Goal: Browse casually: Explore the website without a specific task or goal

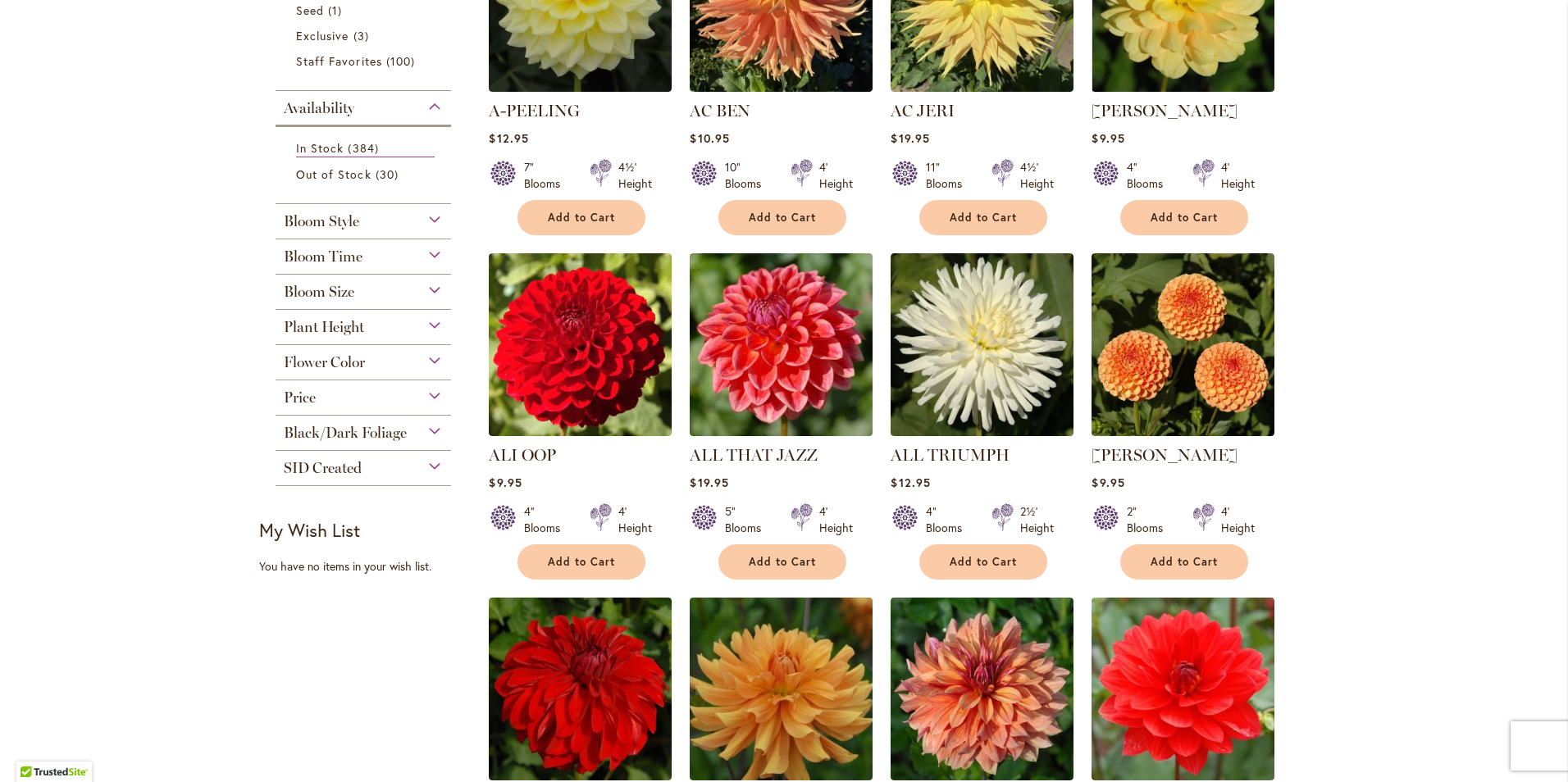
scroll to position [492, 0]
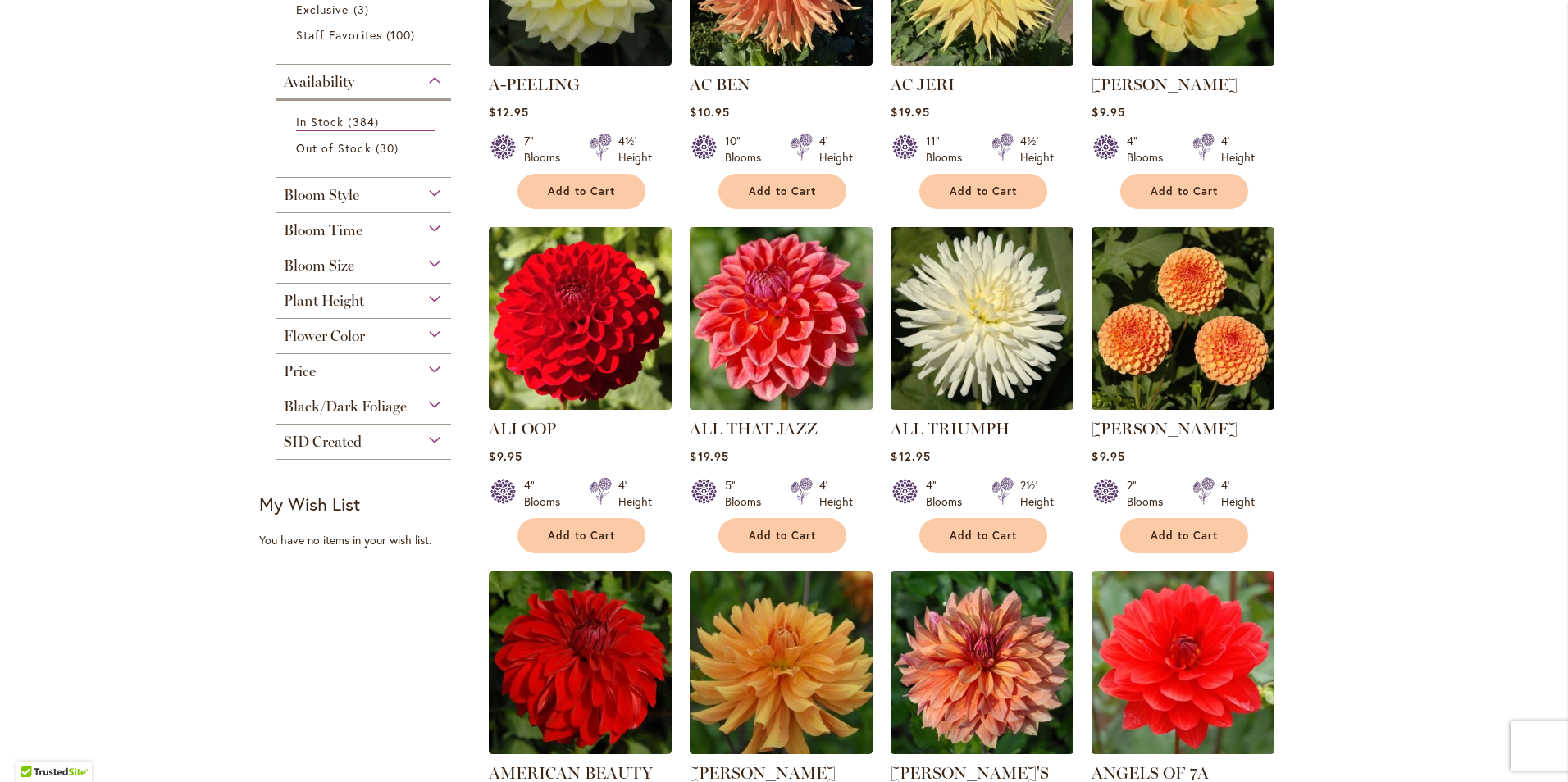
click at [740, 346] on img at bounding box center [781, 318] width 191 height 191
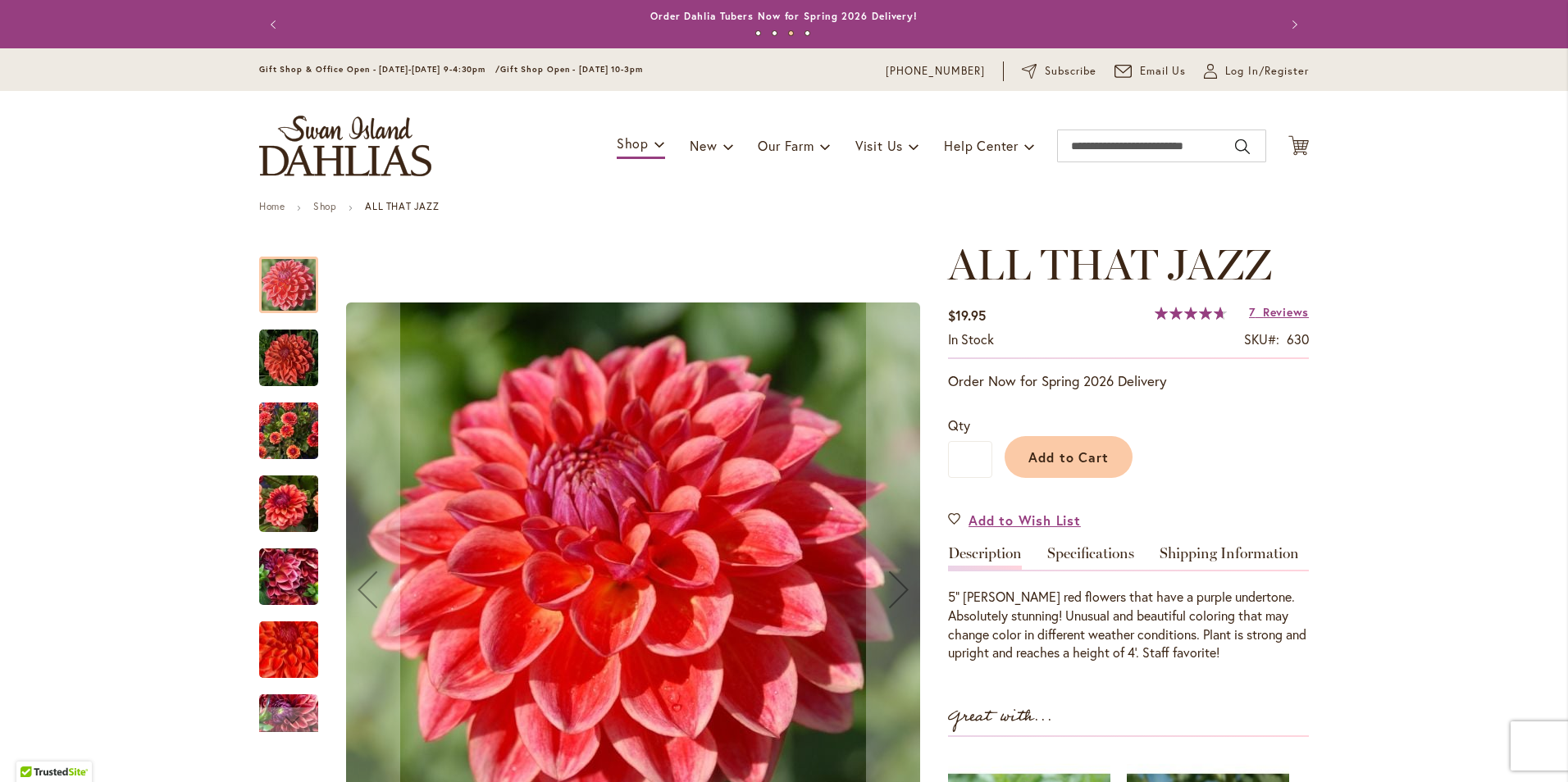
click at [283, 370] on img "ALL THAT JAZZ" at bounding box center [288, 358] width 59 height 59
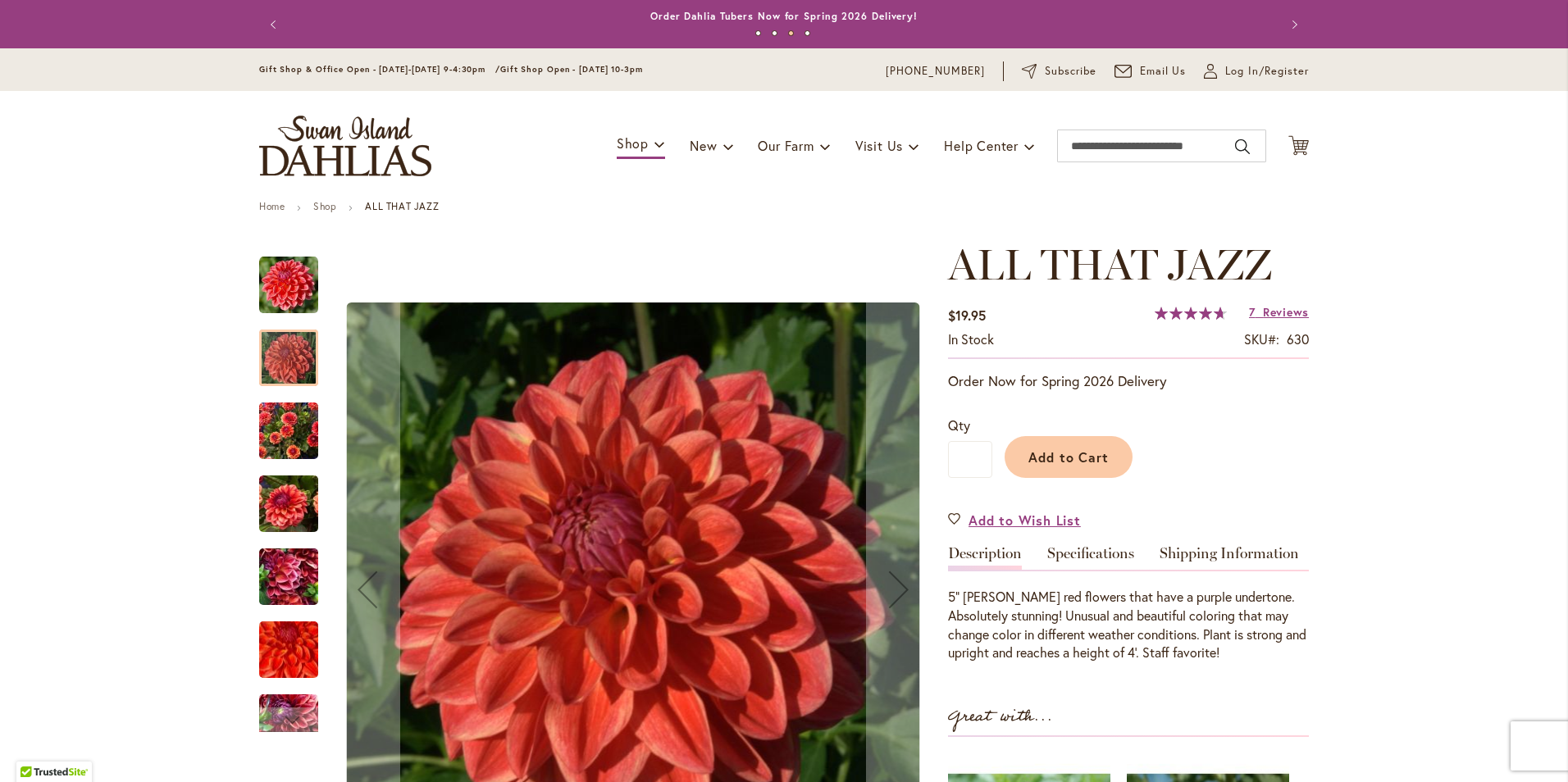
click at [275, 428] on img "ALL THAT JAZZ" at bounding box center [288, 430] width 59 height 78
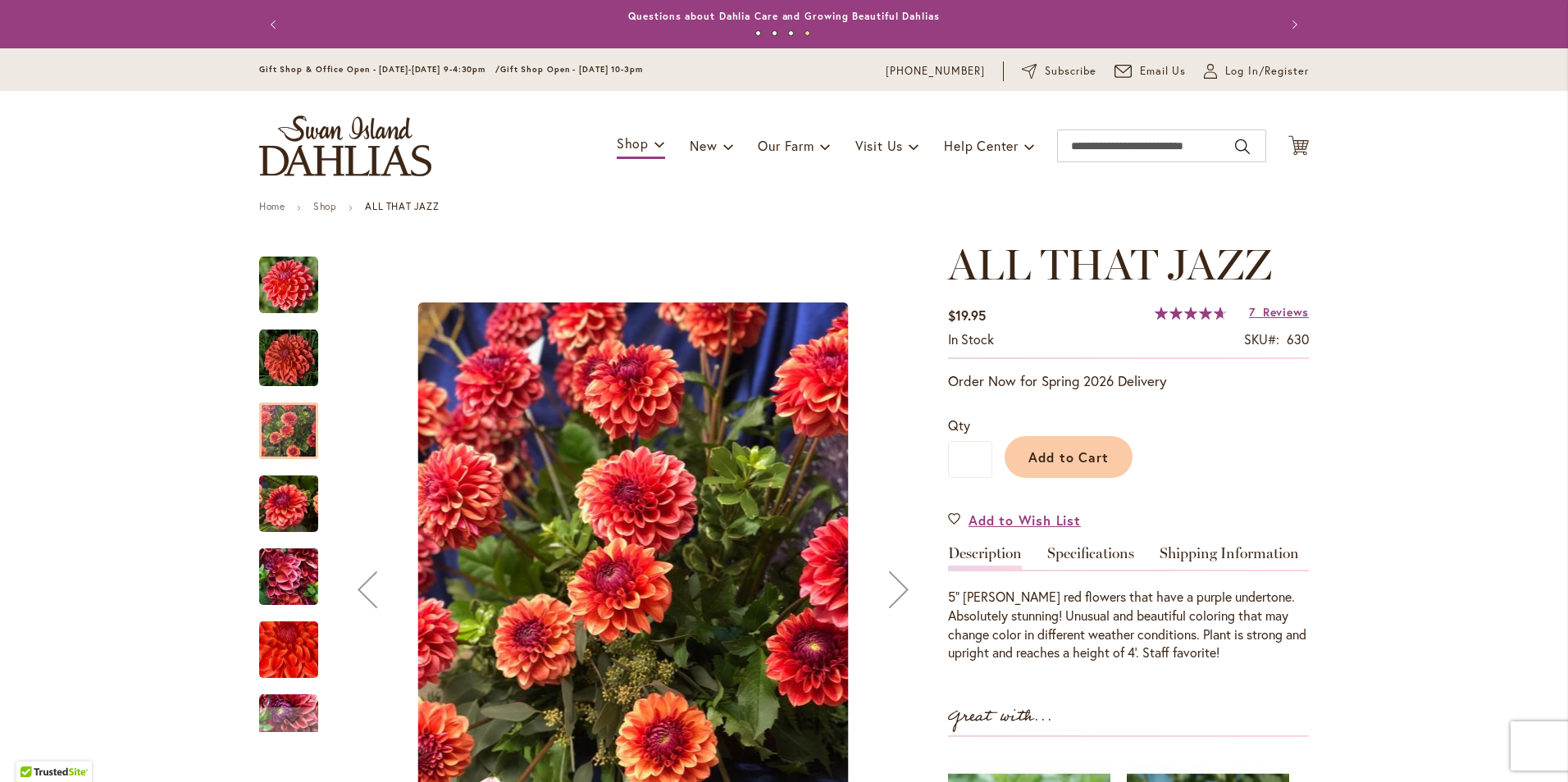
click at [273, 537] on div "ALL THAT JAZZ" at bounding box center [297, 567] width 75 height 72
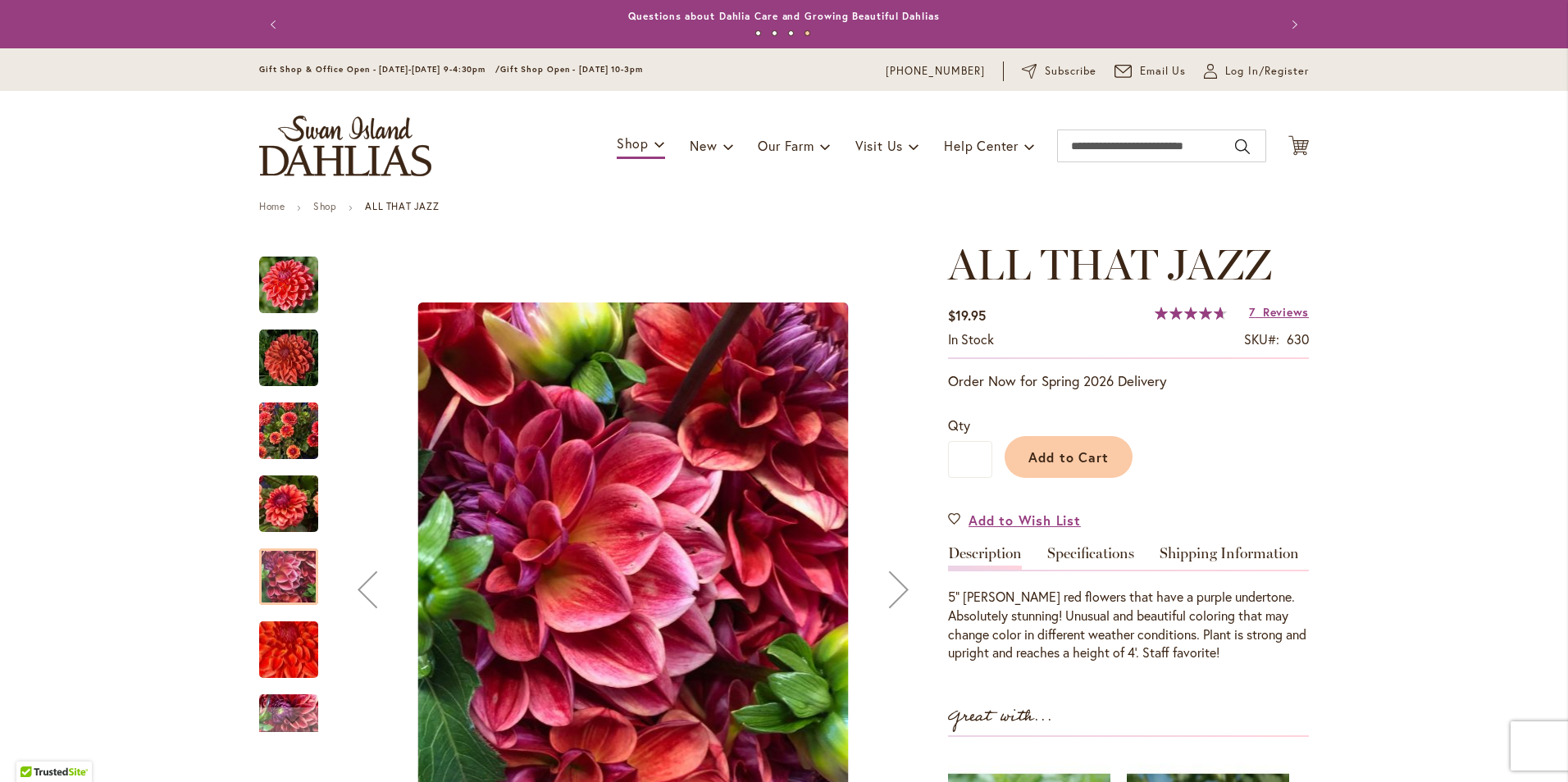
click at [280, 573] on div at bounding box center [288, 576] width 59 height 57
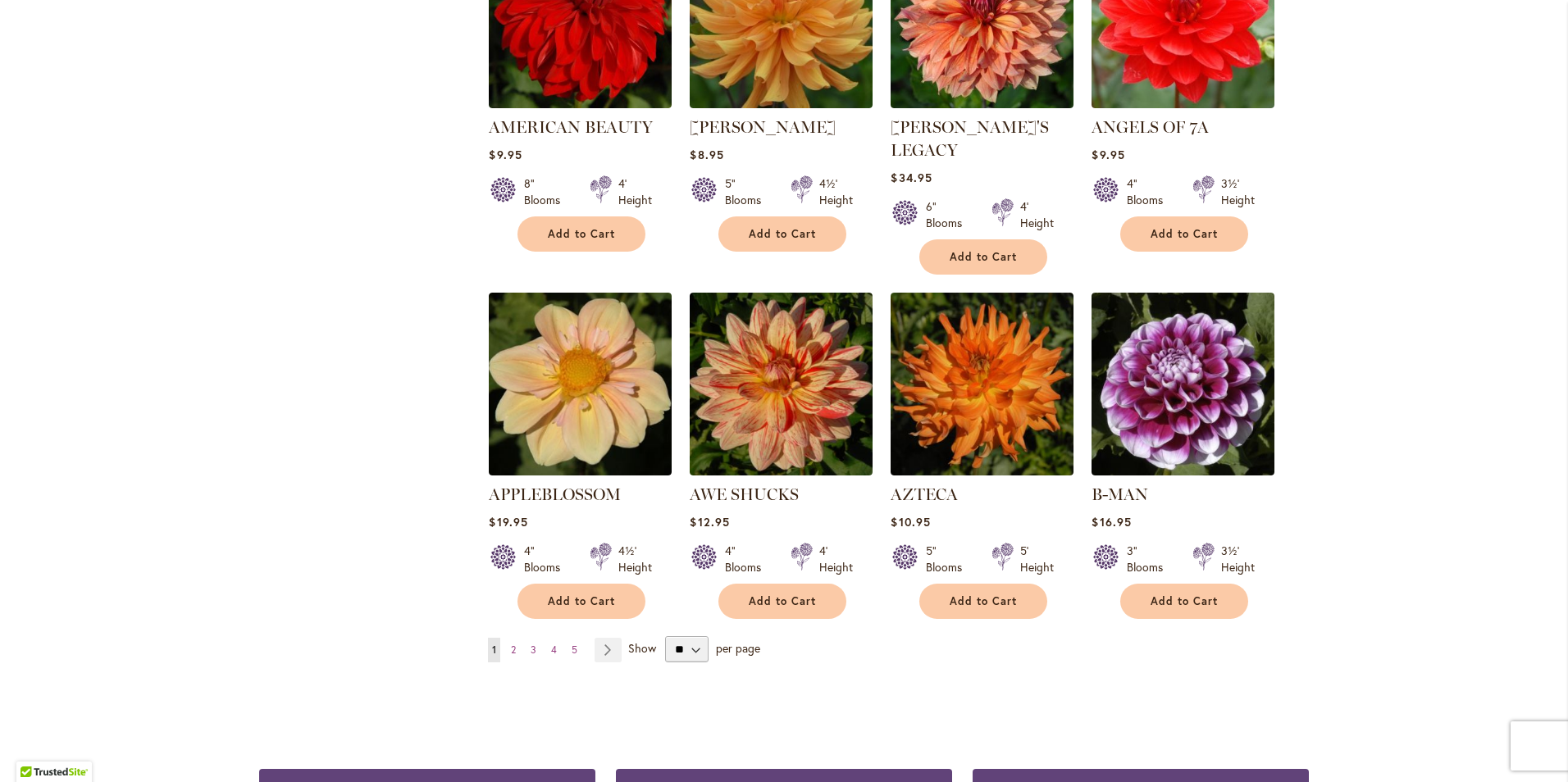
scroll to position [1147, 0]
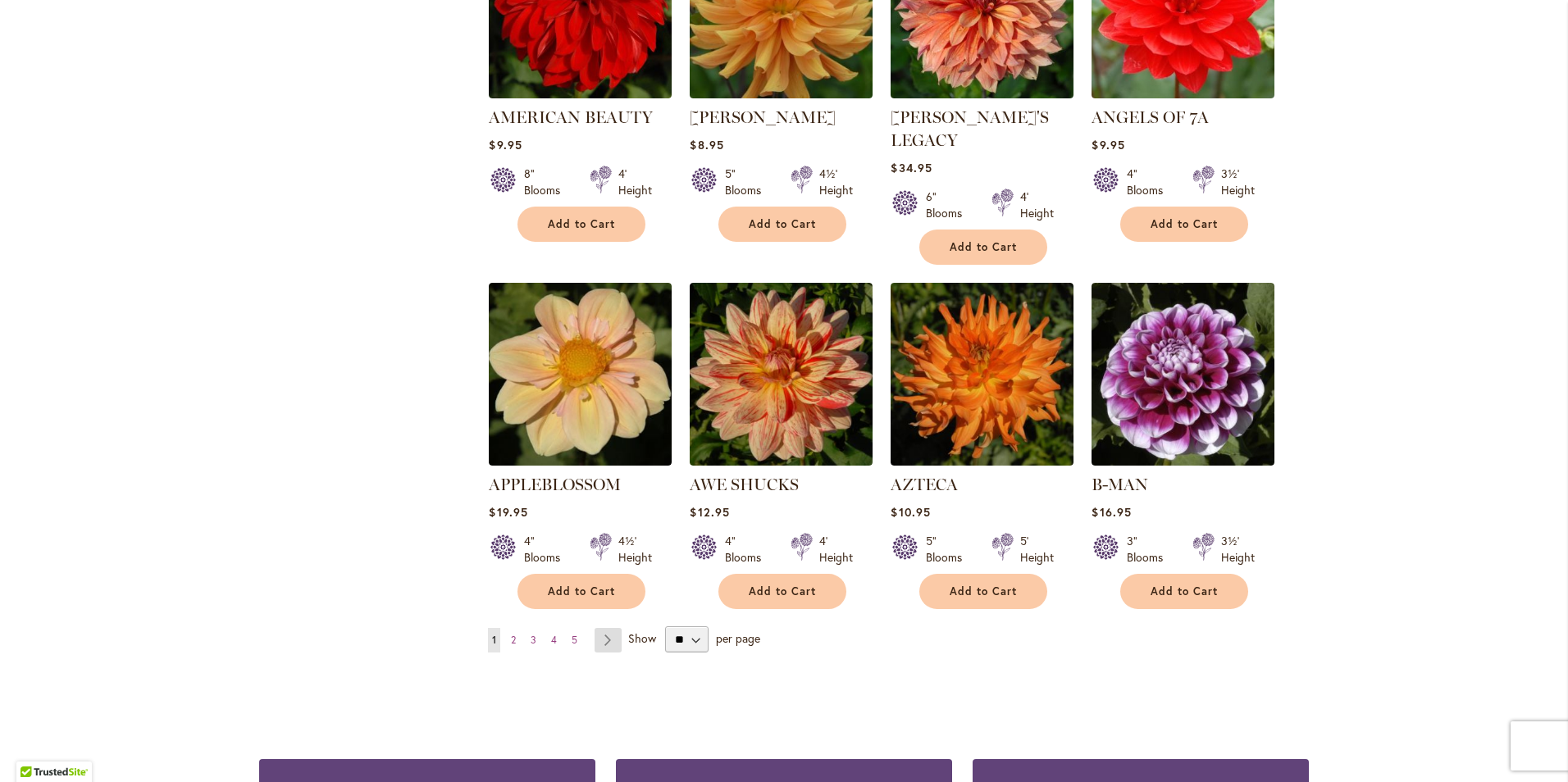
click at [595, 628] on link "Page Next" at bounding box center [608, 640] width 27 height 24
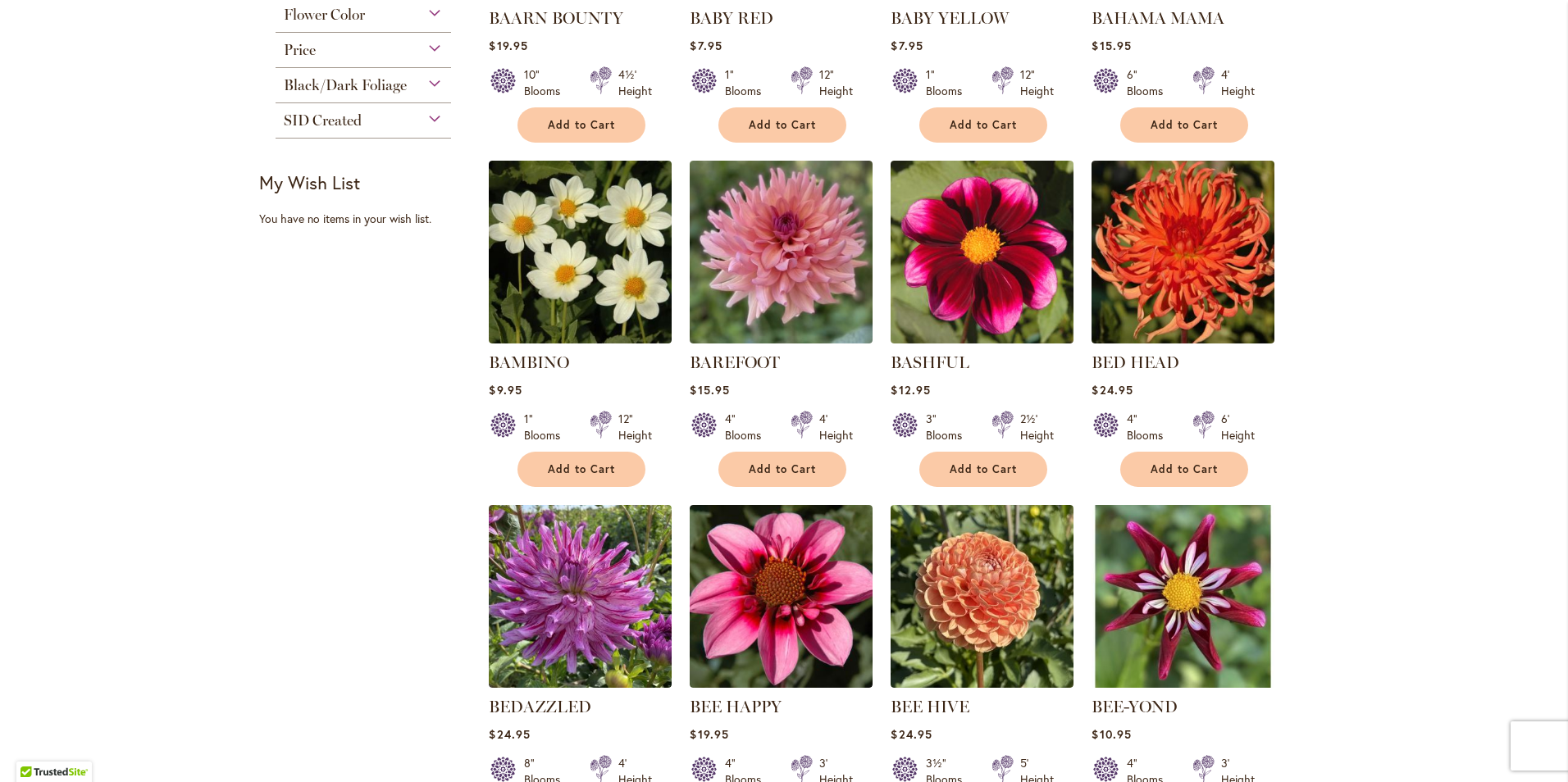
scroll to position [656, 0]
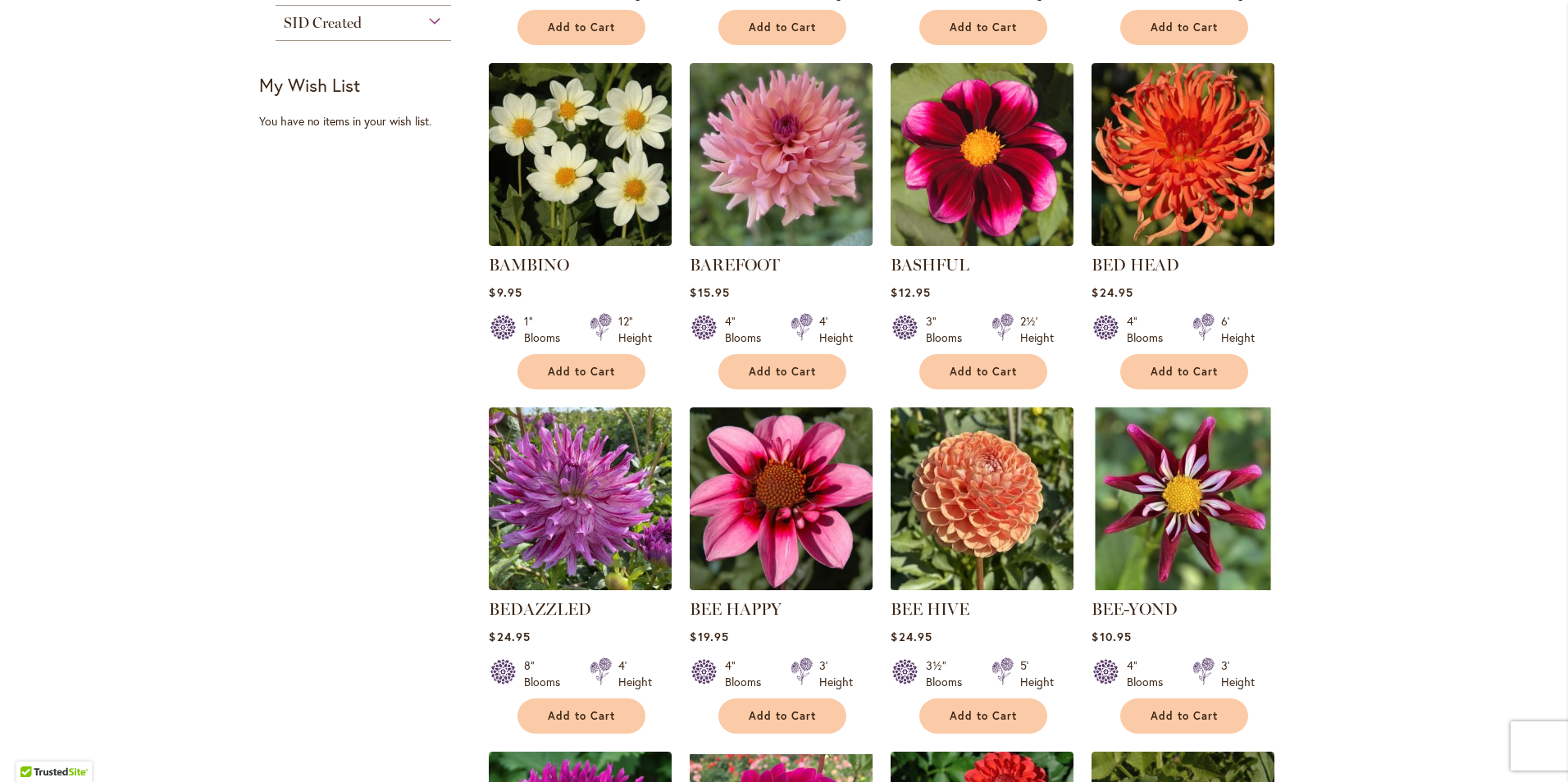
click at [924, 519] on img at bounding box center [982, 498] width 191 height 191
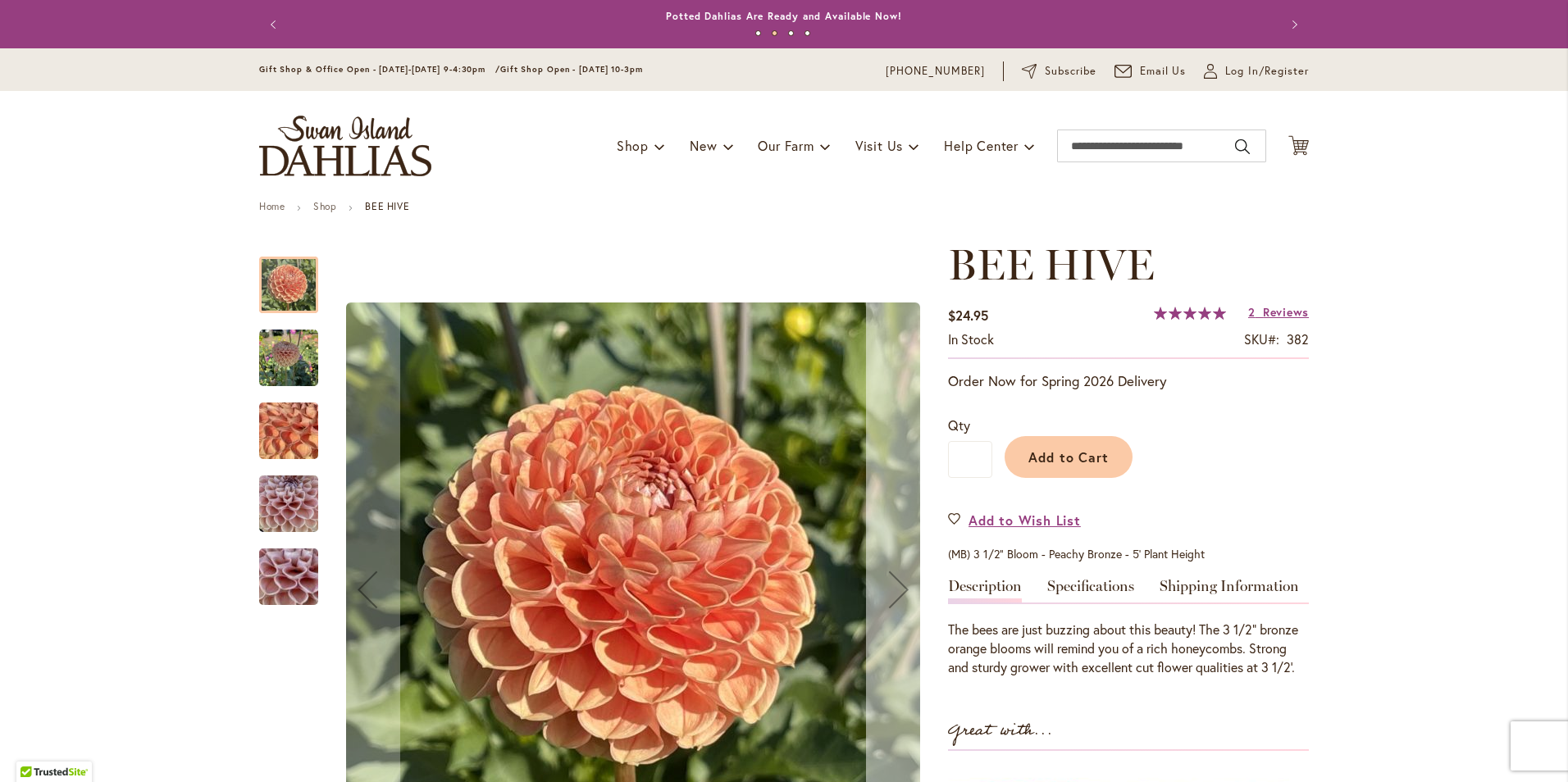
click at [892, 589] on div "Next" at bounding box center [899, 590] width 66 height 66
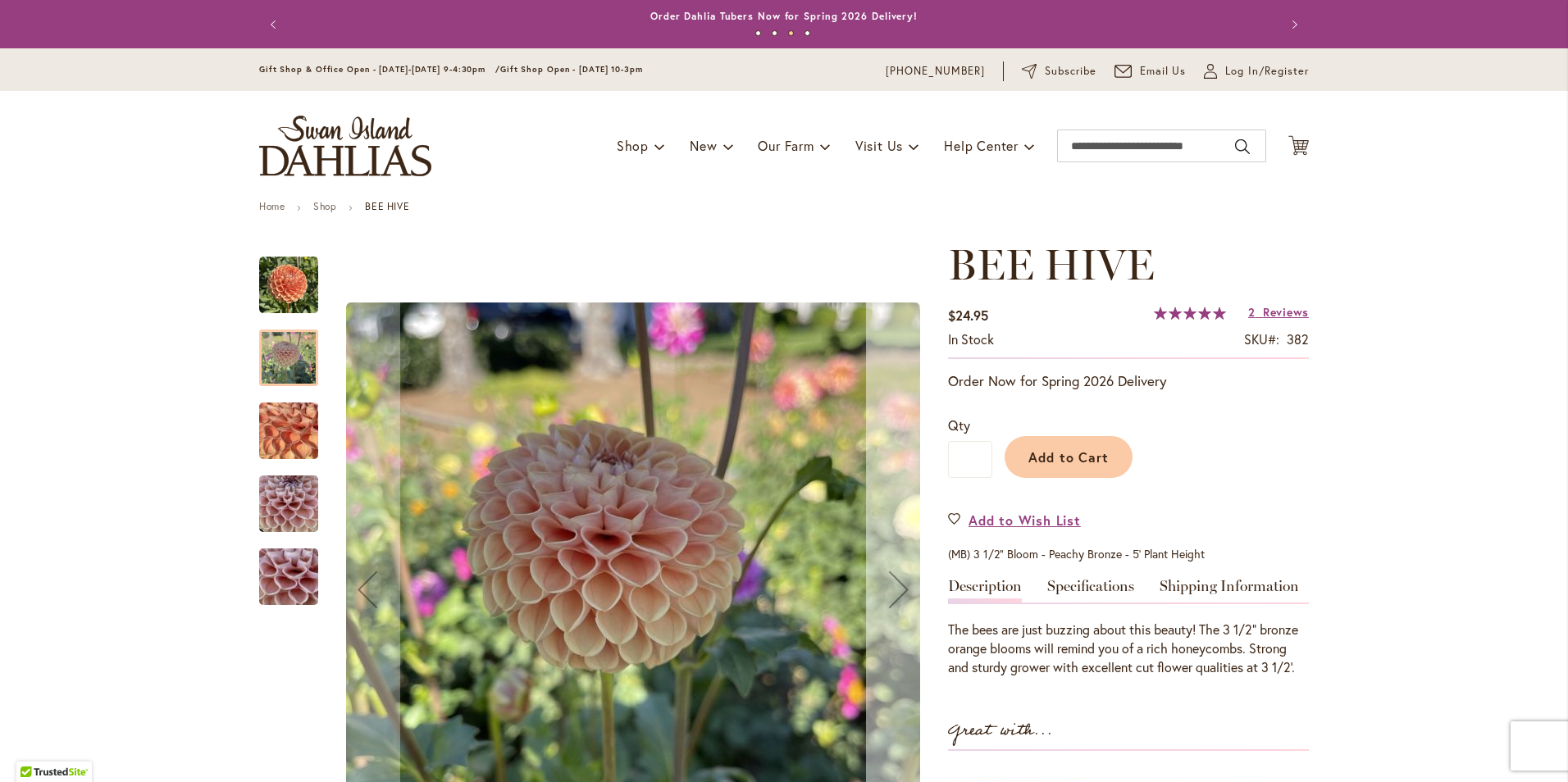
click at [892, 589] on div "Next" at bounding box center [899, 590] width 66 height 66
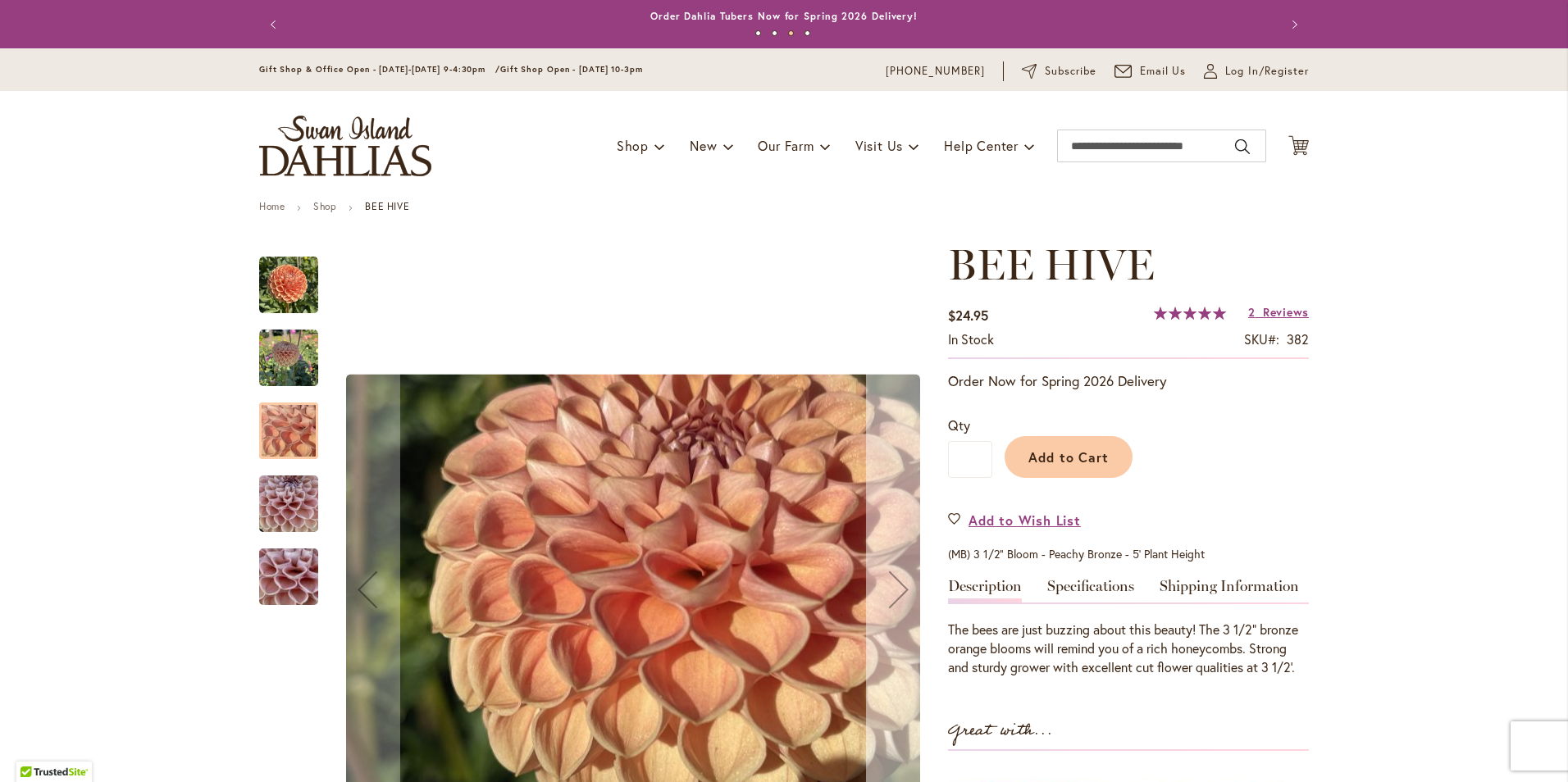
click at [892, 589] on div "Next" at bounding box center [899, 590] width 66 height 66
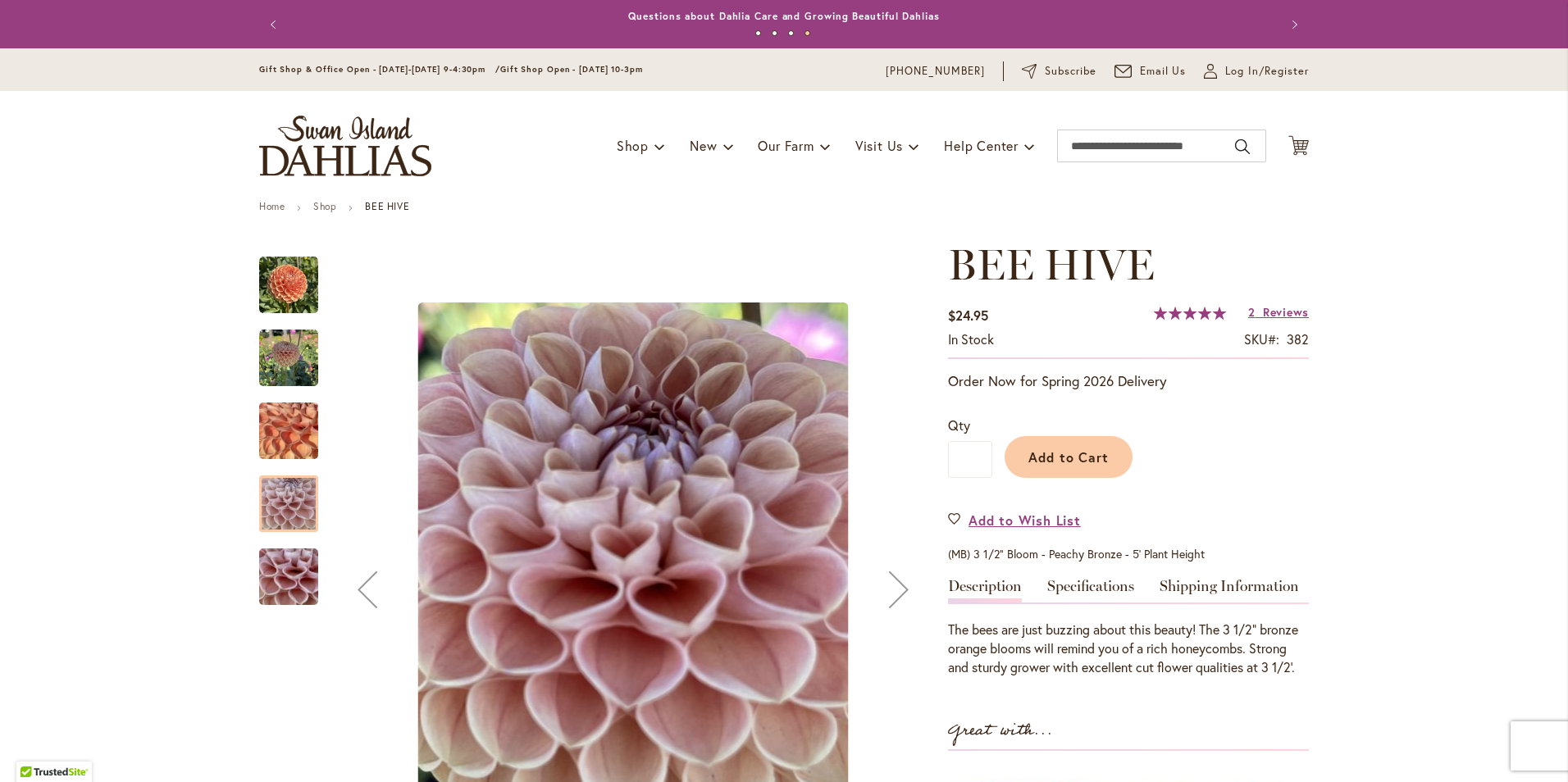
click at [892, 589] on div "Next" at bounding box center [899, 590] width 66 height 66
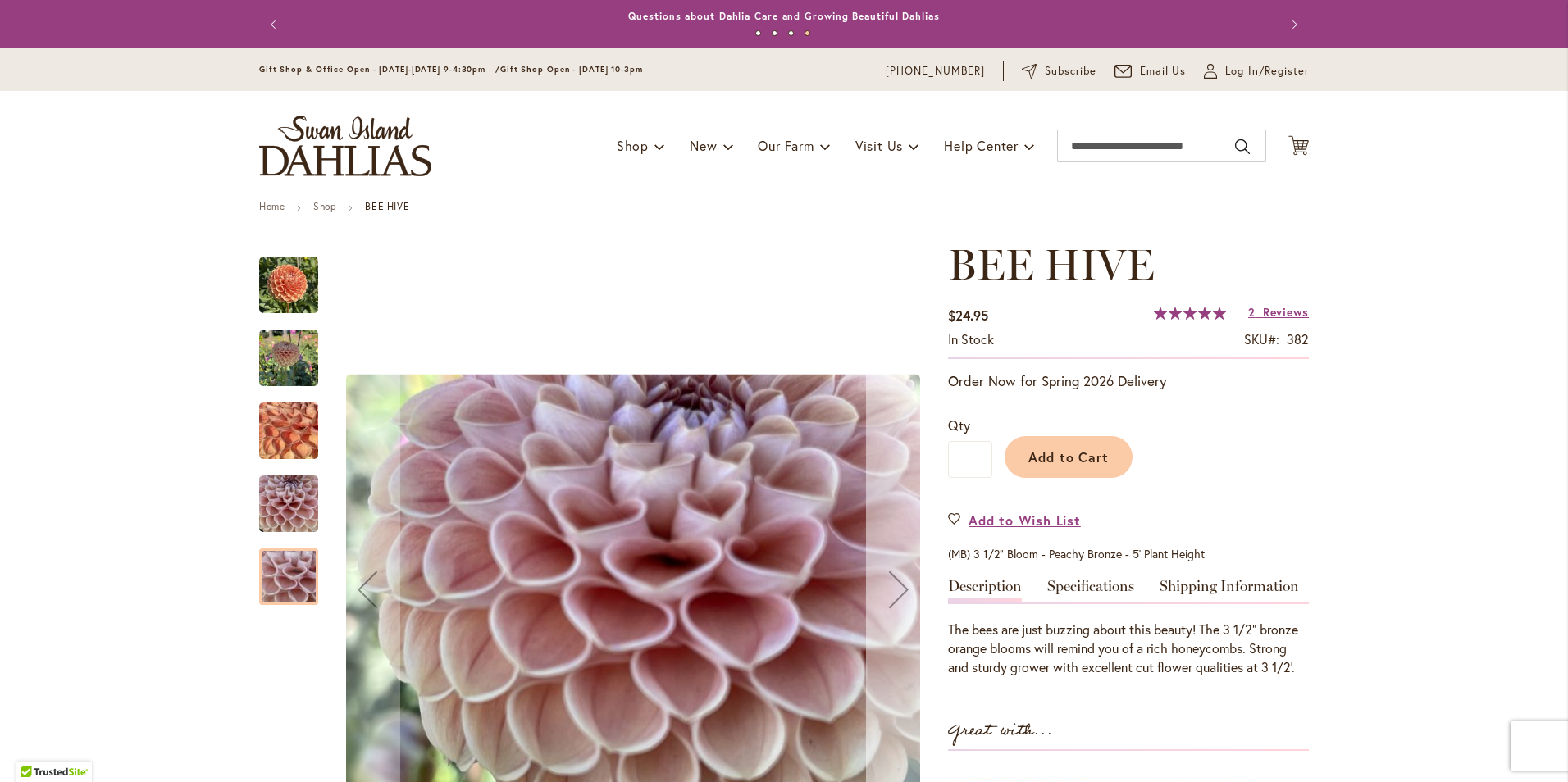
click at [892, 589] on div "Next" at bounding box center [899, 590] width 66 height 66
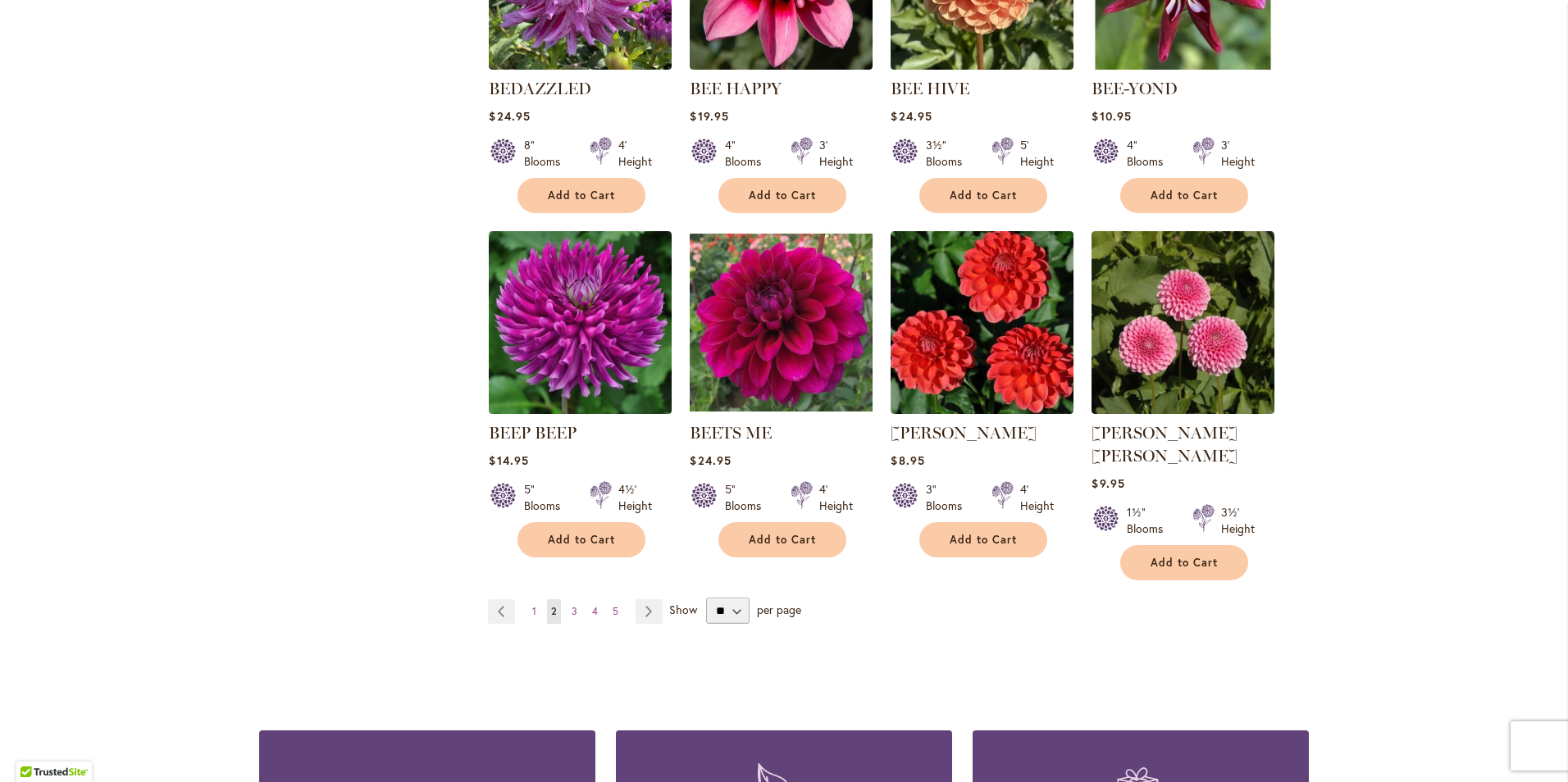
scroll to position [1230, 0]
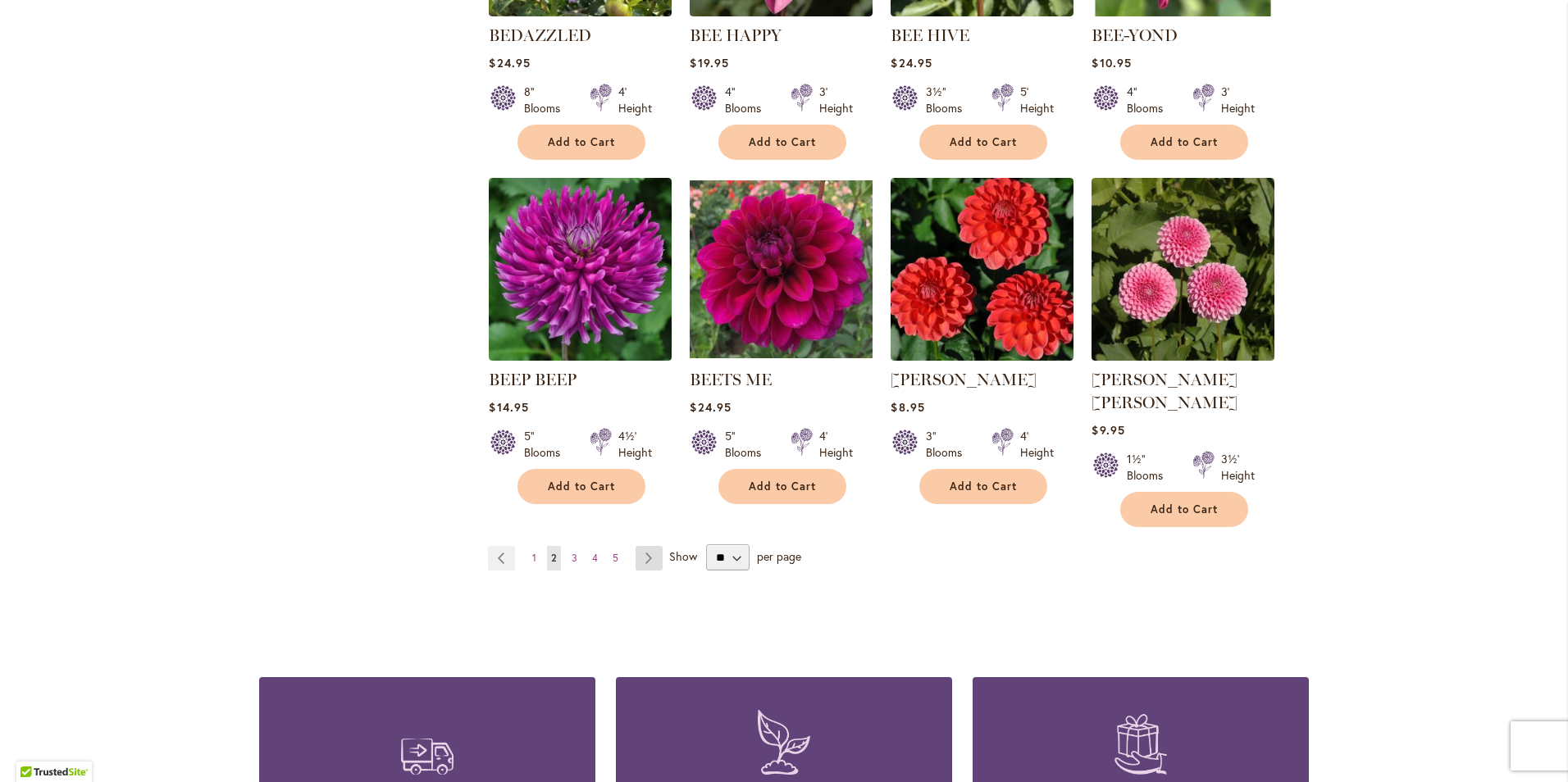
click at [638, 546] on link "Page Next" at bounding box center [649, 558] width 27 height 24
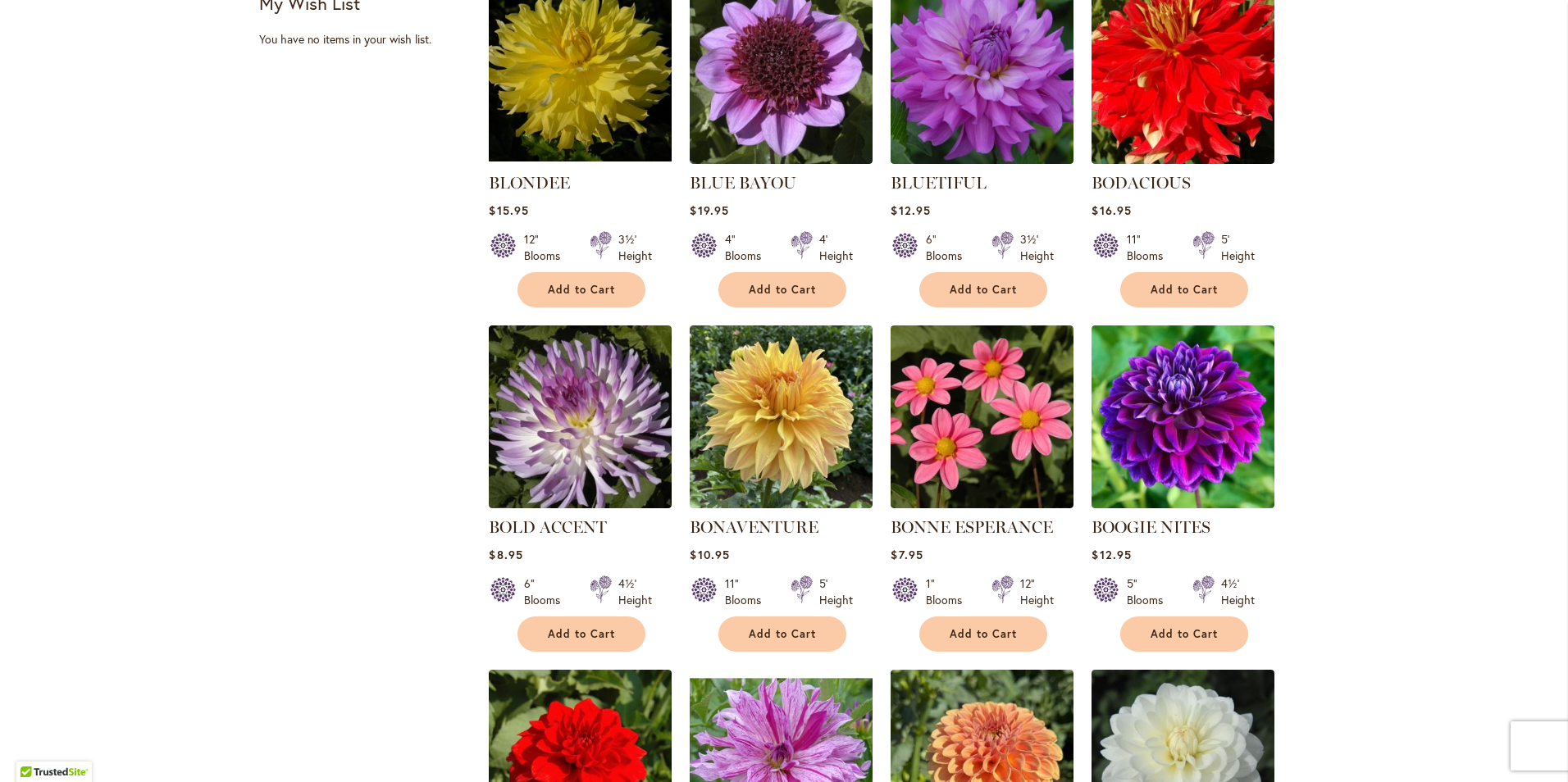
scroll to position [820, 0]
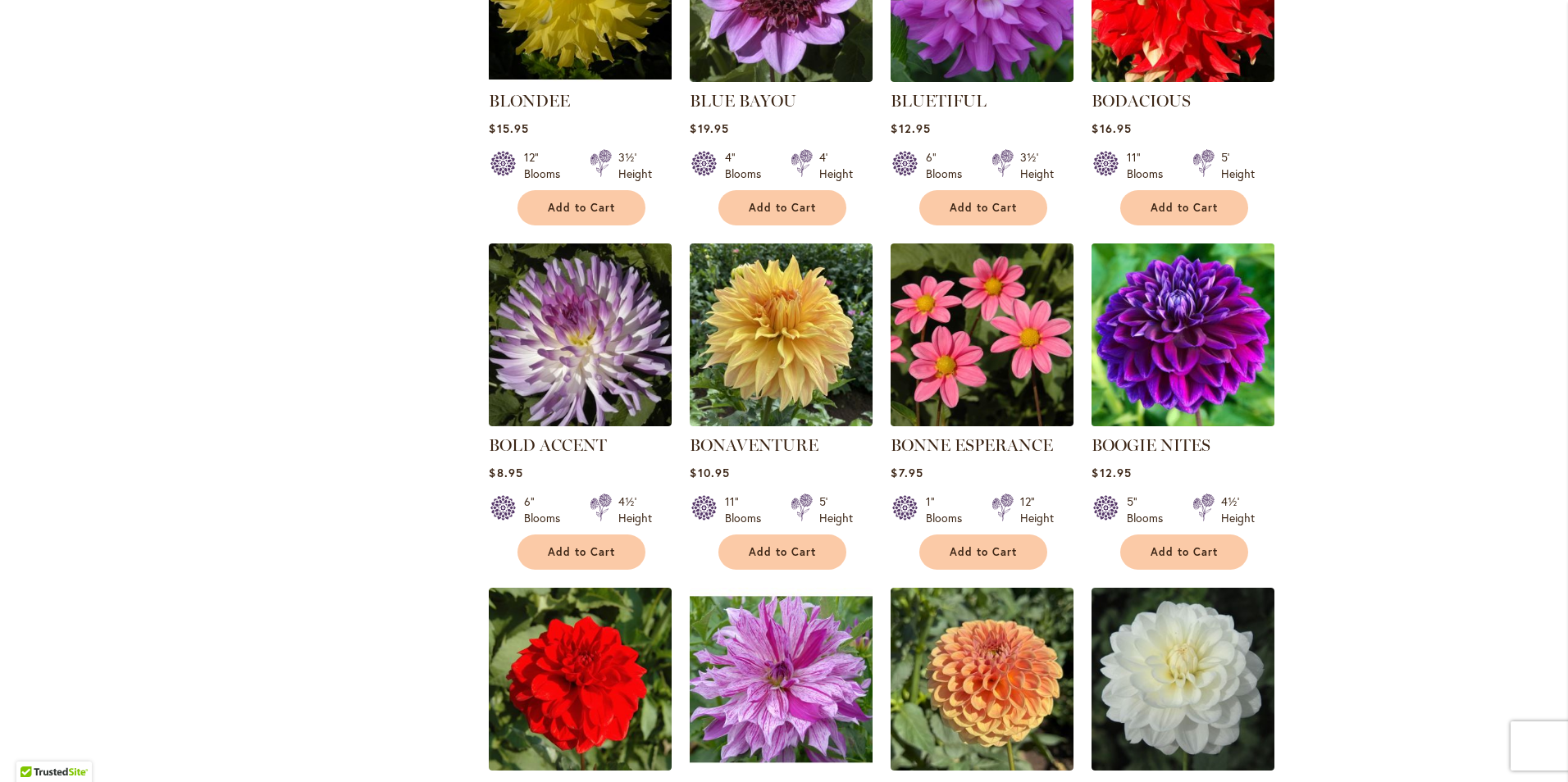
click at [1145, 351] on img at bounding box center [1183, 334] width 191 height 191
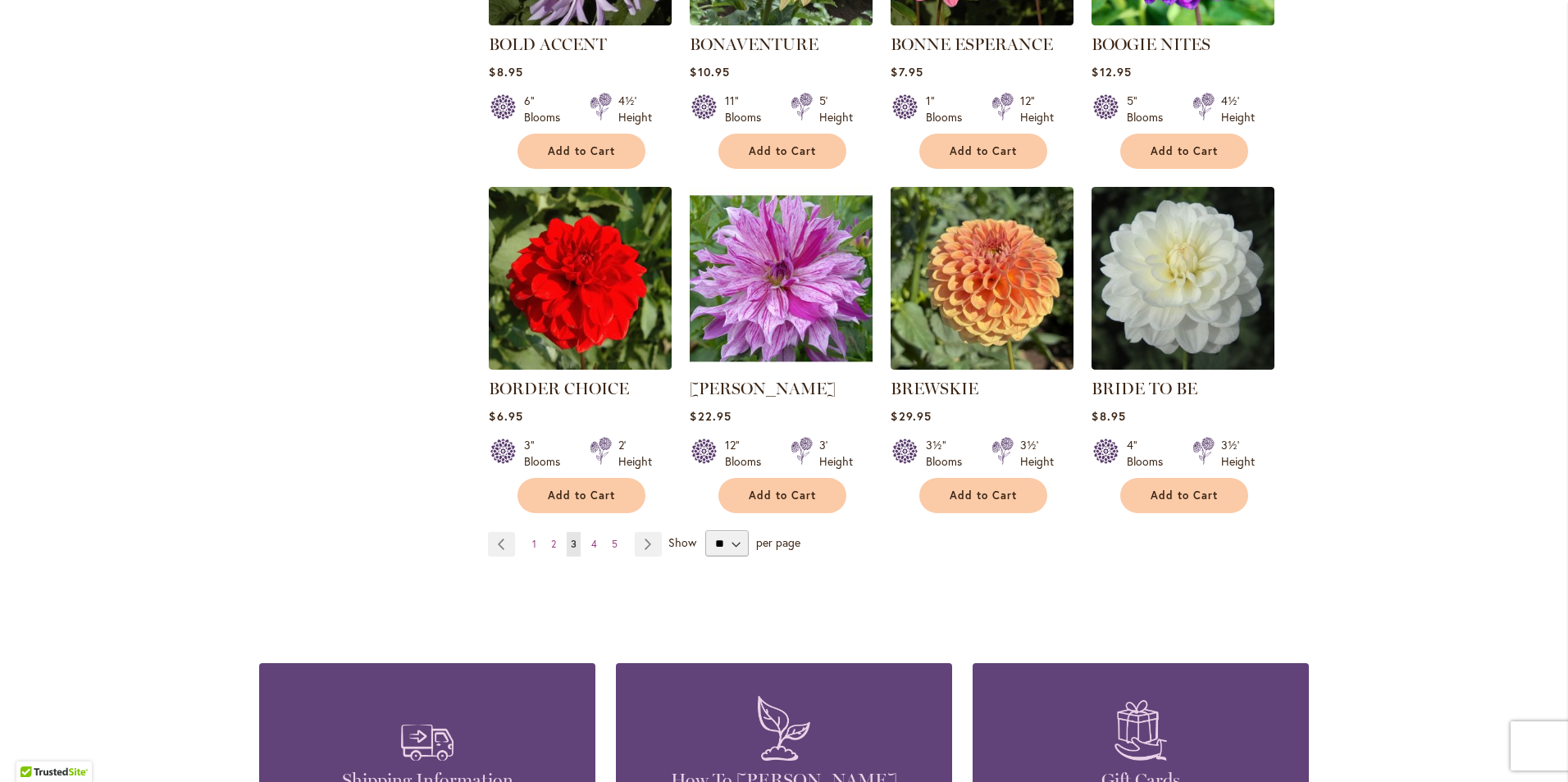
scroll to position [1230, 0]
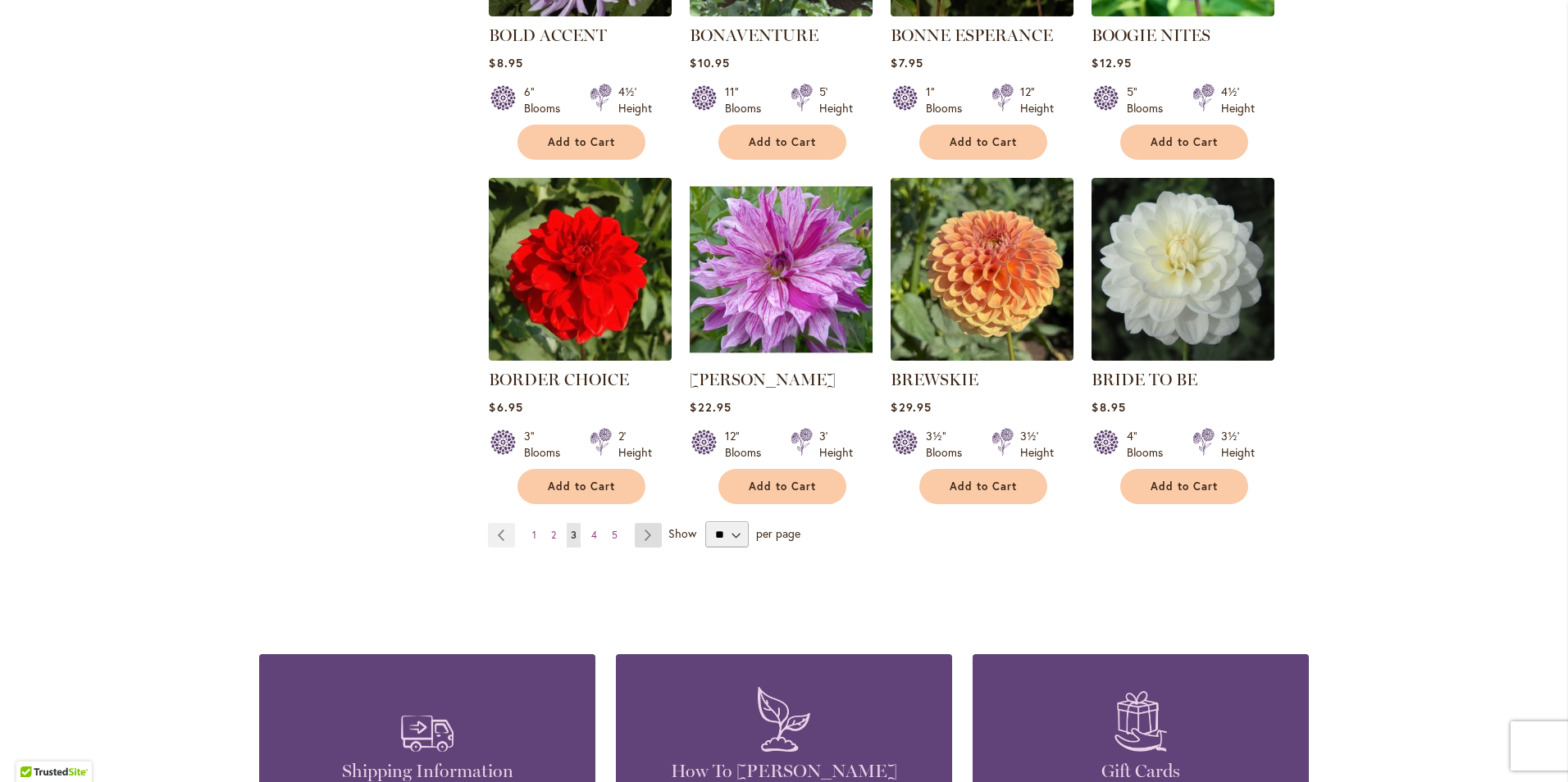
click at [640, 535] on link "Page Next" at bounding box center [648, 535] width 27 height 24
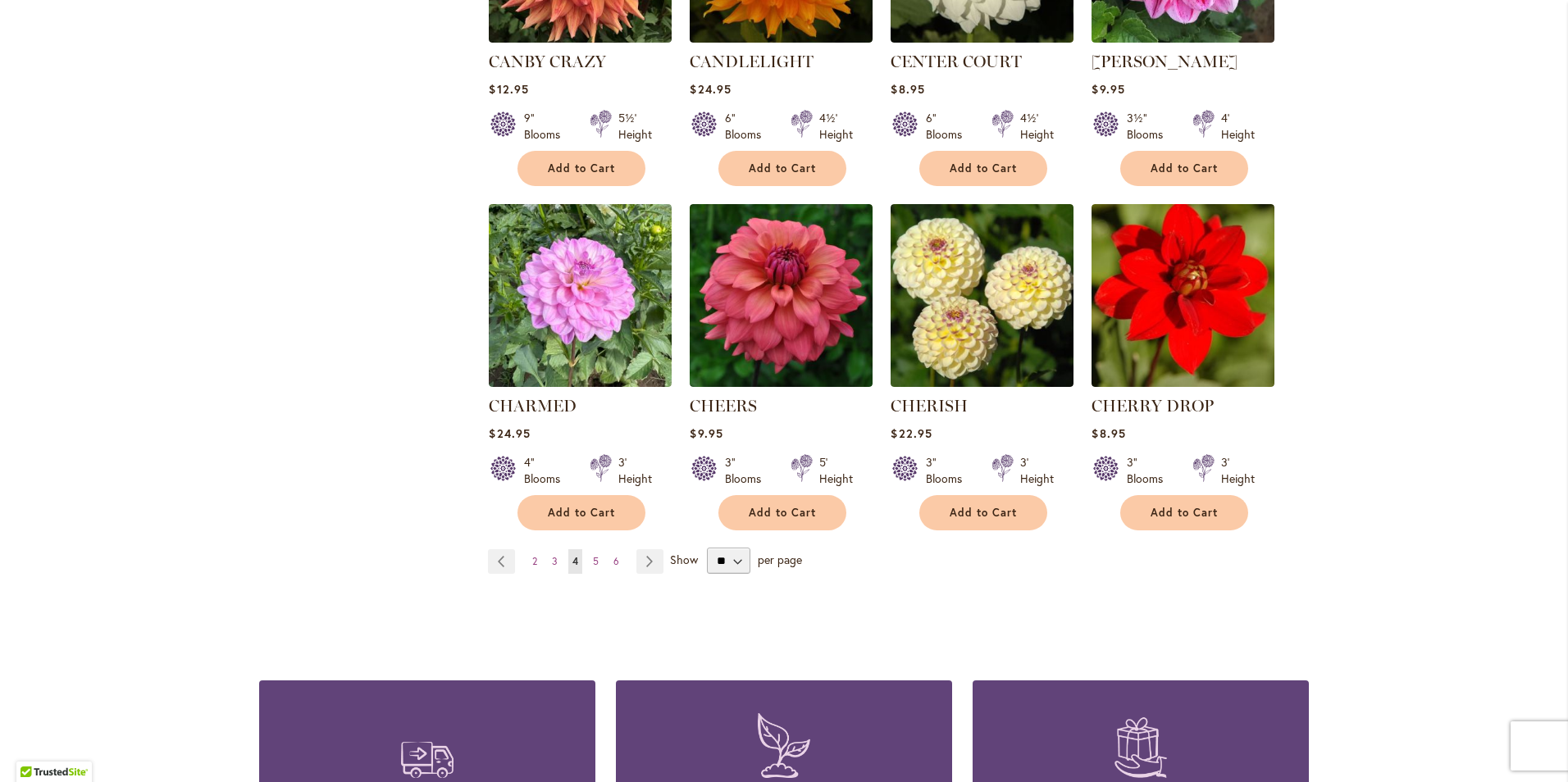
scroll to position [1230, 0]
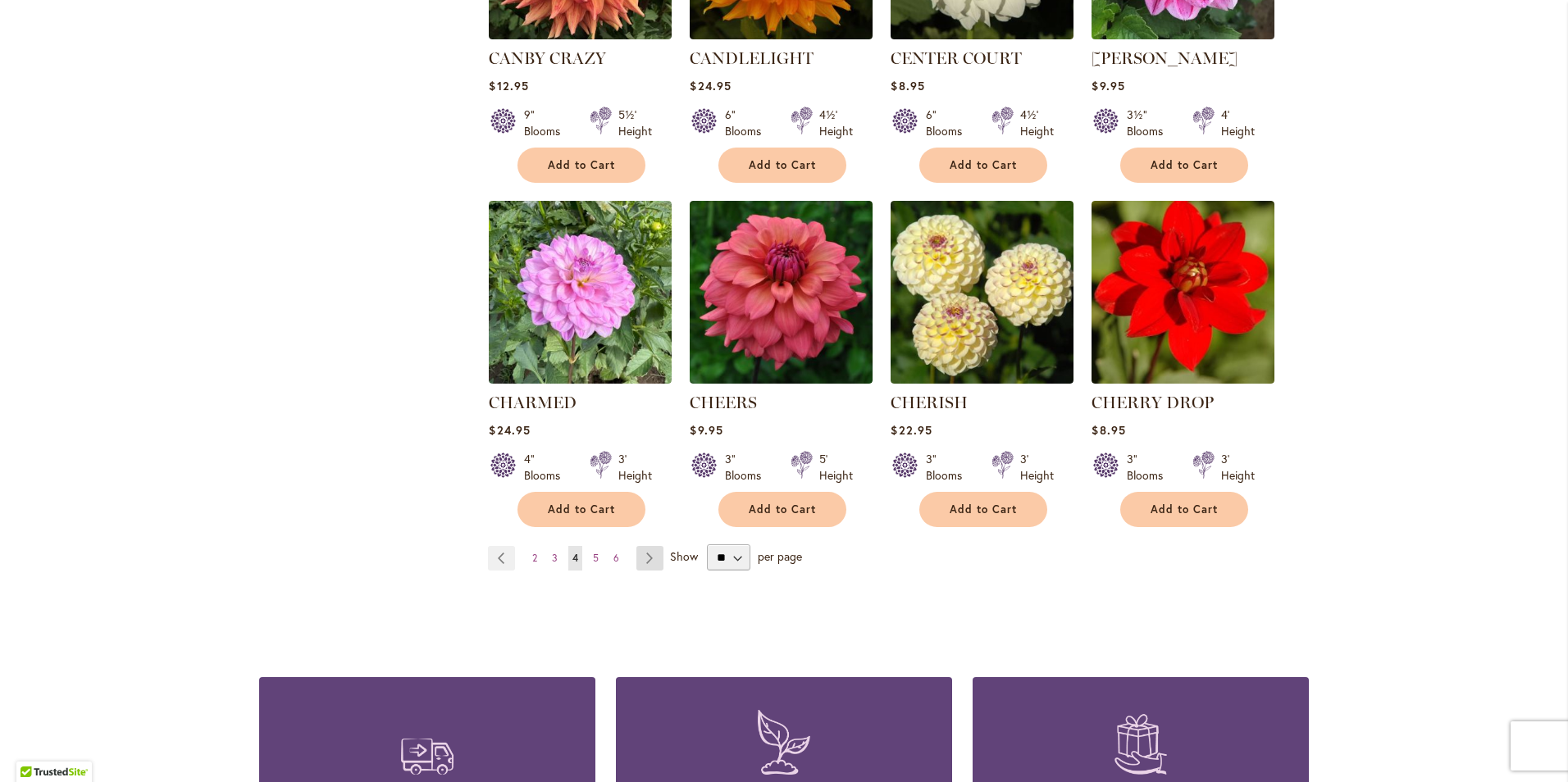
click at [649, 559] on link "Page Next" at bounding box center [650, 558] width 27 height 24
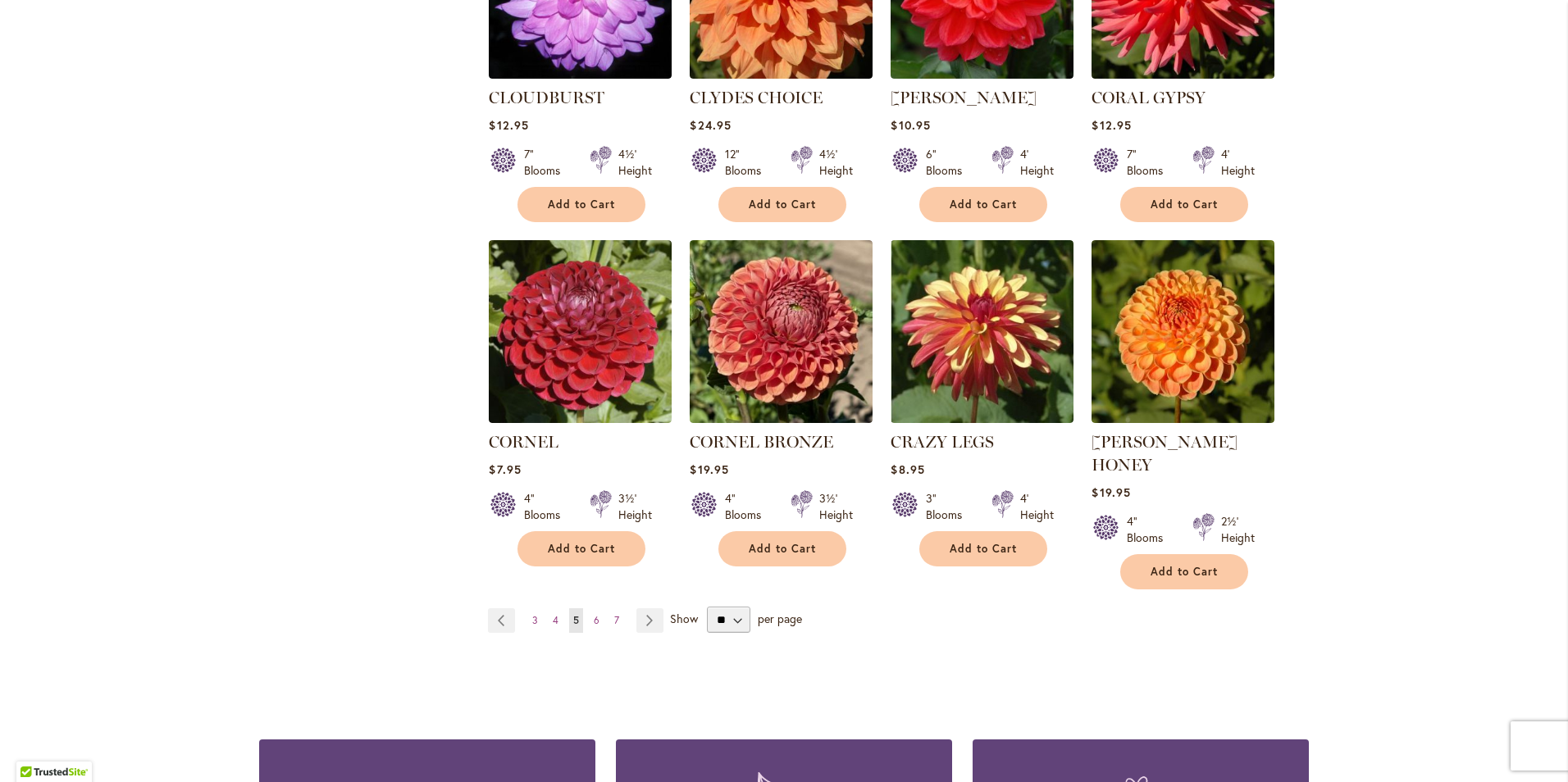
scroll to position [1230, 0]
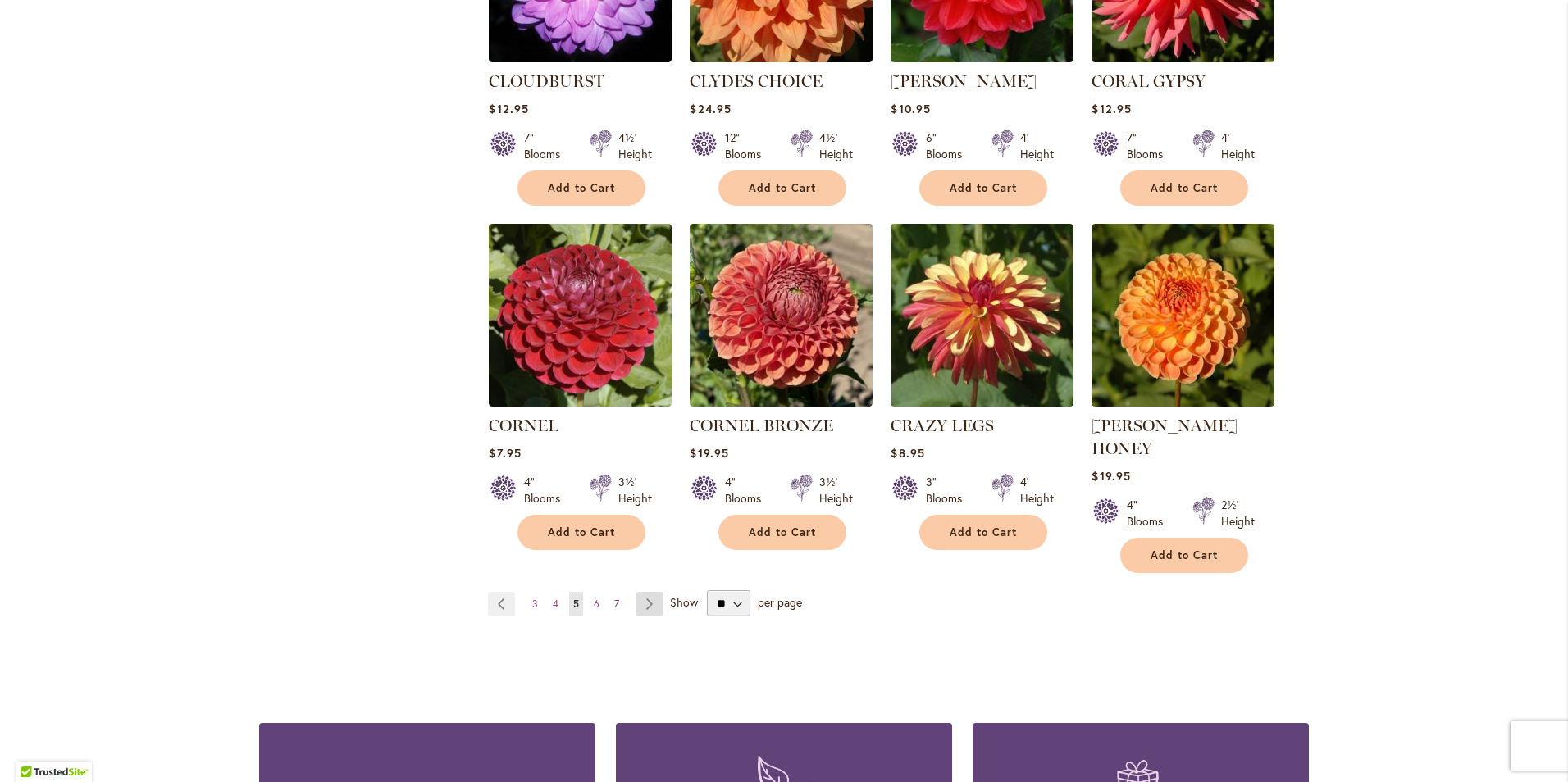
click at [640, 592] on link "Page Next" at bounding box center [650, 603] width 27 height 24
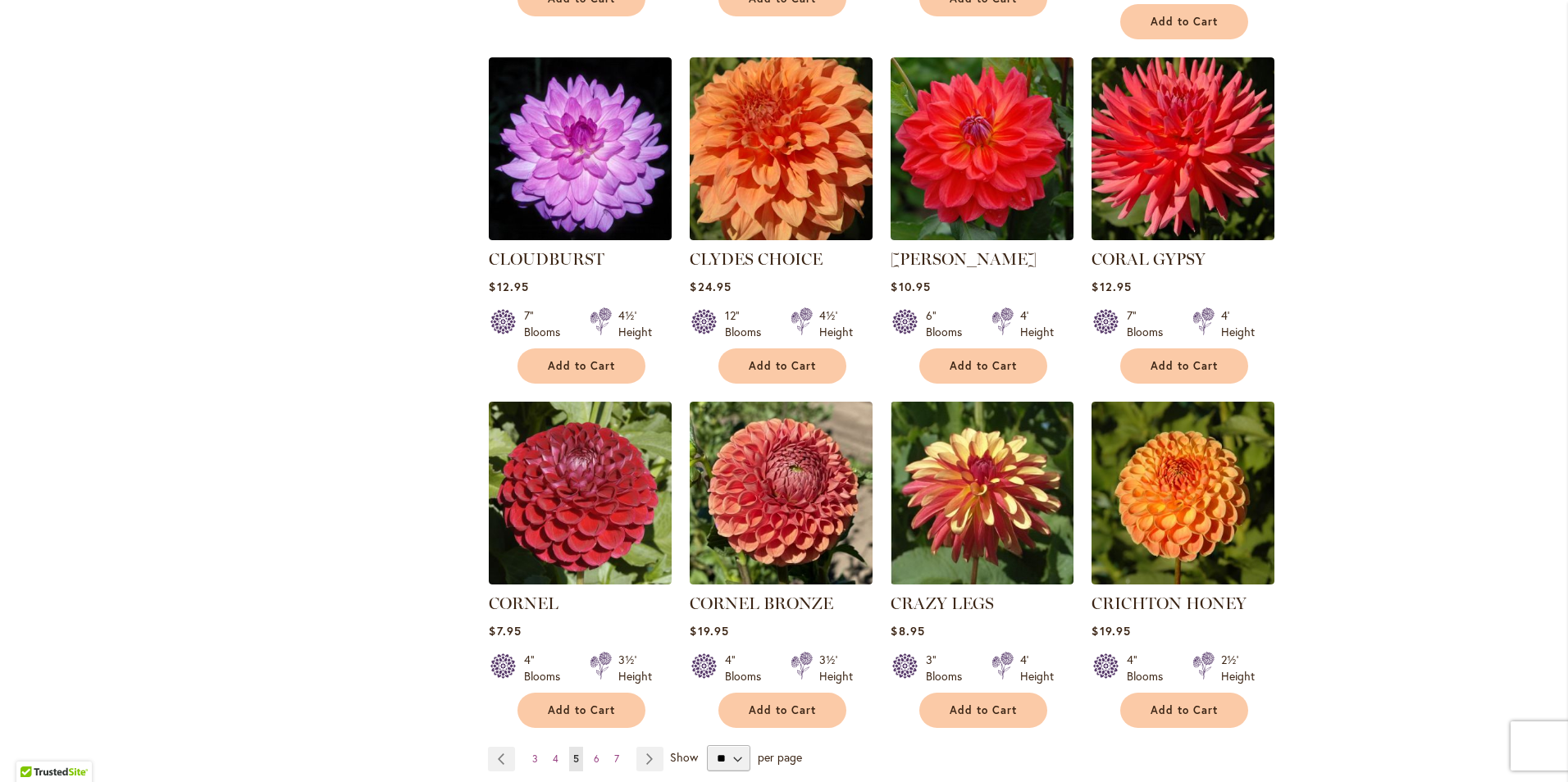
scroll to position [1066, 0]
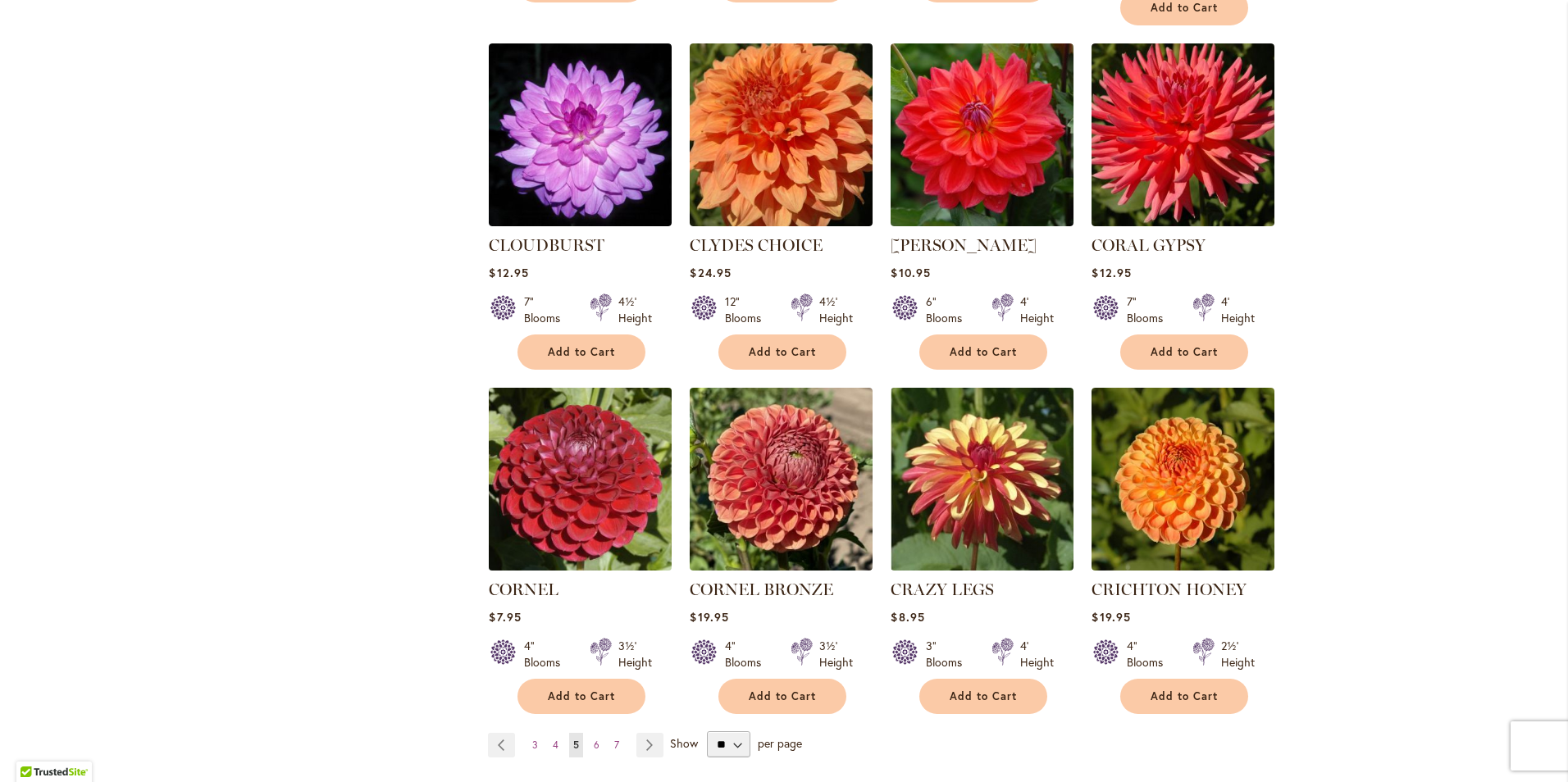
click at [579, 464] on img at bounding box center [580, 478] width 191 height 191
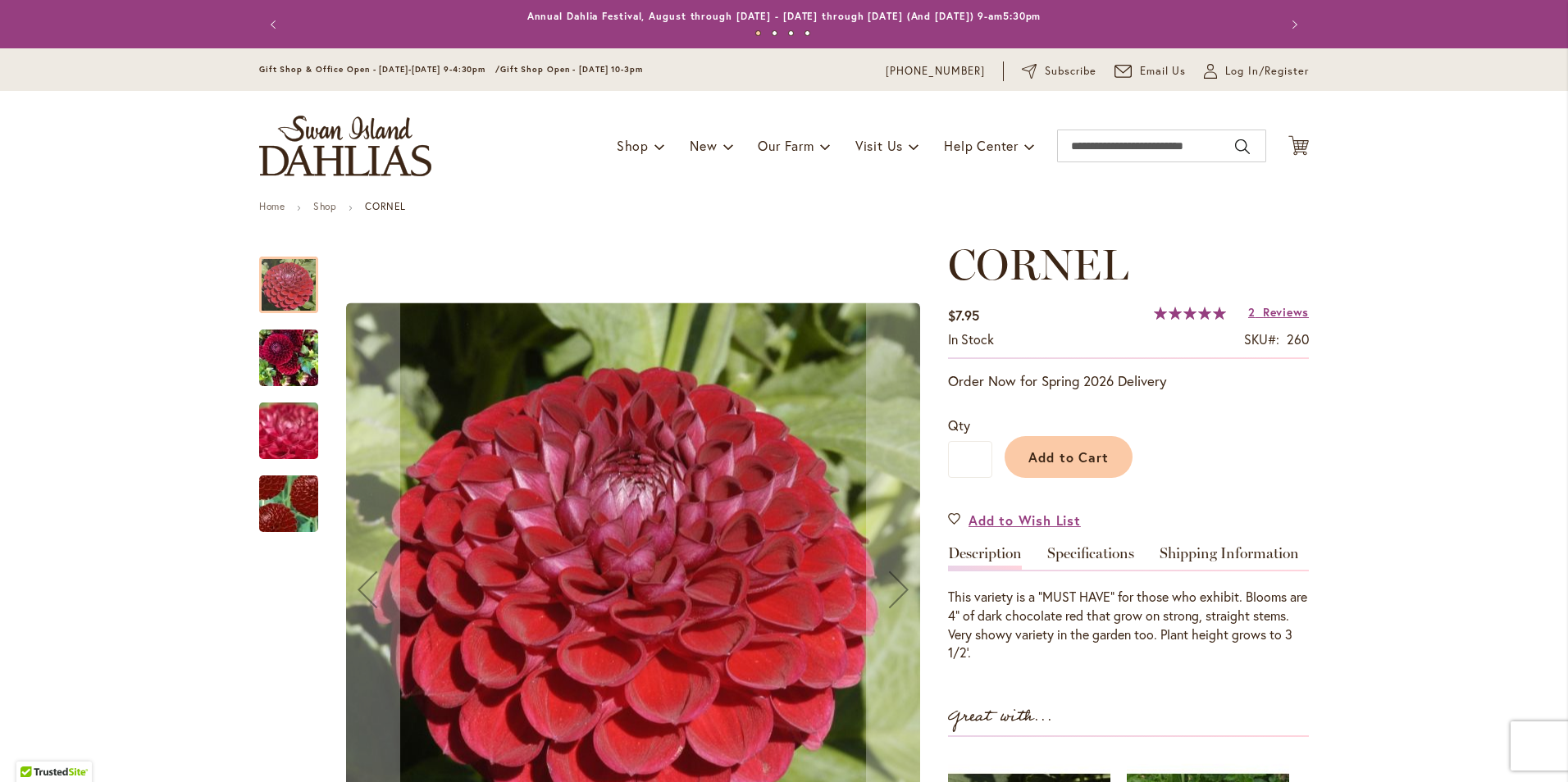
click at [302, 363] on img "CORNEL" at bounding box center [288, 357] width 59 height 78
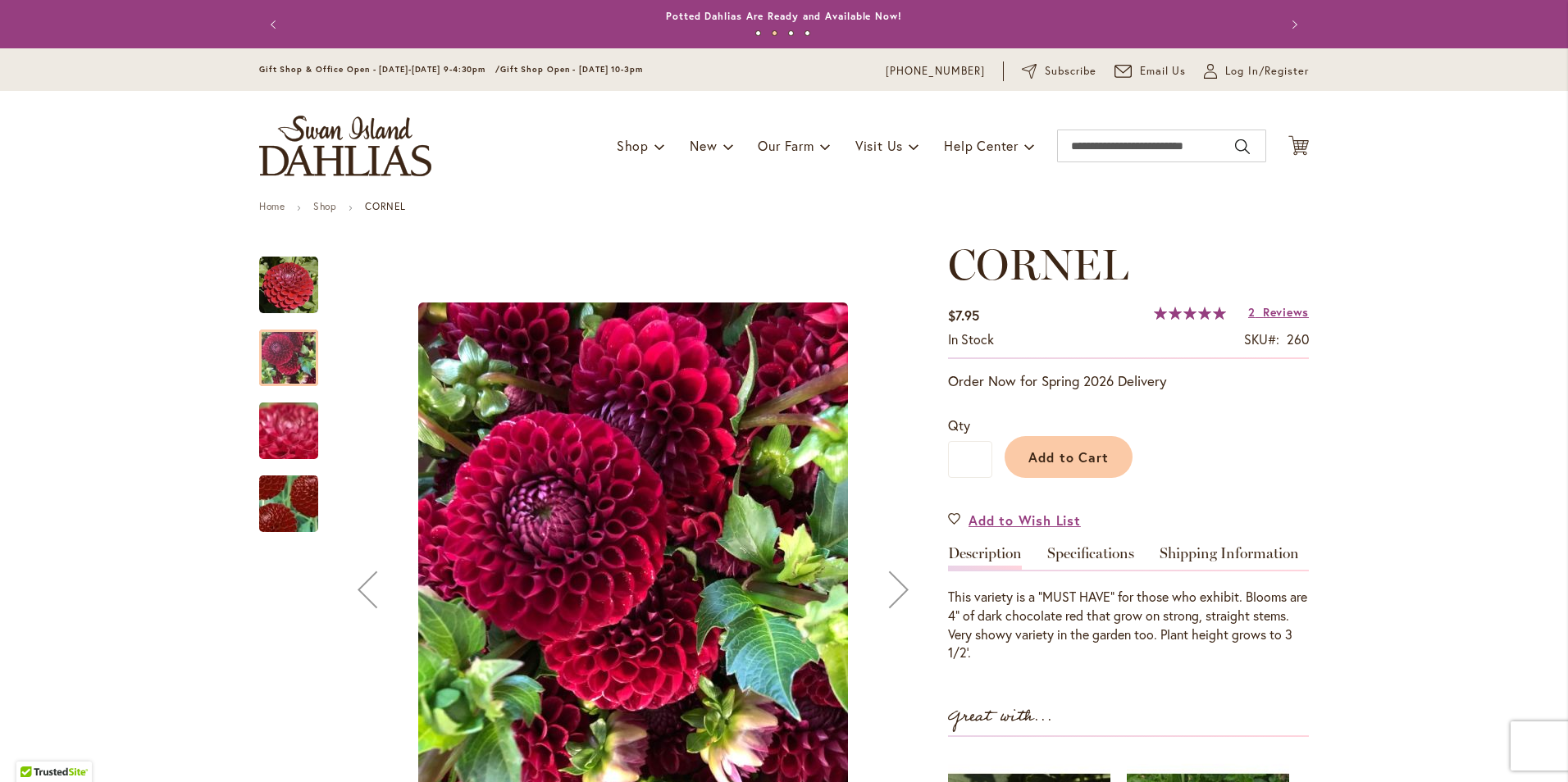
click at [283, 426] on img "CORNEL" at bounding box center [288, 431] width 118 height 89
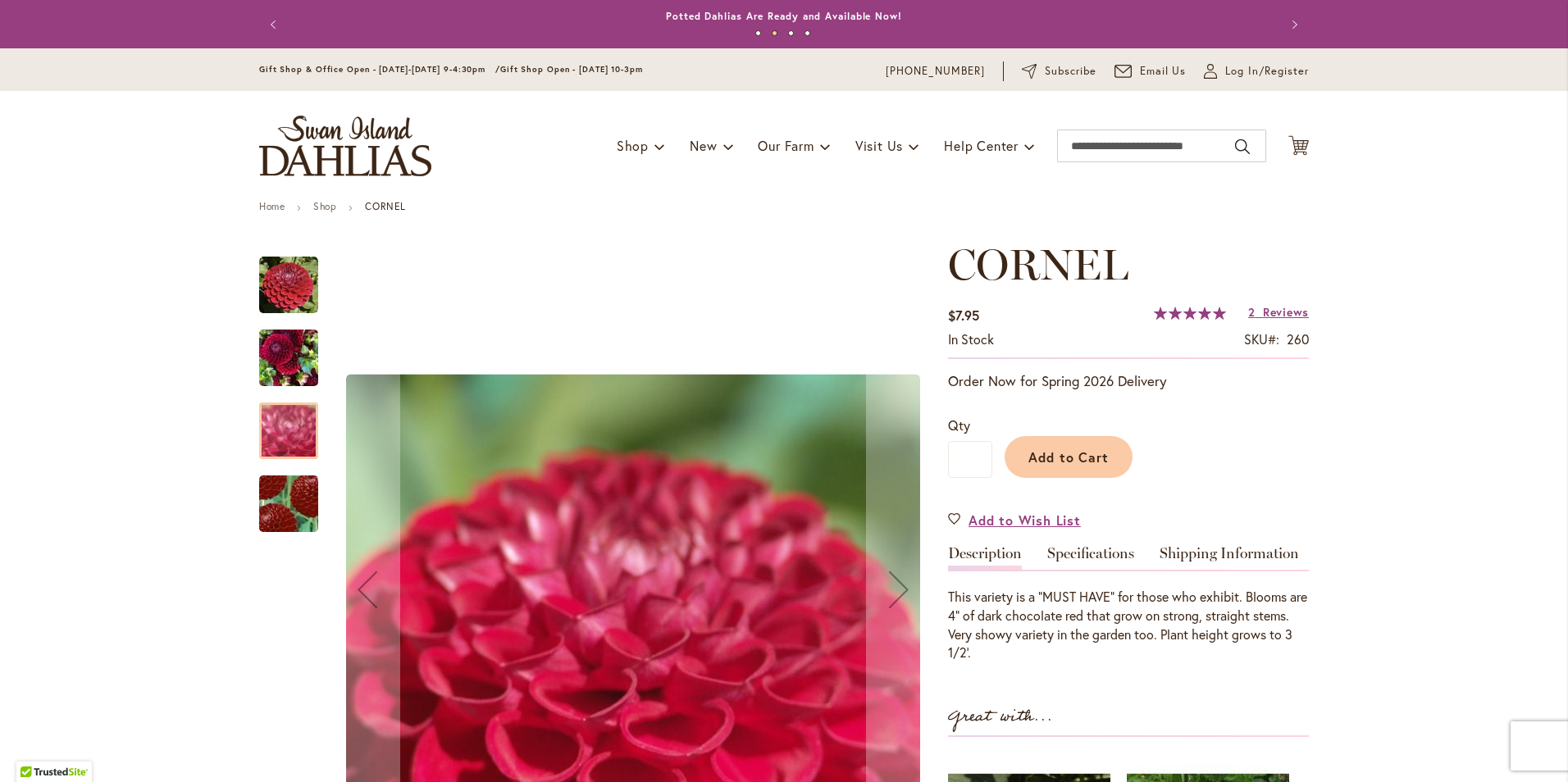
scroll to position [82, 0]
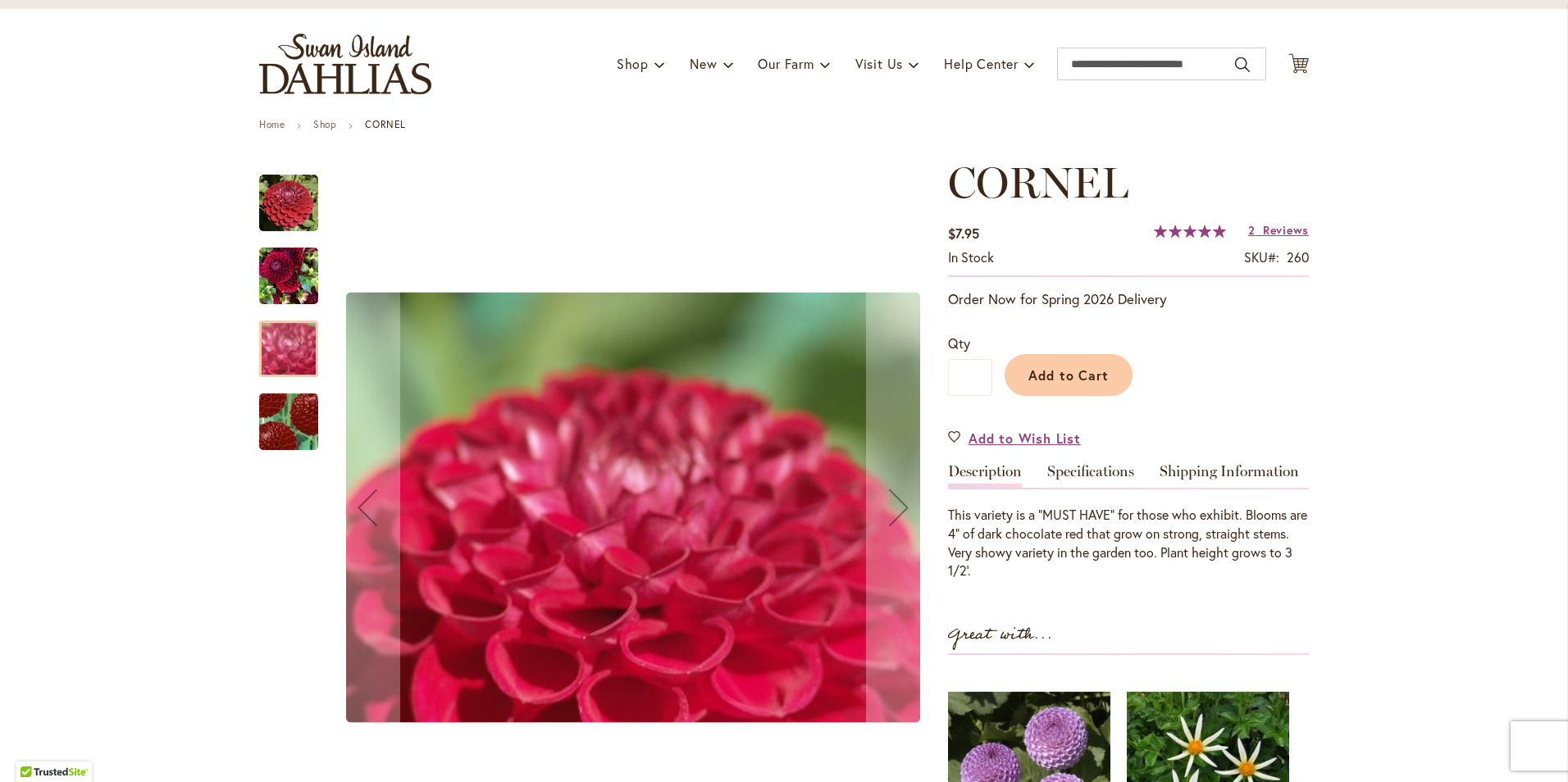
click at [283, 429] on img "CORNEL" at bounding box center [288, 421] width 115 height 113
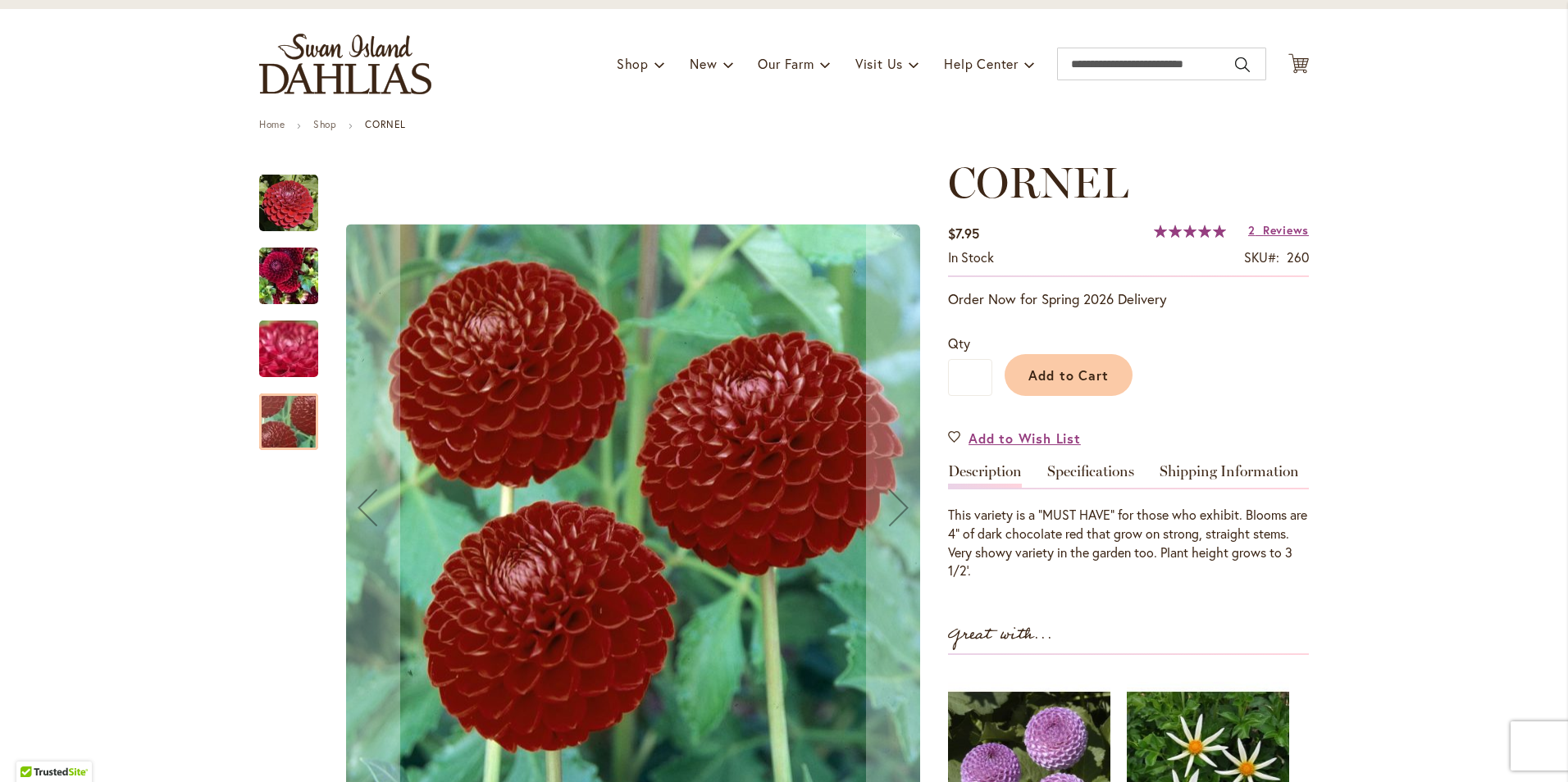
click at [283, 206] on img "CORNEL" at bounding box center [288, 203] width 59 height 59
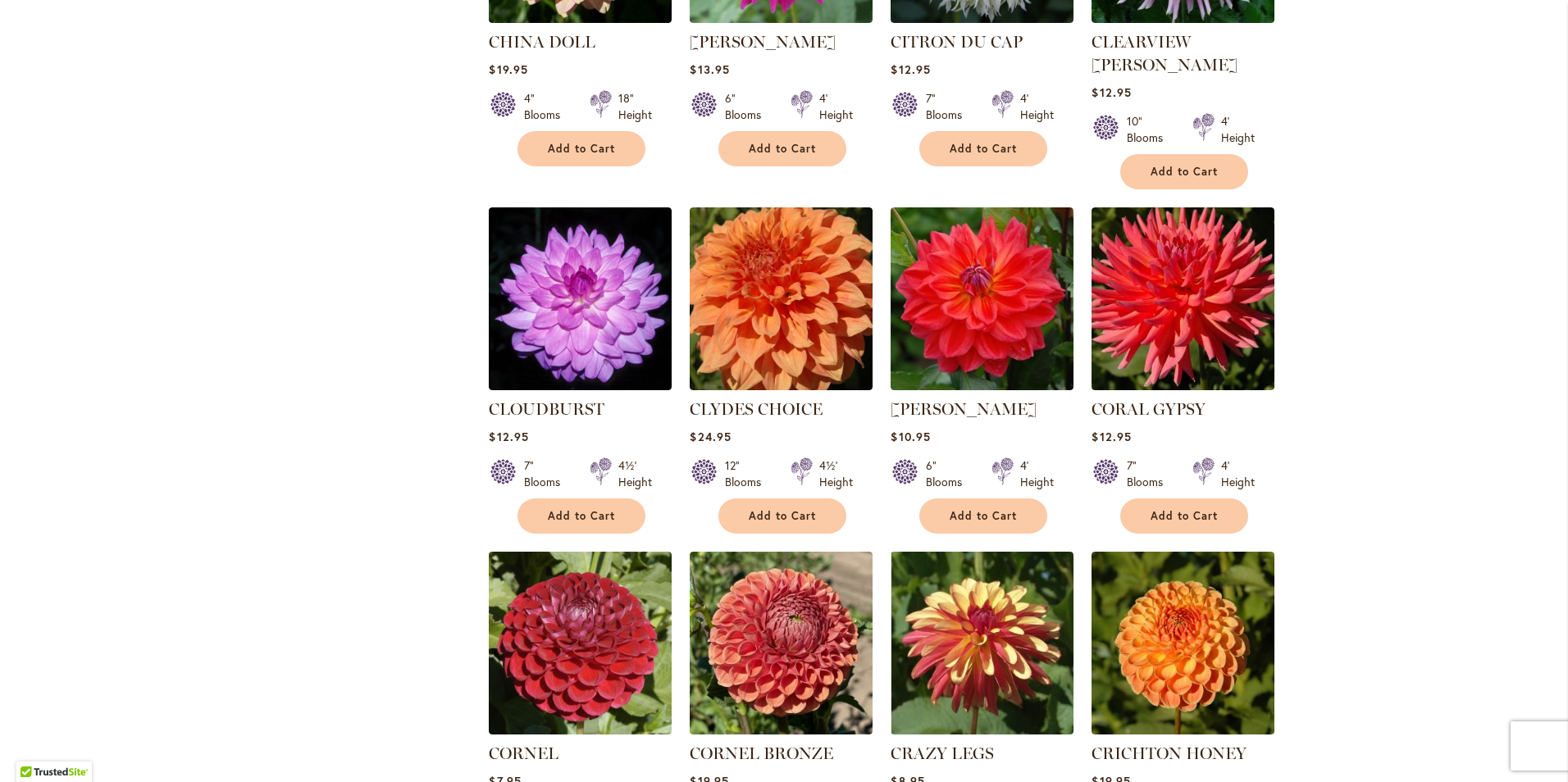
scroll to position [984, 0]
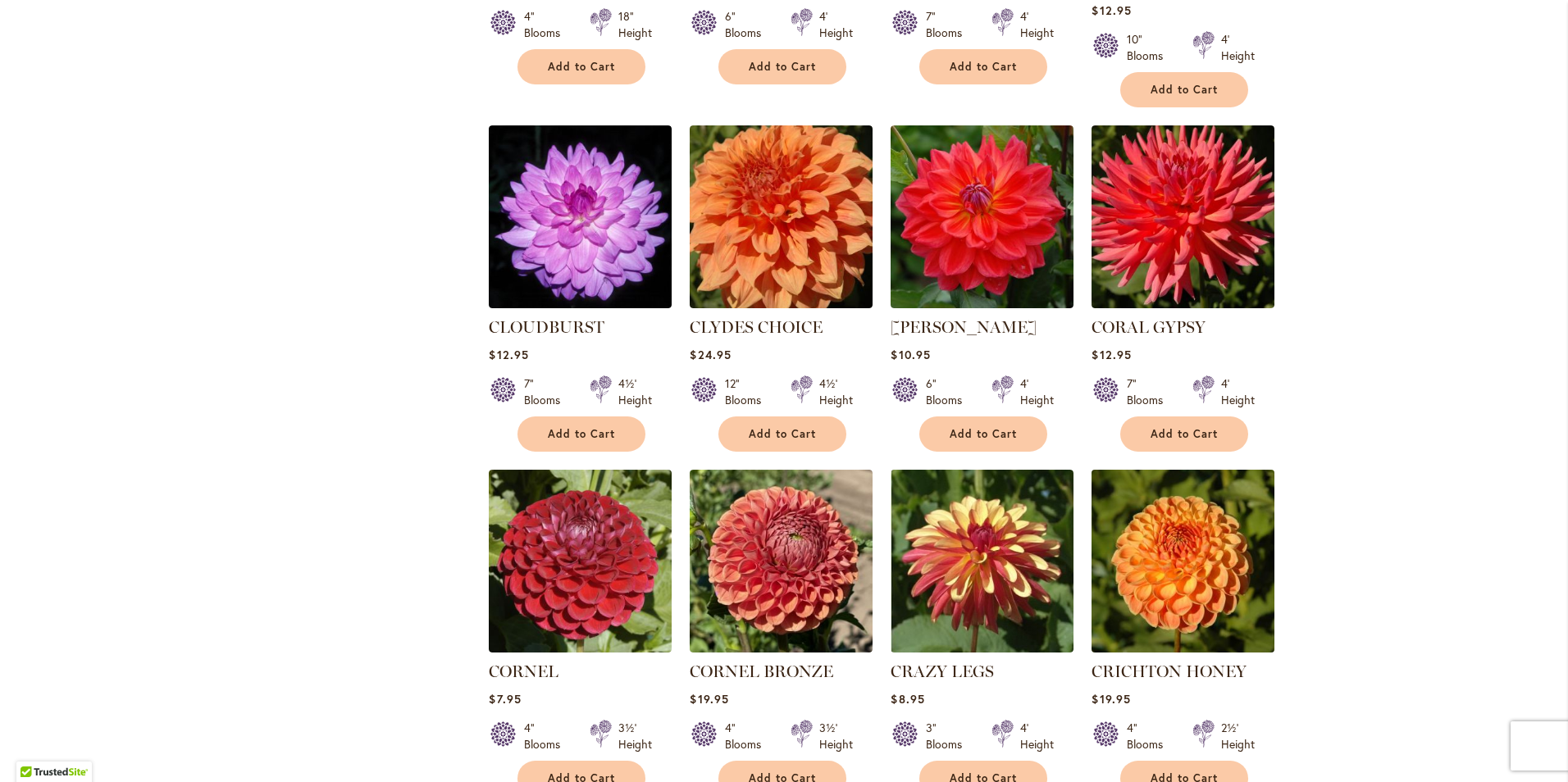
click at [1139, 569] on img at bounding box center [1183, 561] width 191 height 191
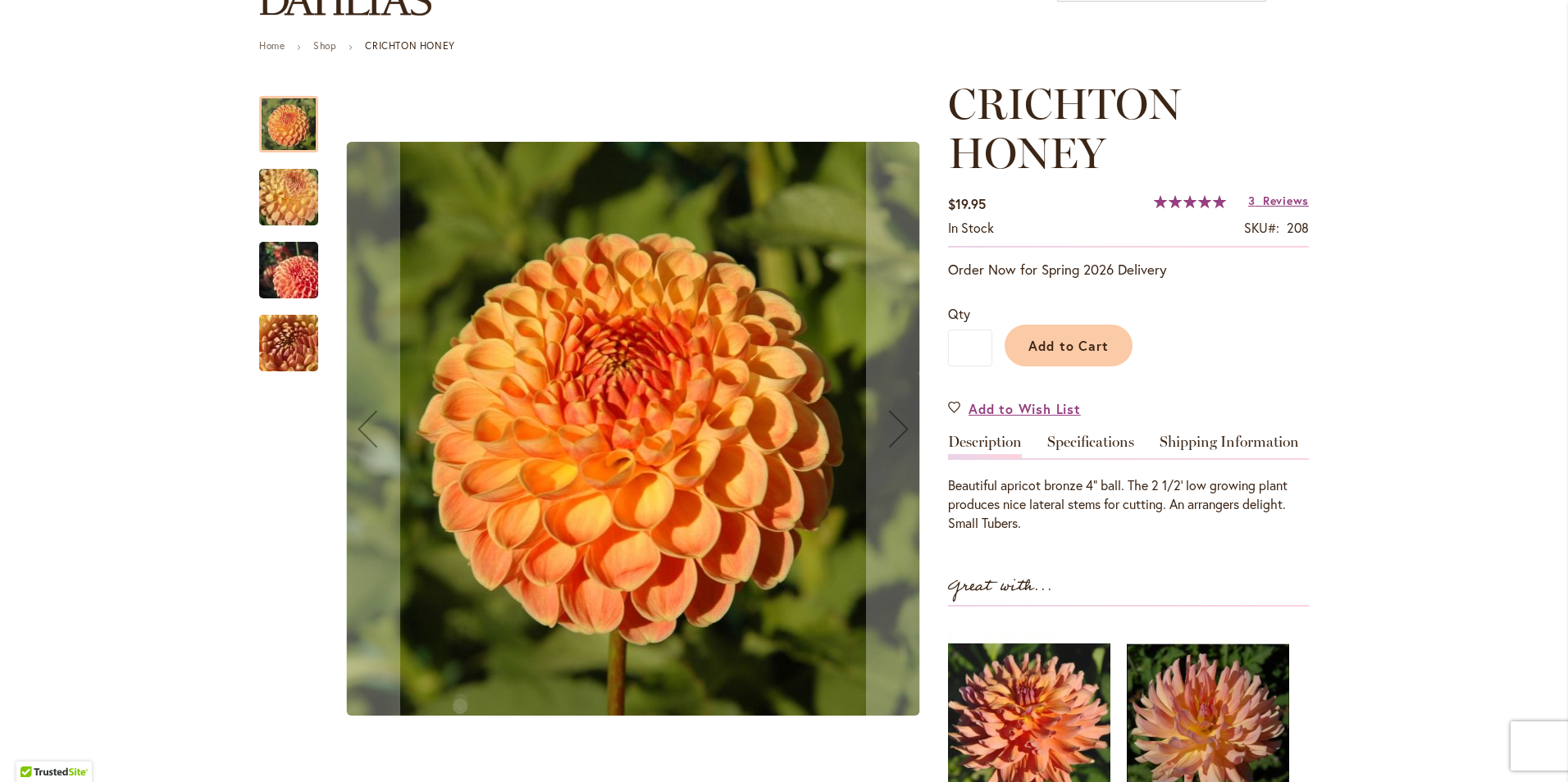
scroll to position [164, 0]
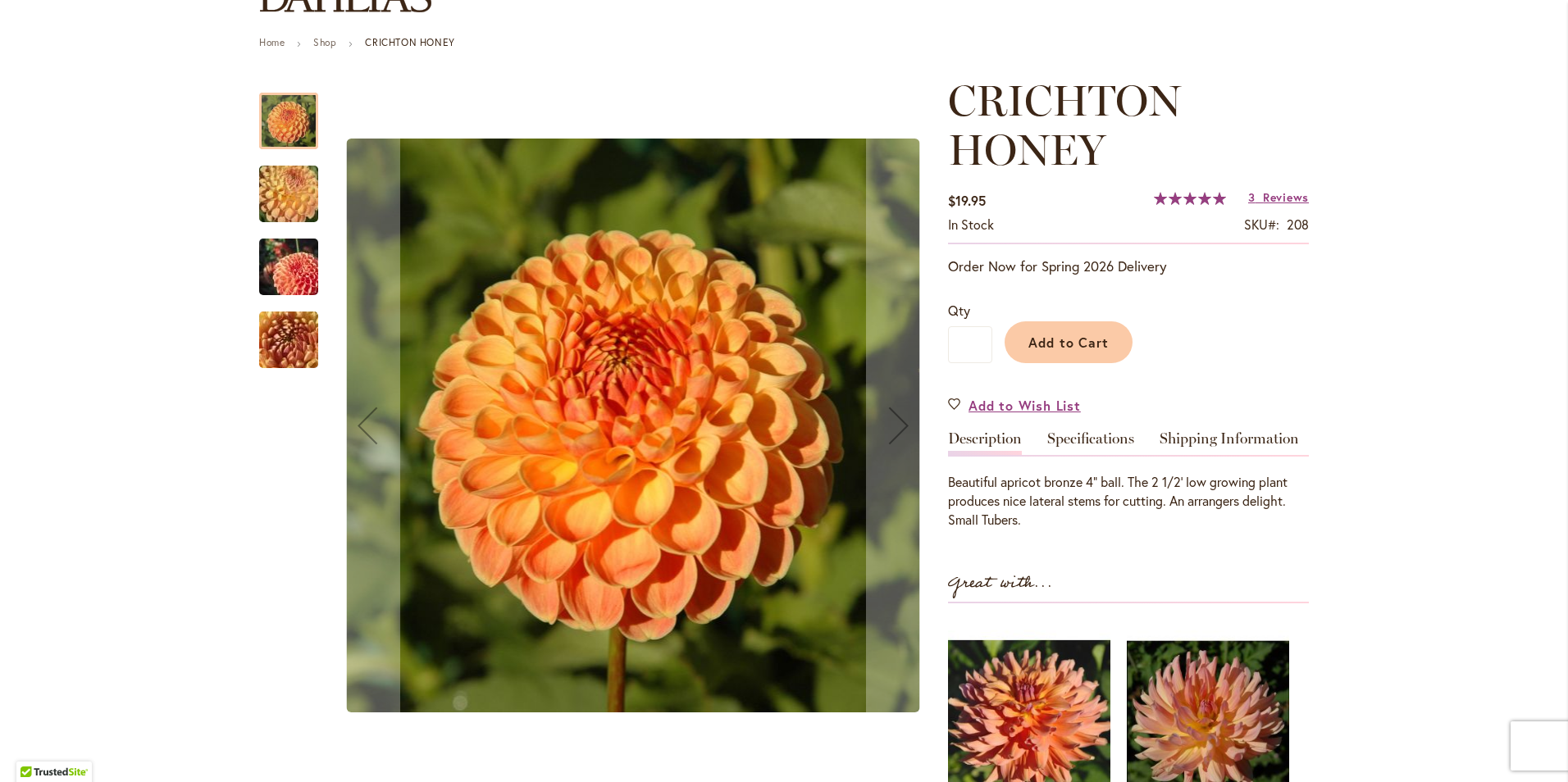
click at [277, 173] on img "CRICHTON HONEY" at bounding box center [288, 194] width 118 height 89
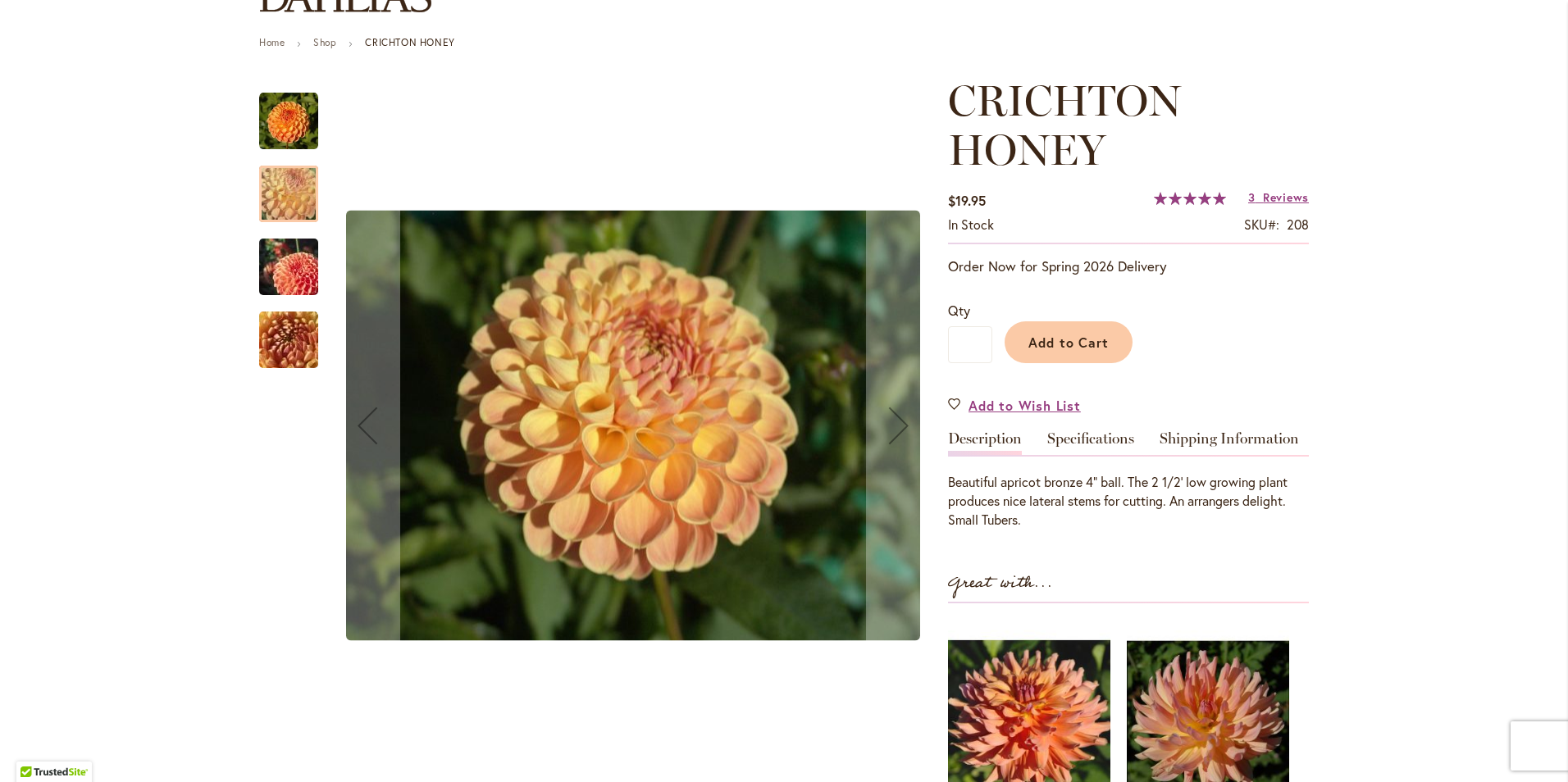
click at [268, 268] on img "CRICHTON HONEY" at bounding box center [288, 267] width 118 height 78
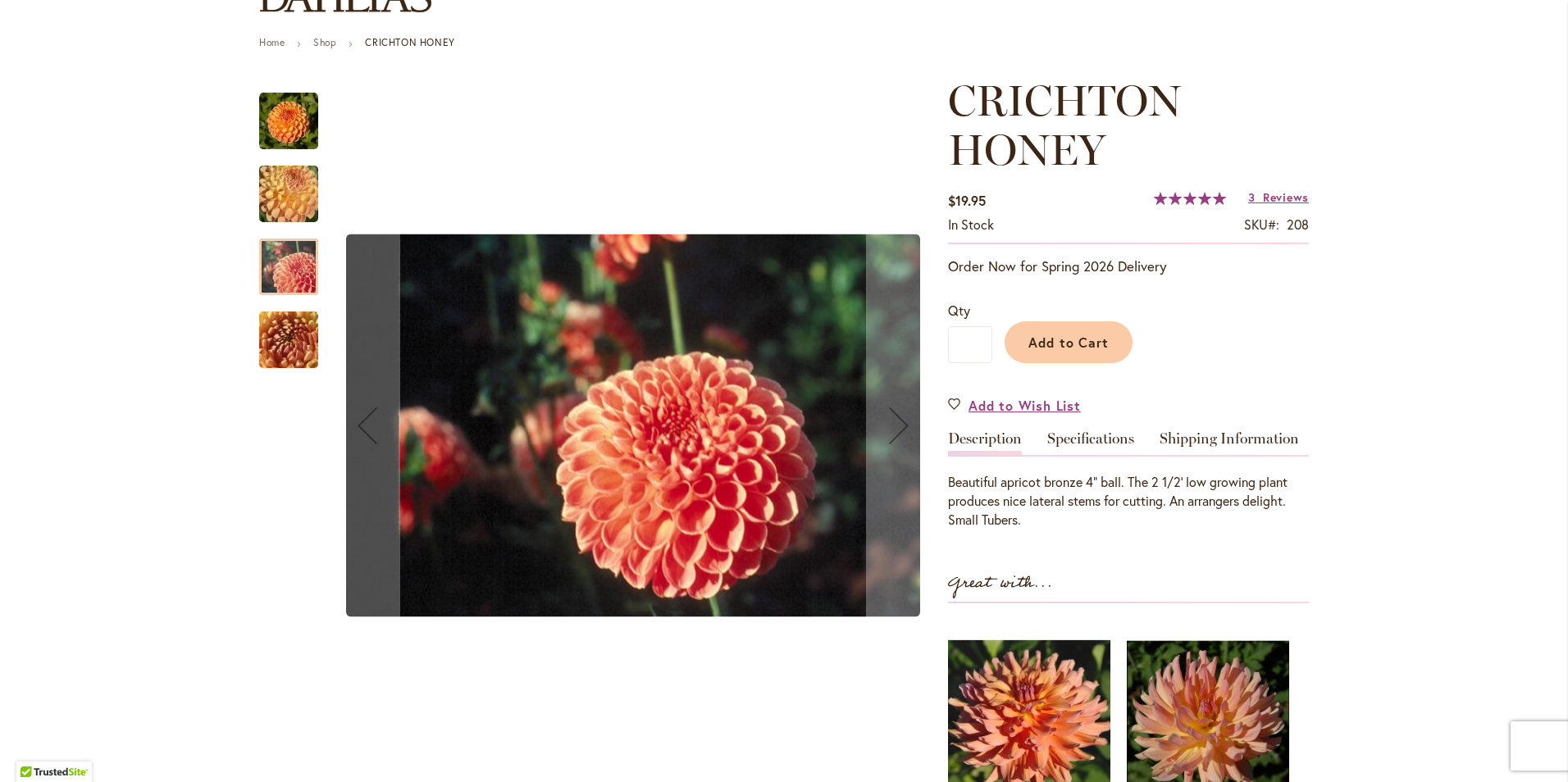
click at [277, 350] on img "CRICHTON HONEY" at bounding box center [288, 340] width 118 height 89
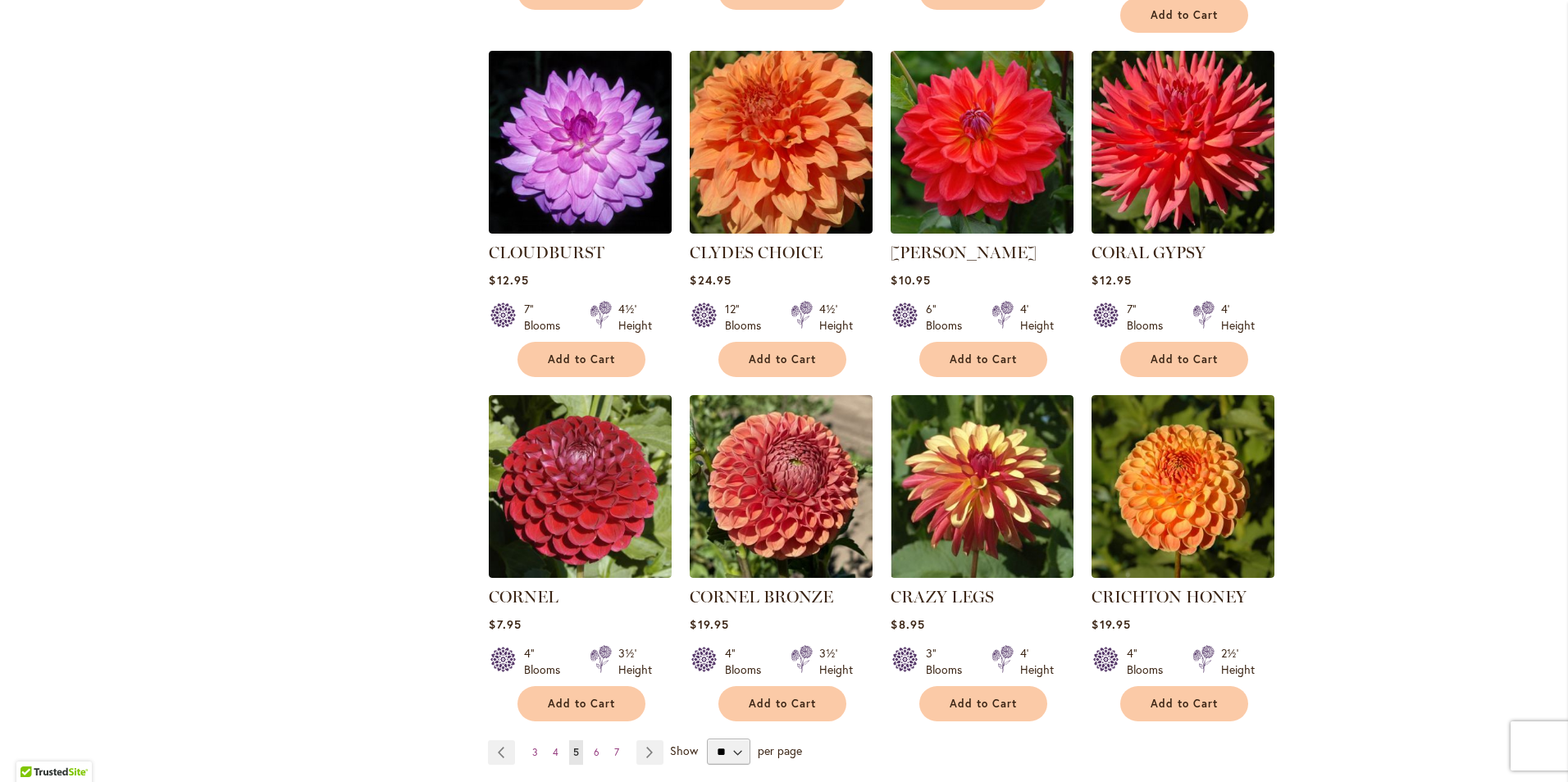
scroll to position [1147, 0]
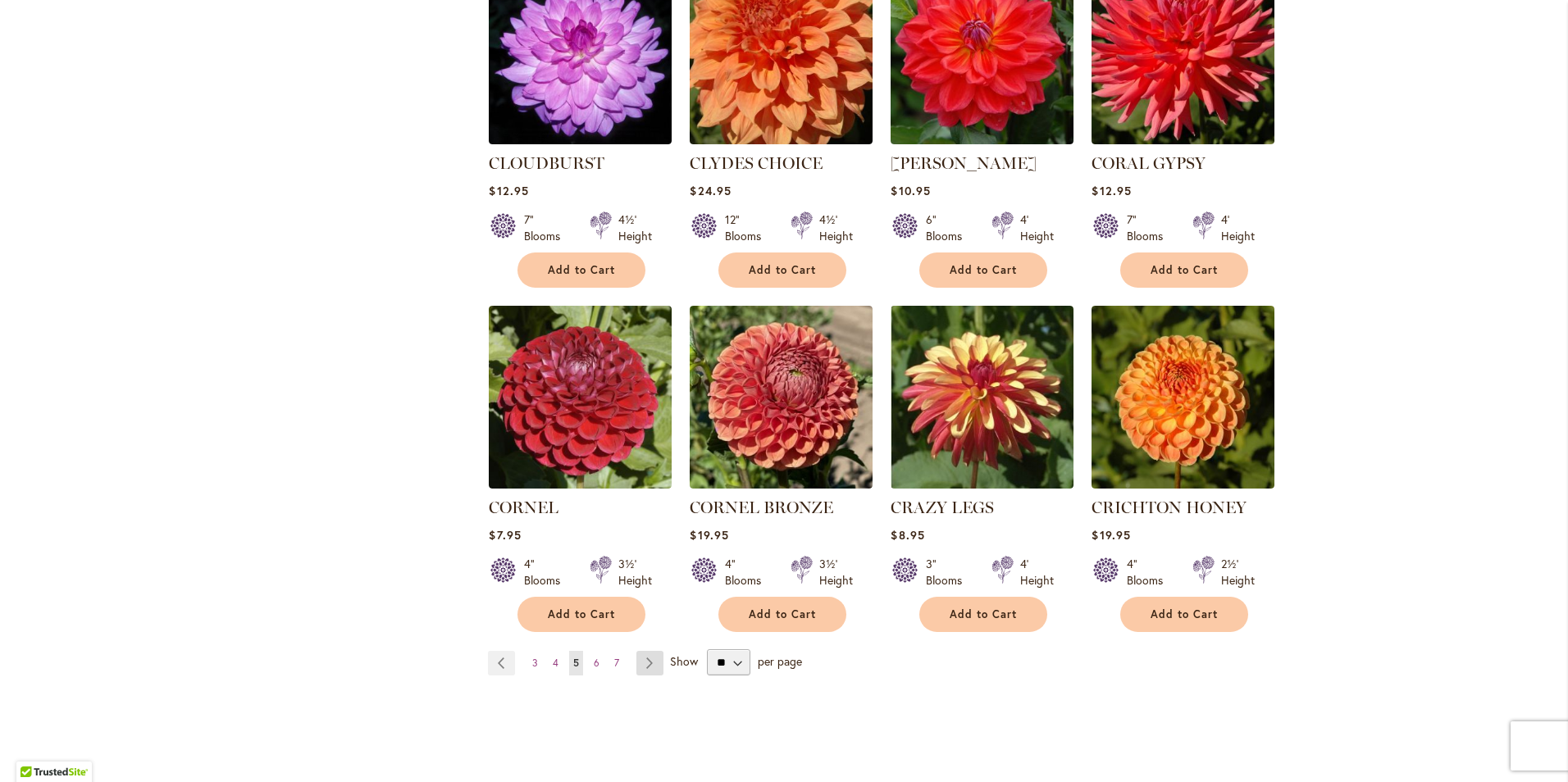
click at [636, 651] on link "Page Next" at bounding box center [650, 662] width 27 height 24
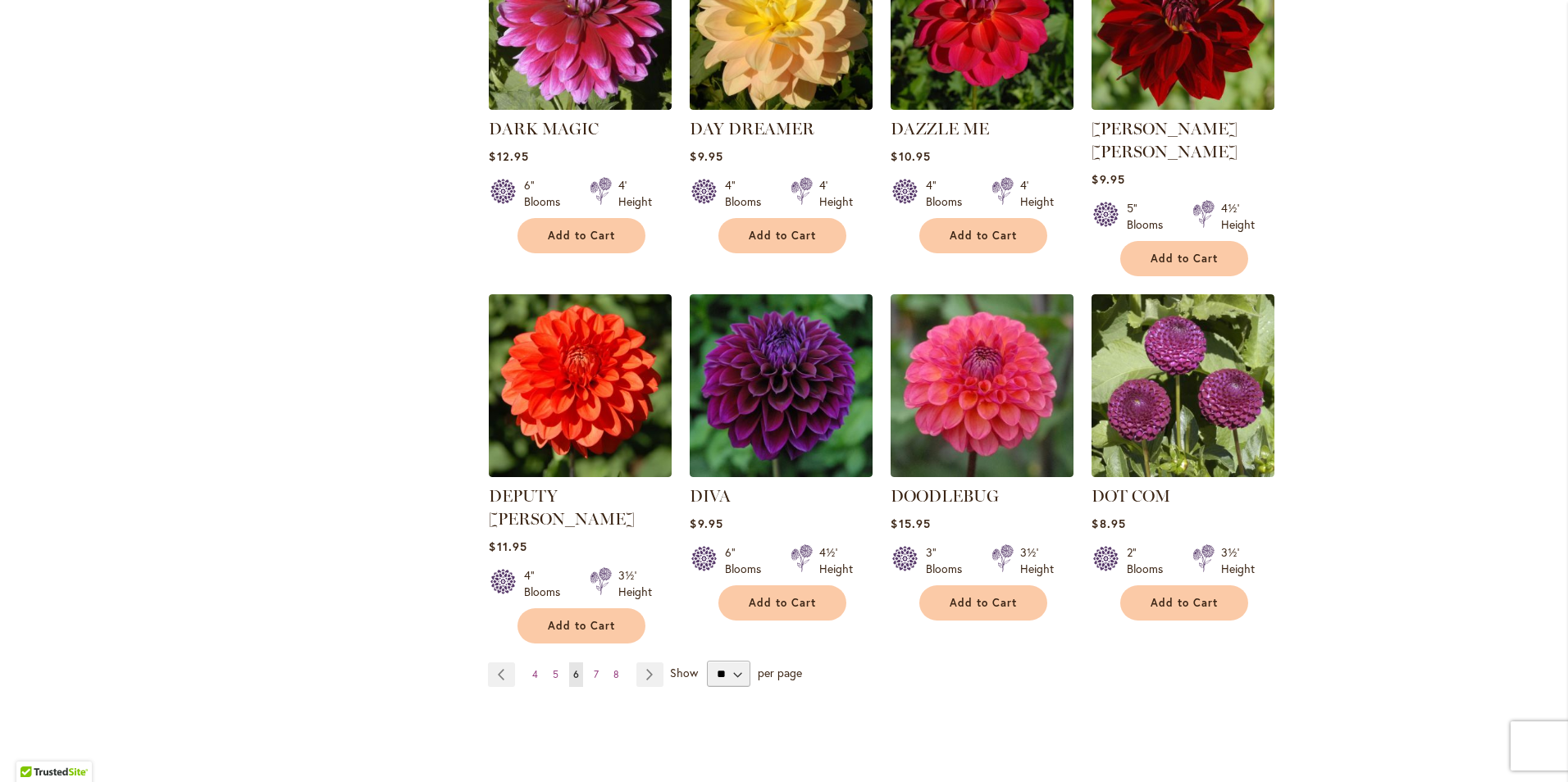
scroll to position [1230, 0]
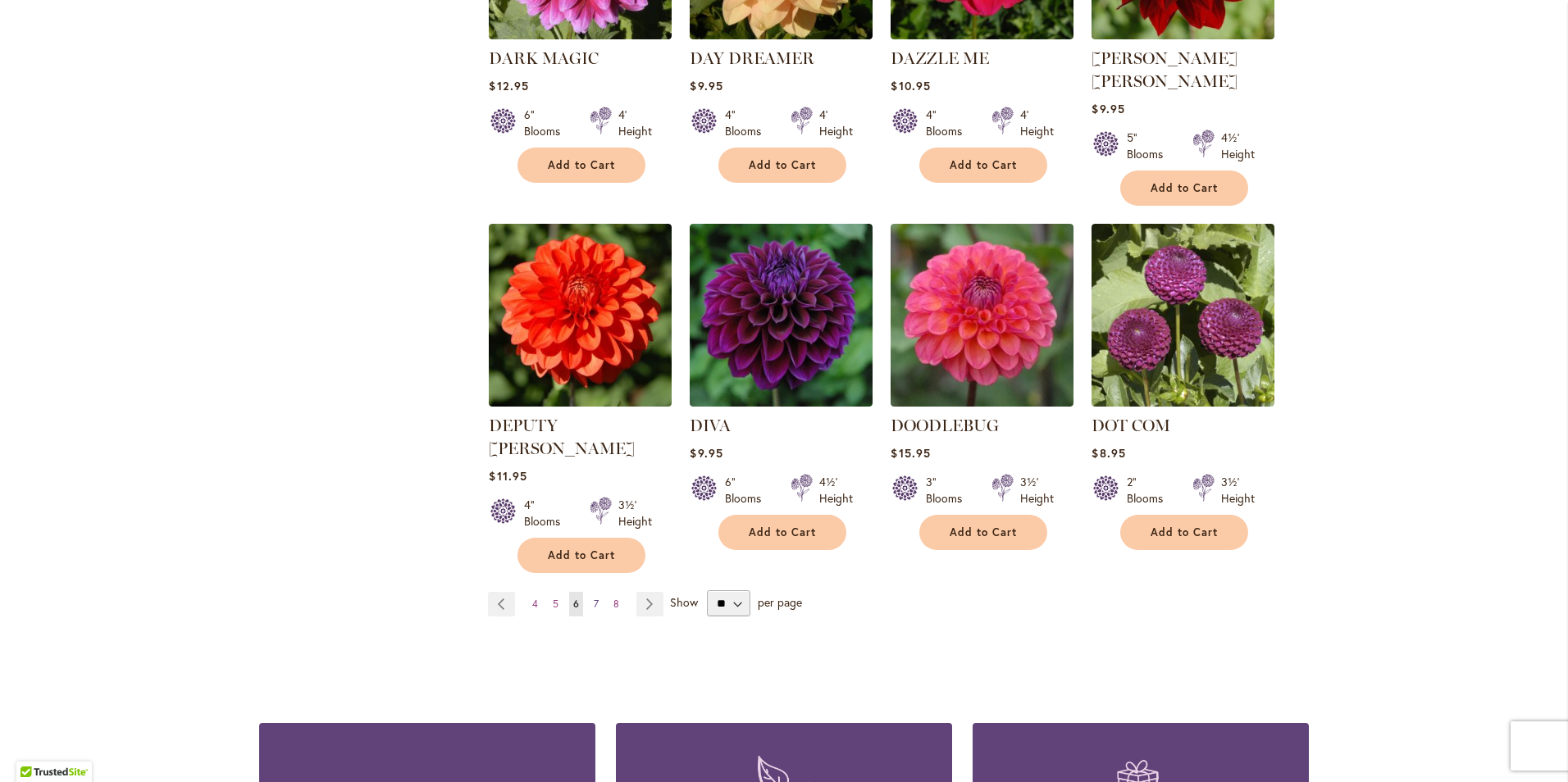
click at [590, 592] on link "Page 7" at bounding box center [596, 603] width 14 height 24
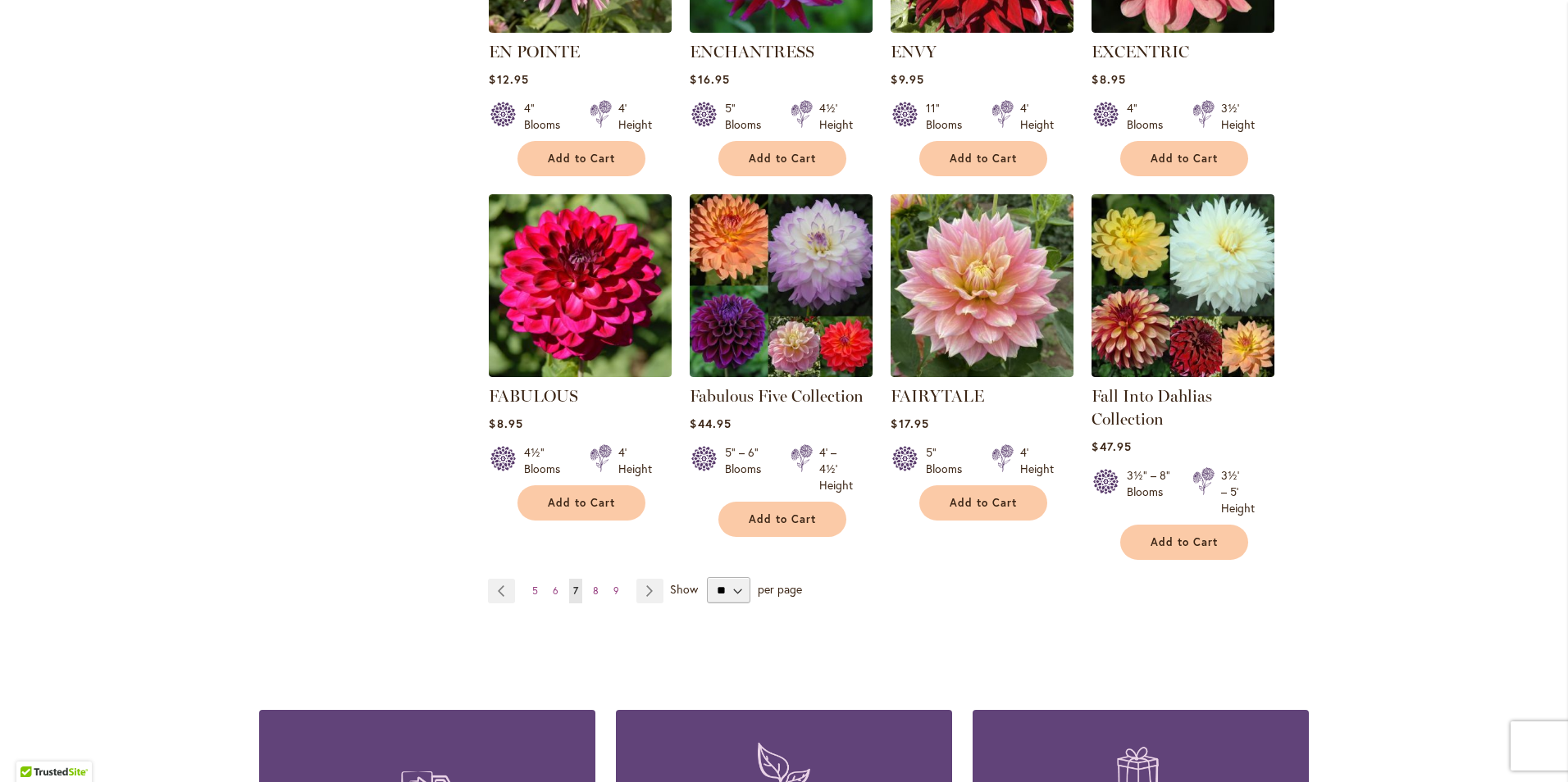
scroll to position [1230, 0]
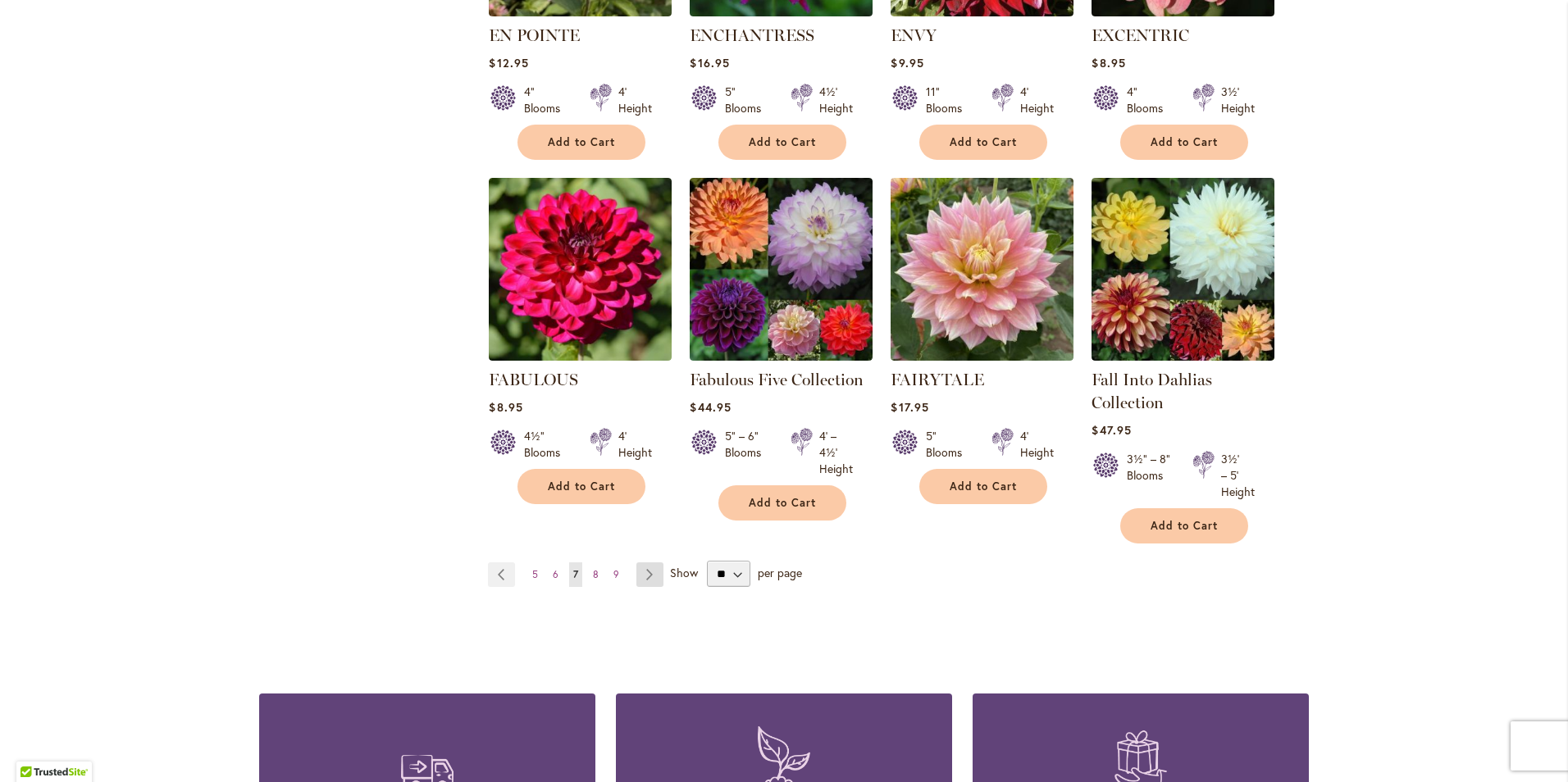
click at [637, 575] on link "Page Next" at bounding box center [650, 574] width 27 height 24
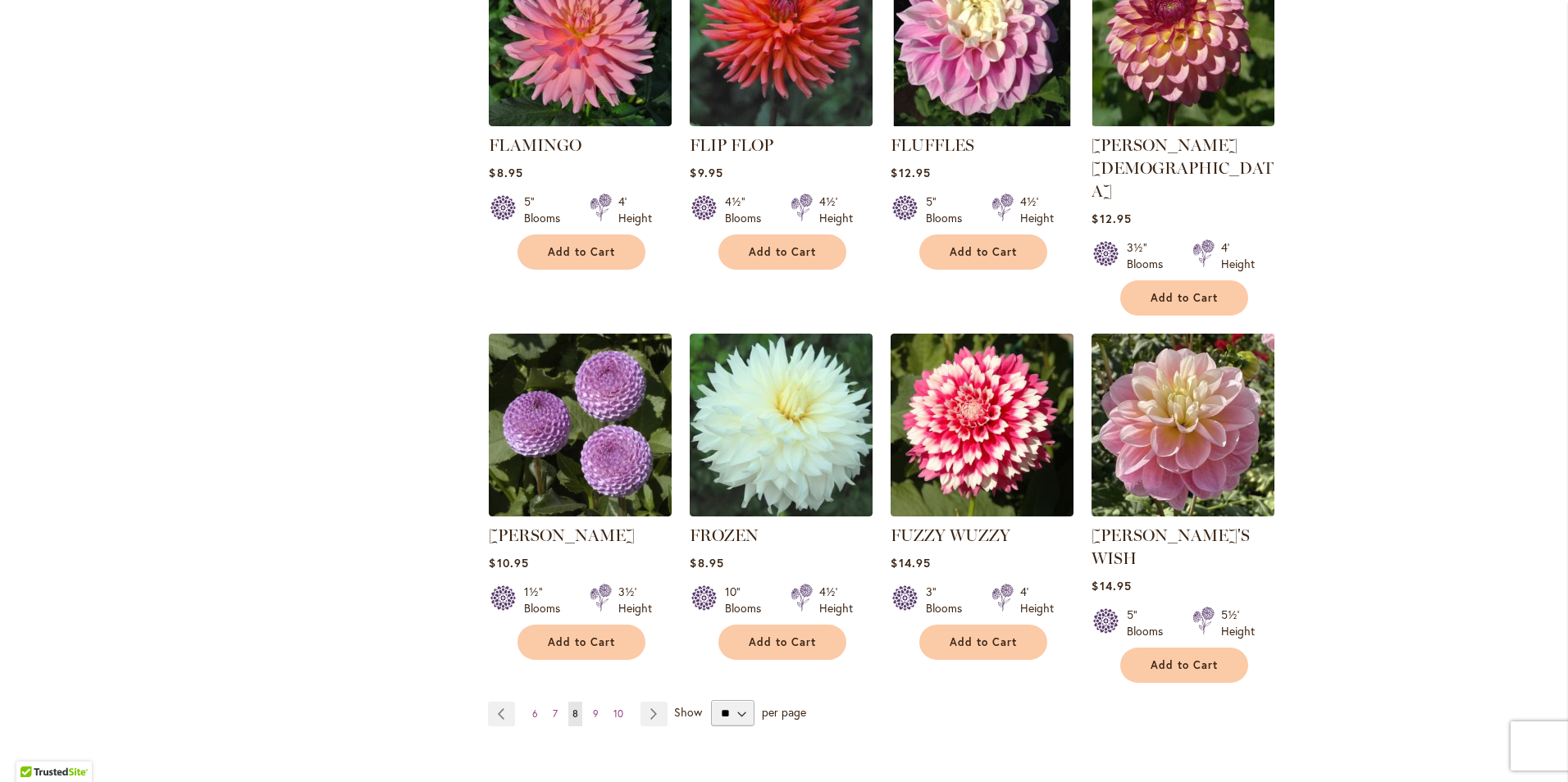
scroll to position [1147, 0]
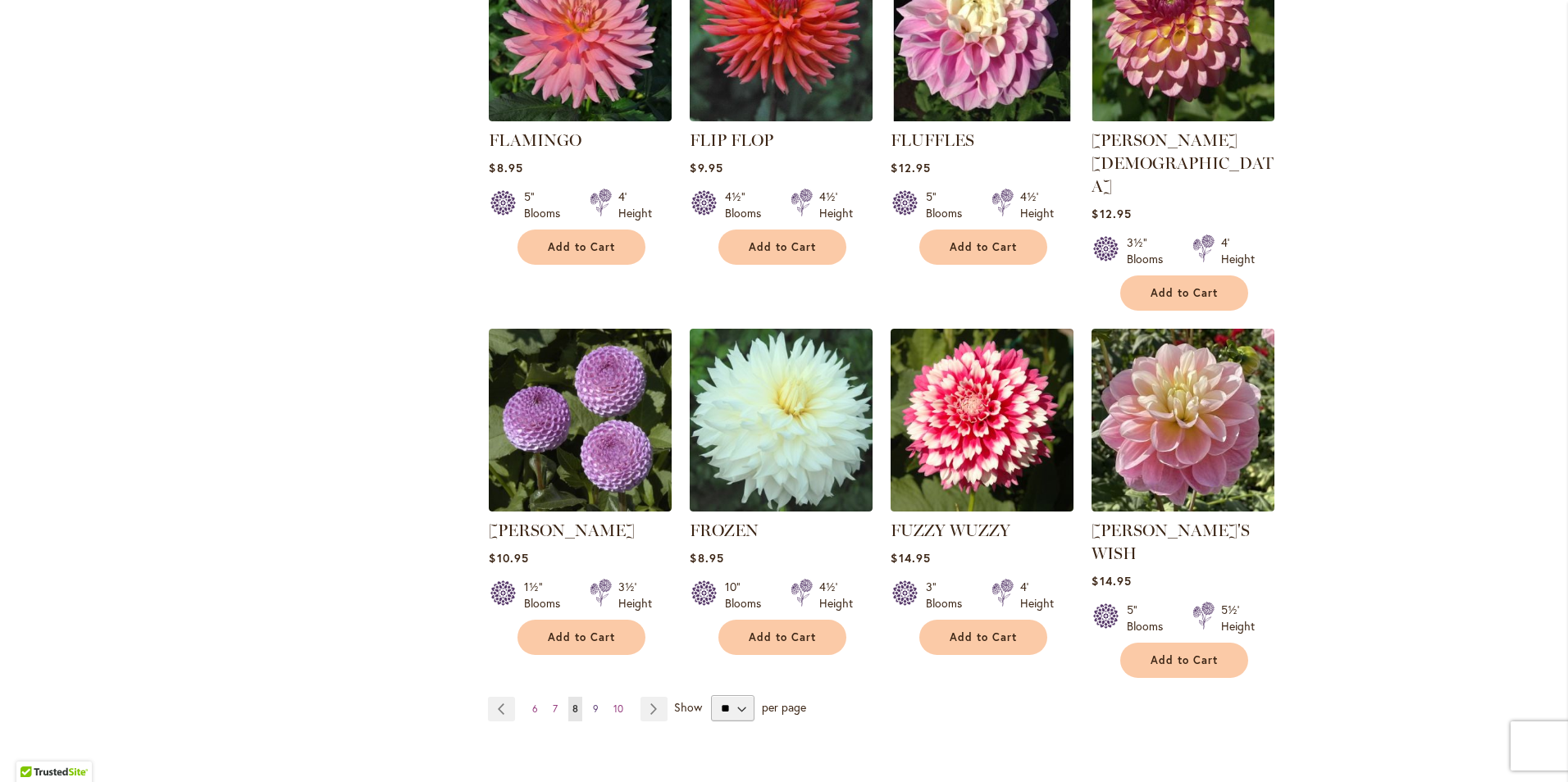
click at [589, 697] on link "Page 9" at bounding box center [595, 709] width 14 height 24
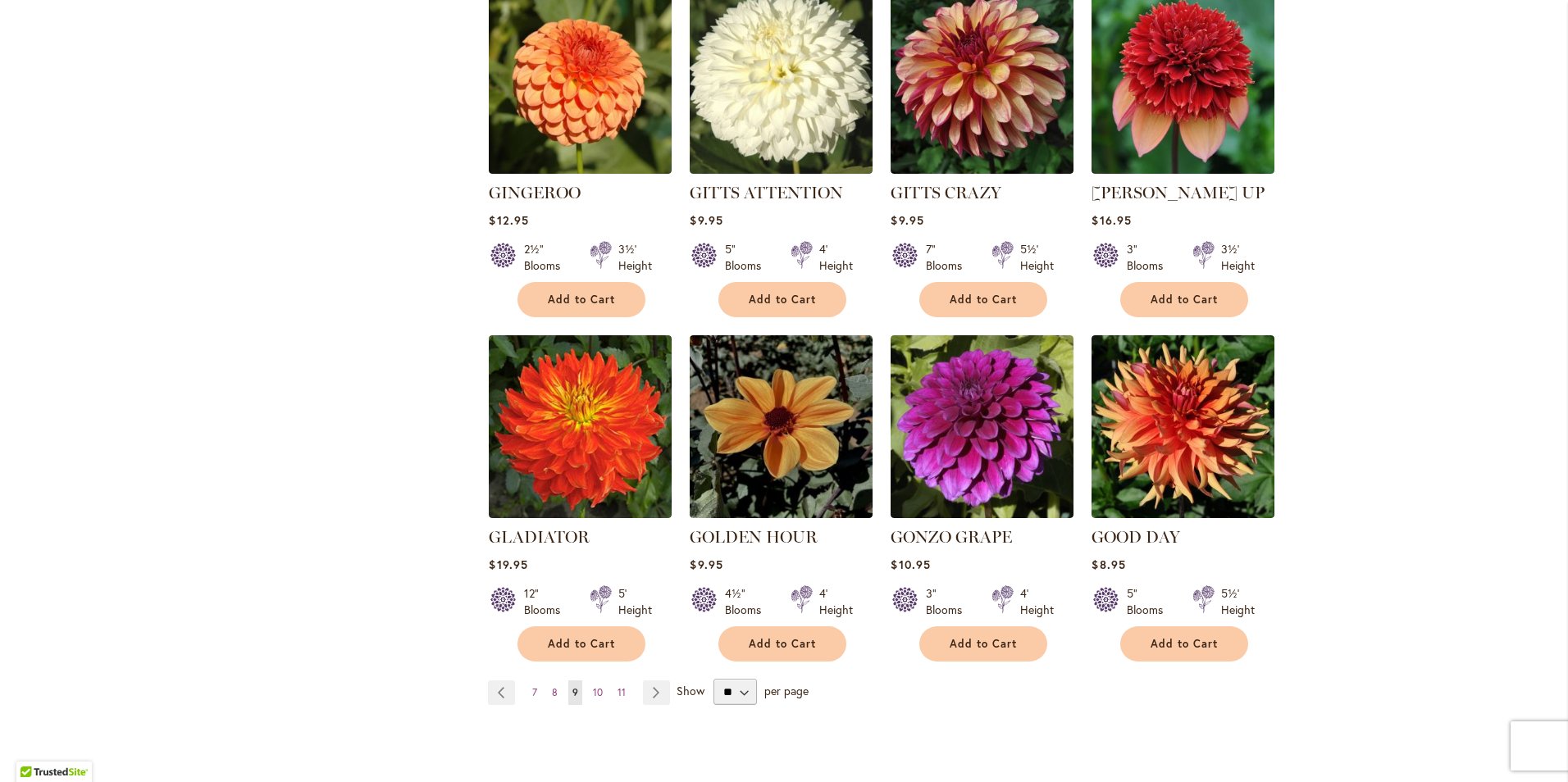
scroll to position [1147, 0]
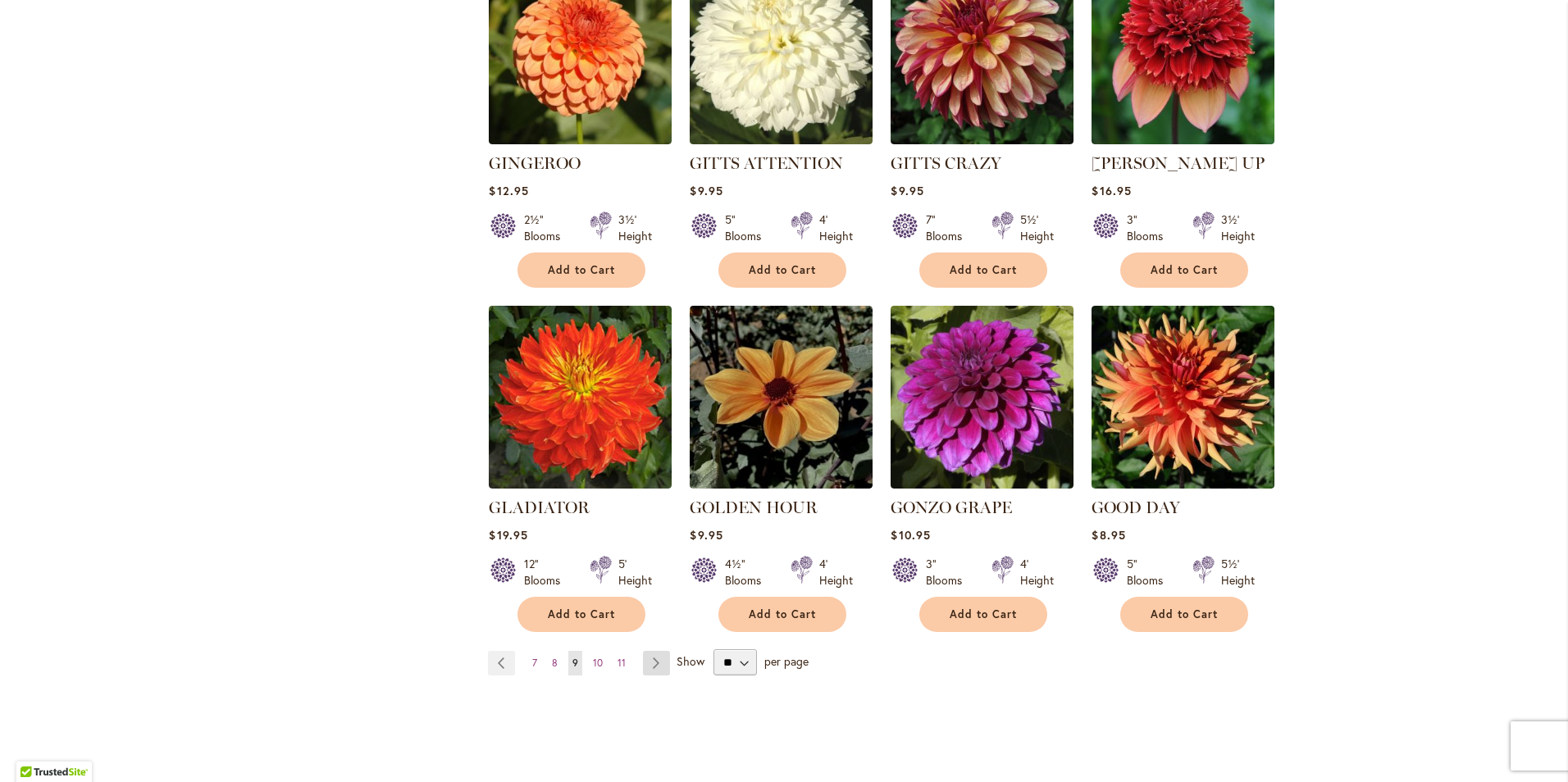
click at [653, 651] on link "Page Next" at bounding box center [656, 662] width 27 height 24
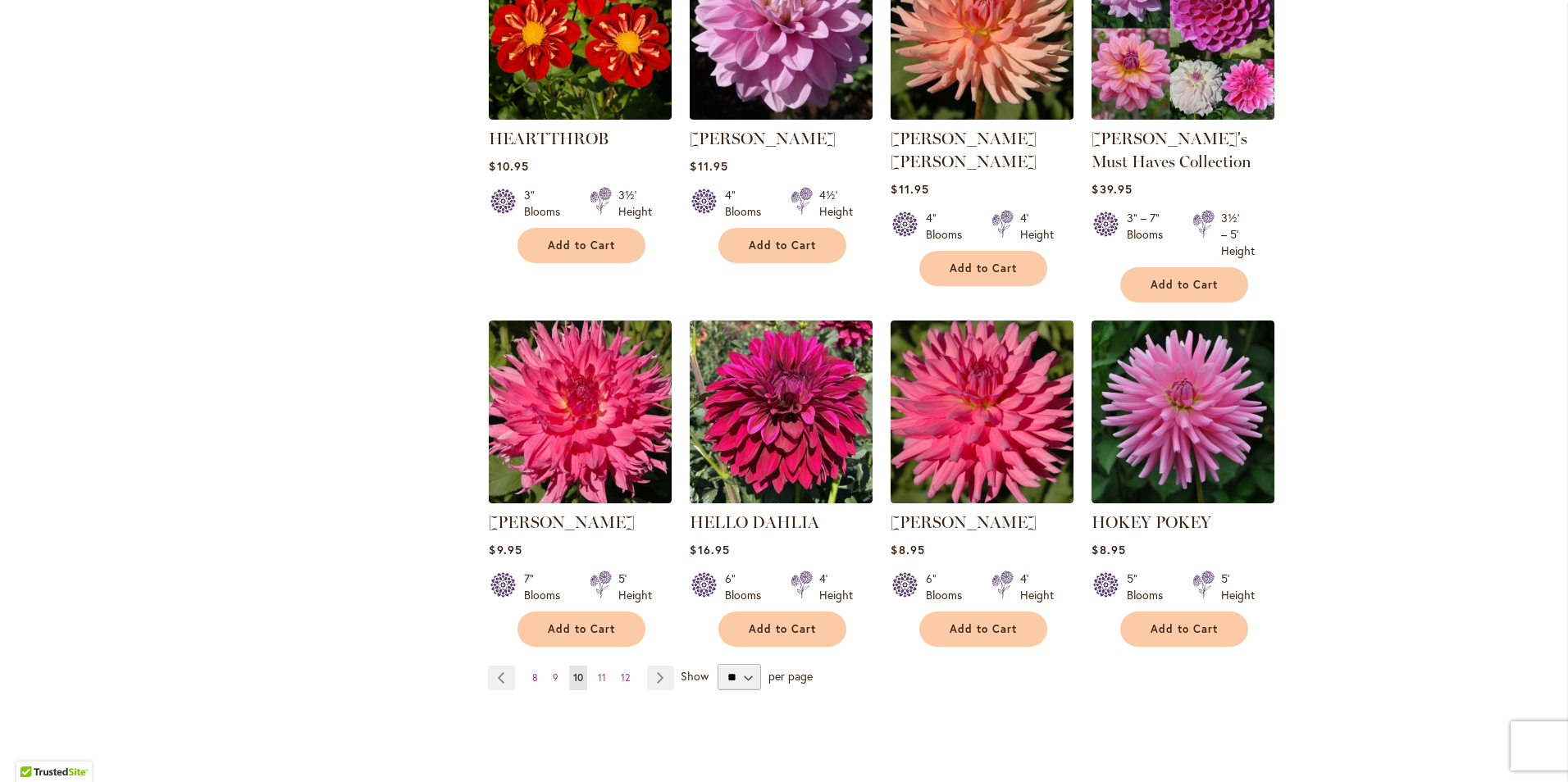
scroll to position [1230, 0]
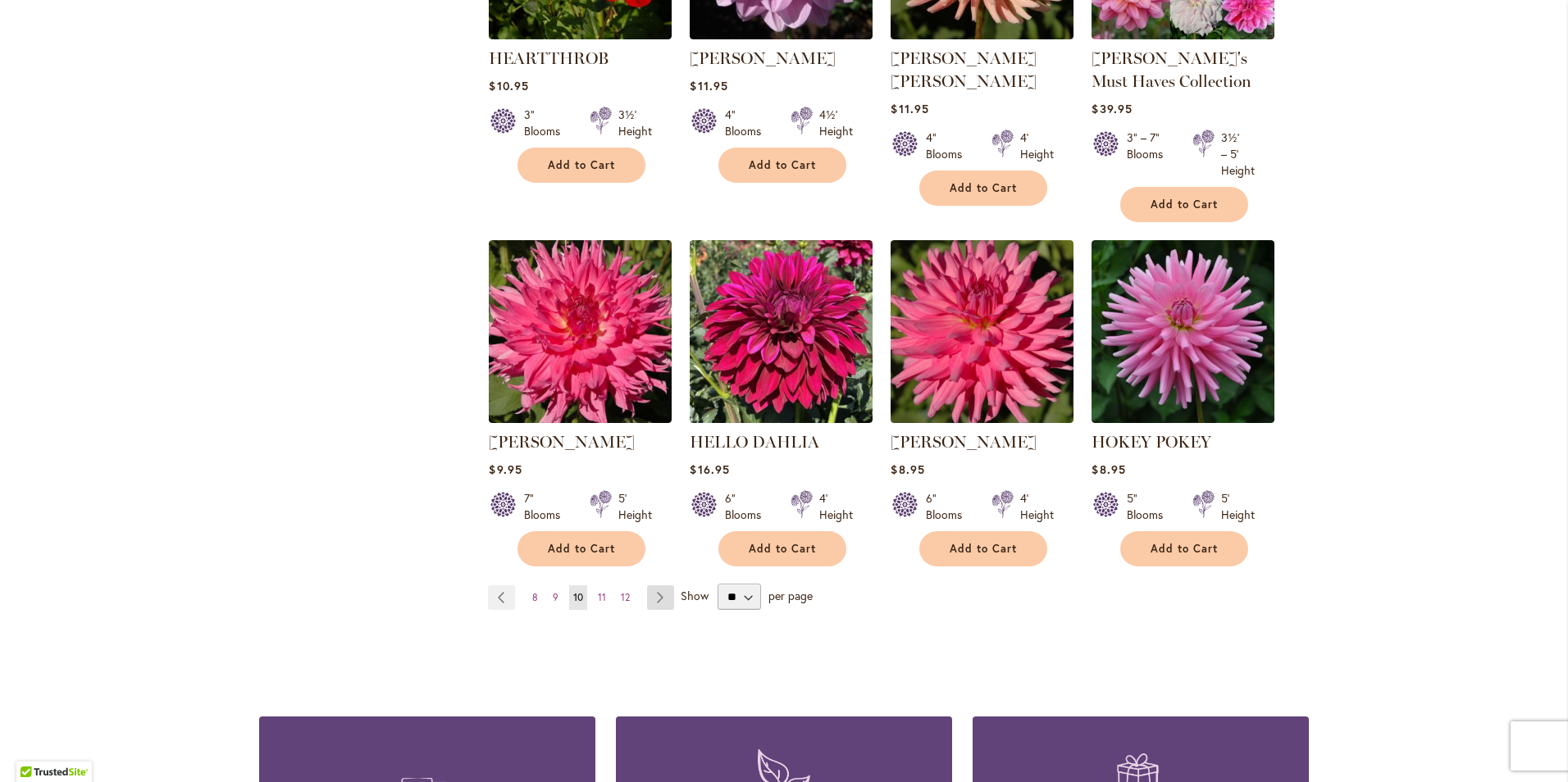
click at [651, 605] on link "Page Next" at bounding box center [660, 597] width 27 height 24
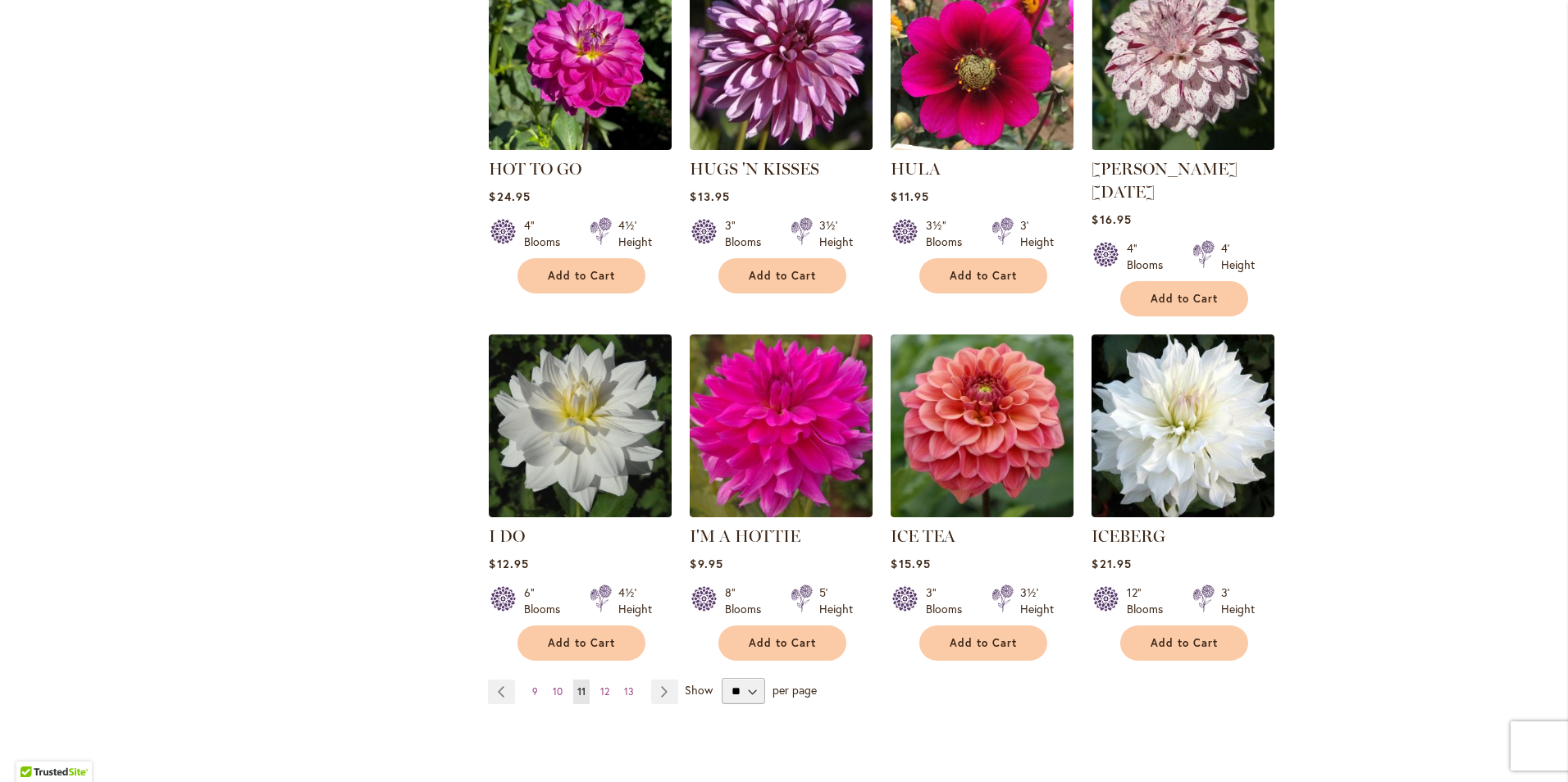
scroll to position [1147, 0]
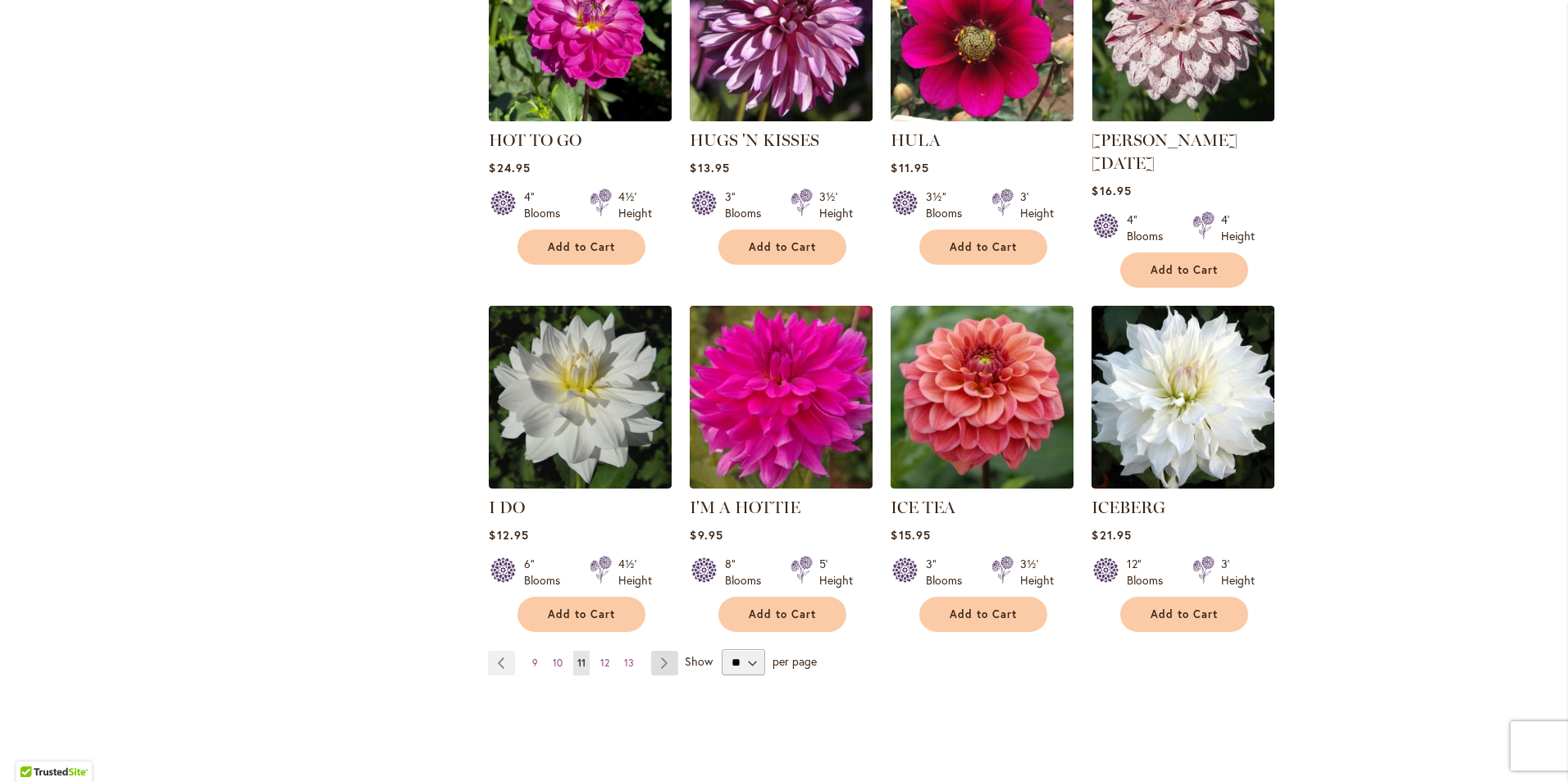
click at [662, 651] on link "Page Next" at bounding box center [664, 662] width 27 height 24
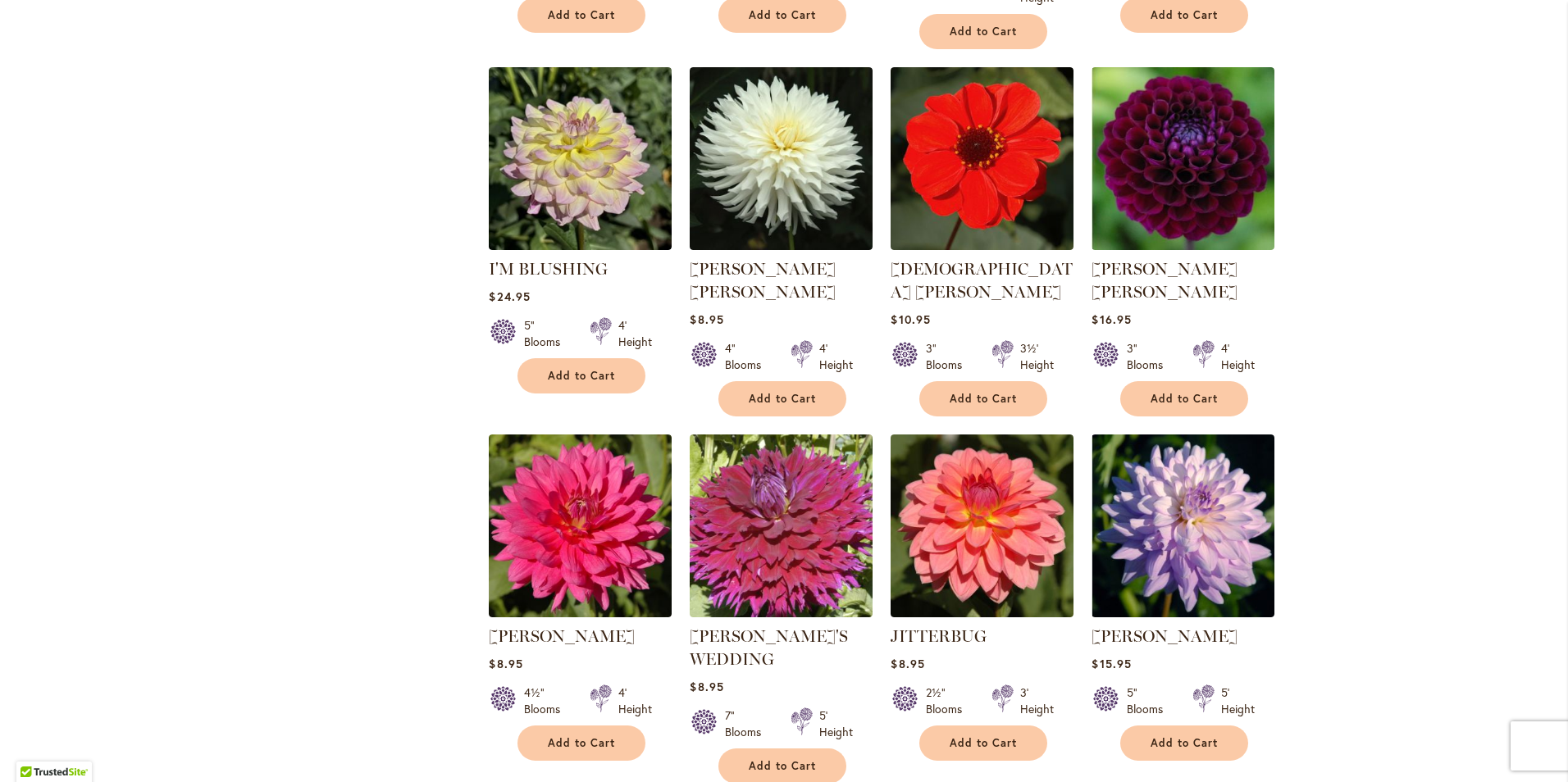
scroll to position [1230, 0]
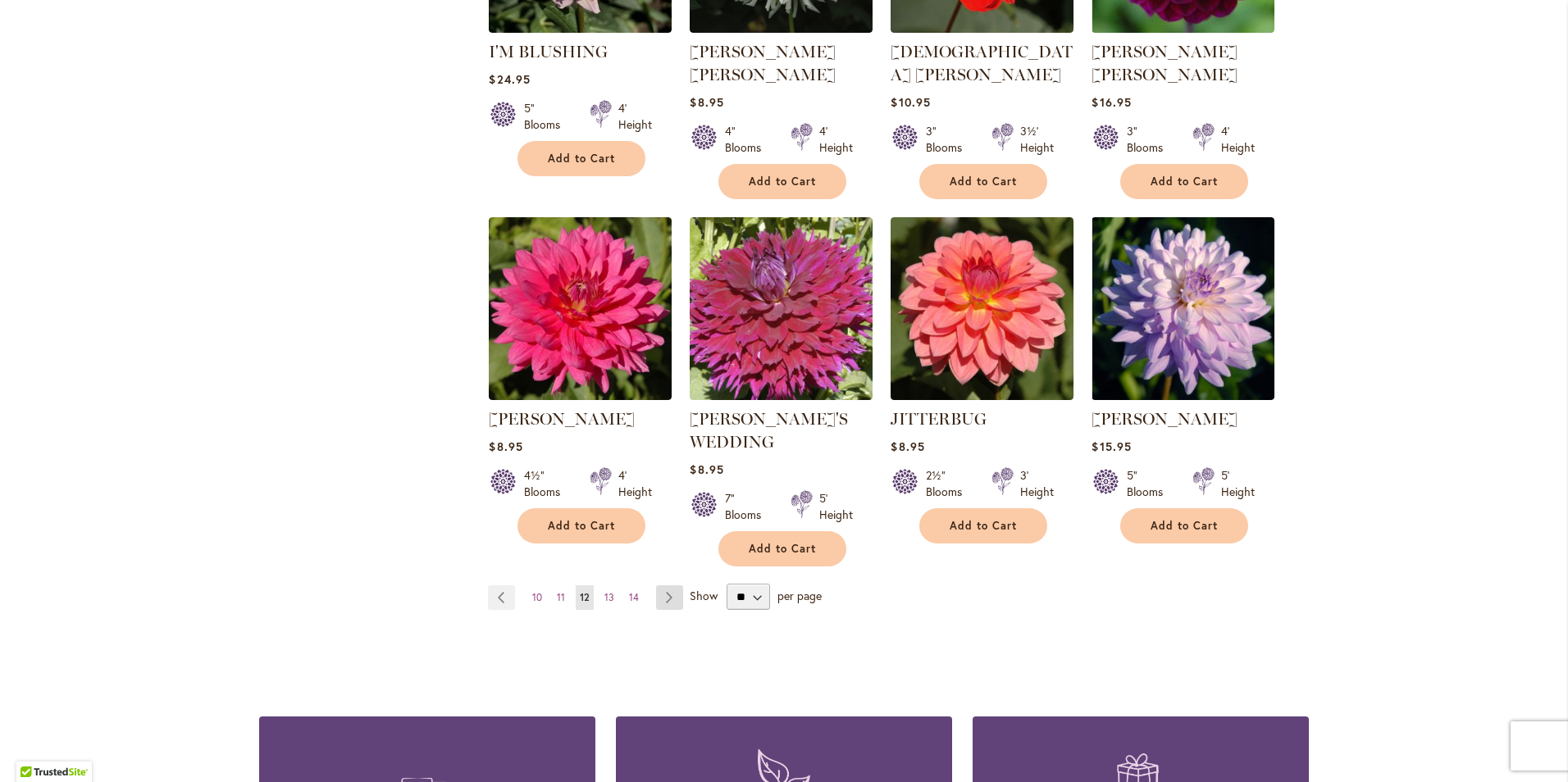
click at [660, 586] on link "Page Next" at bounding box center [670, 597] width 27 height 24
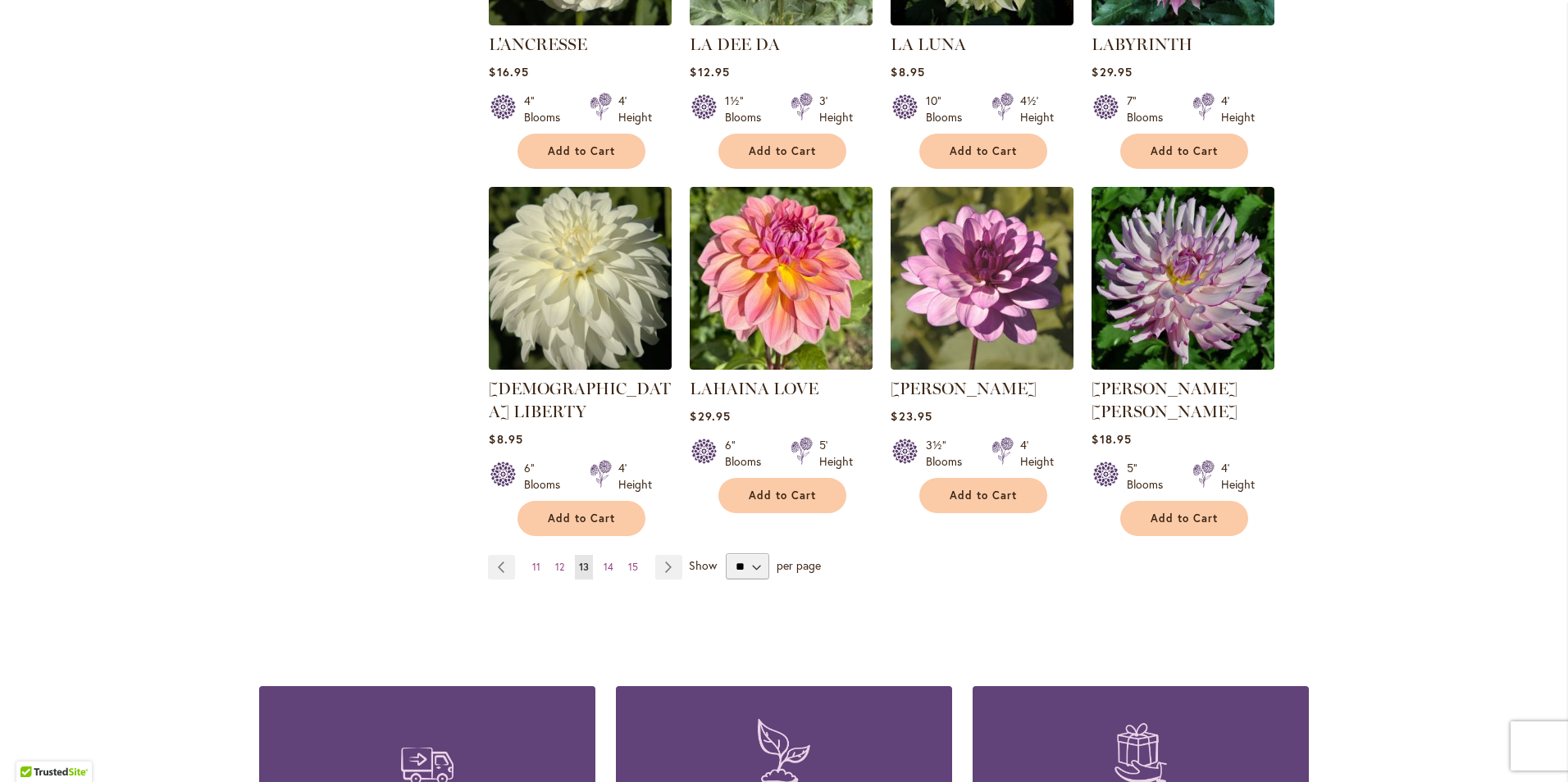
scroll to position [1230, 0]
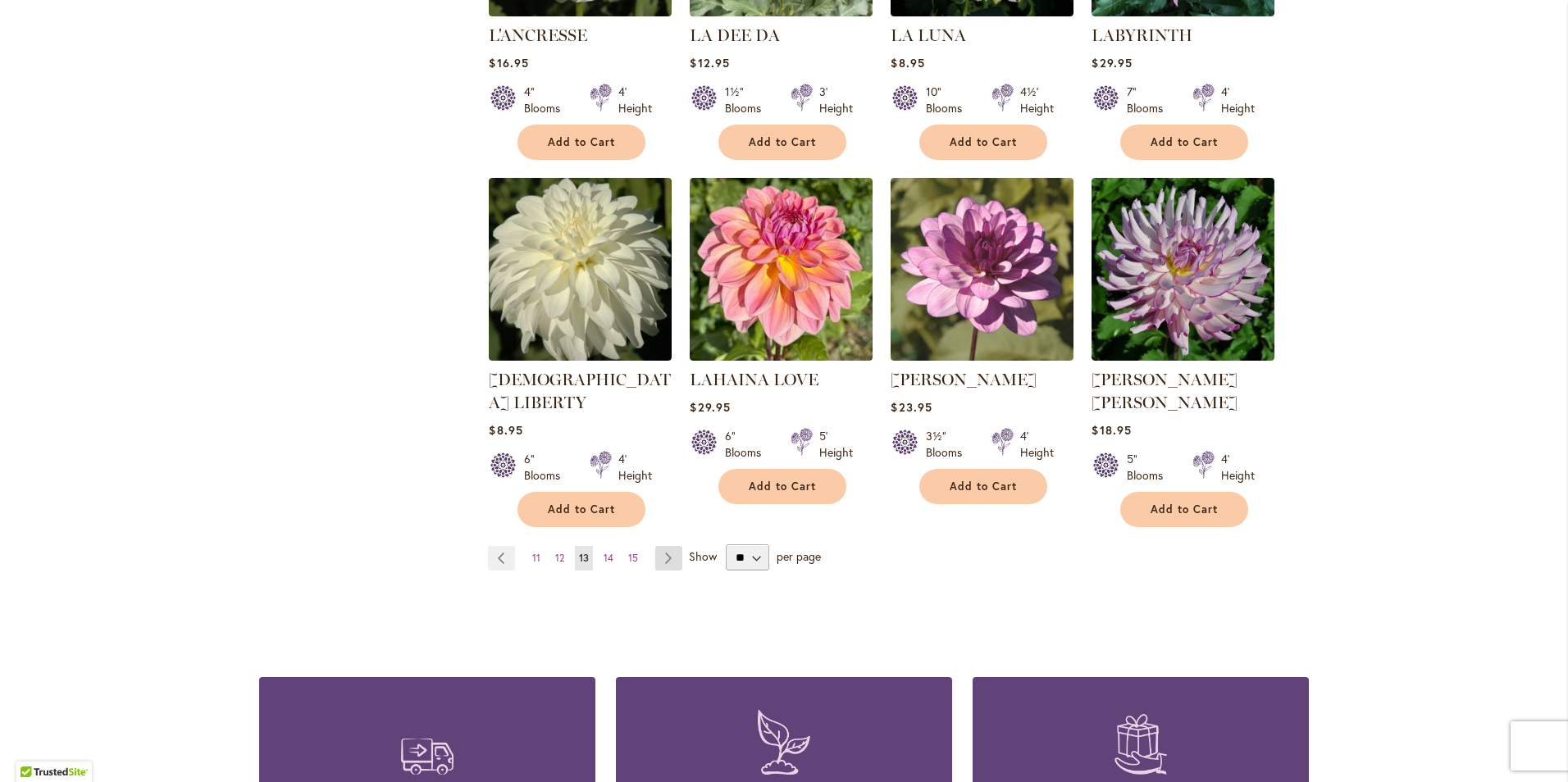
click at [664, 546] on link "Page Next" at bounding box center [669, 558] width 27 height 24
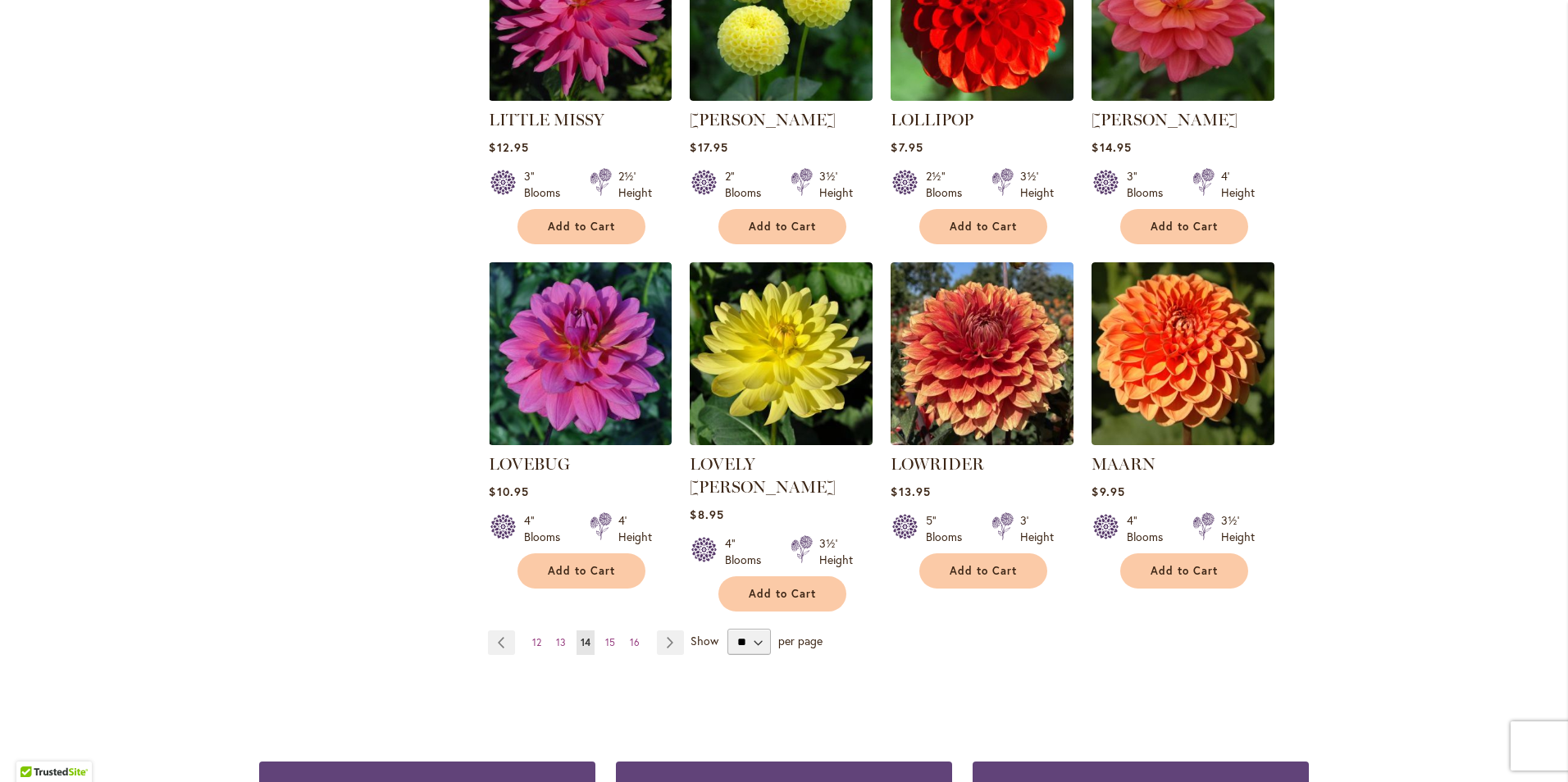
scroll to position [1230, 0]
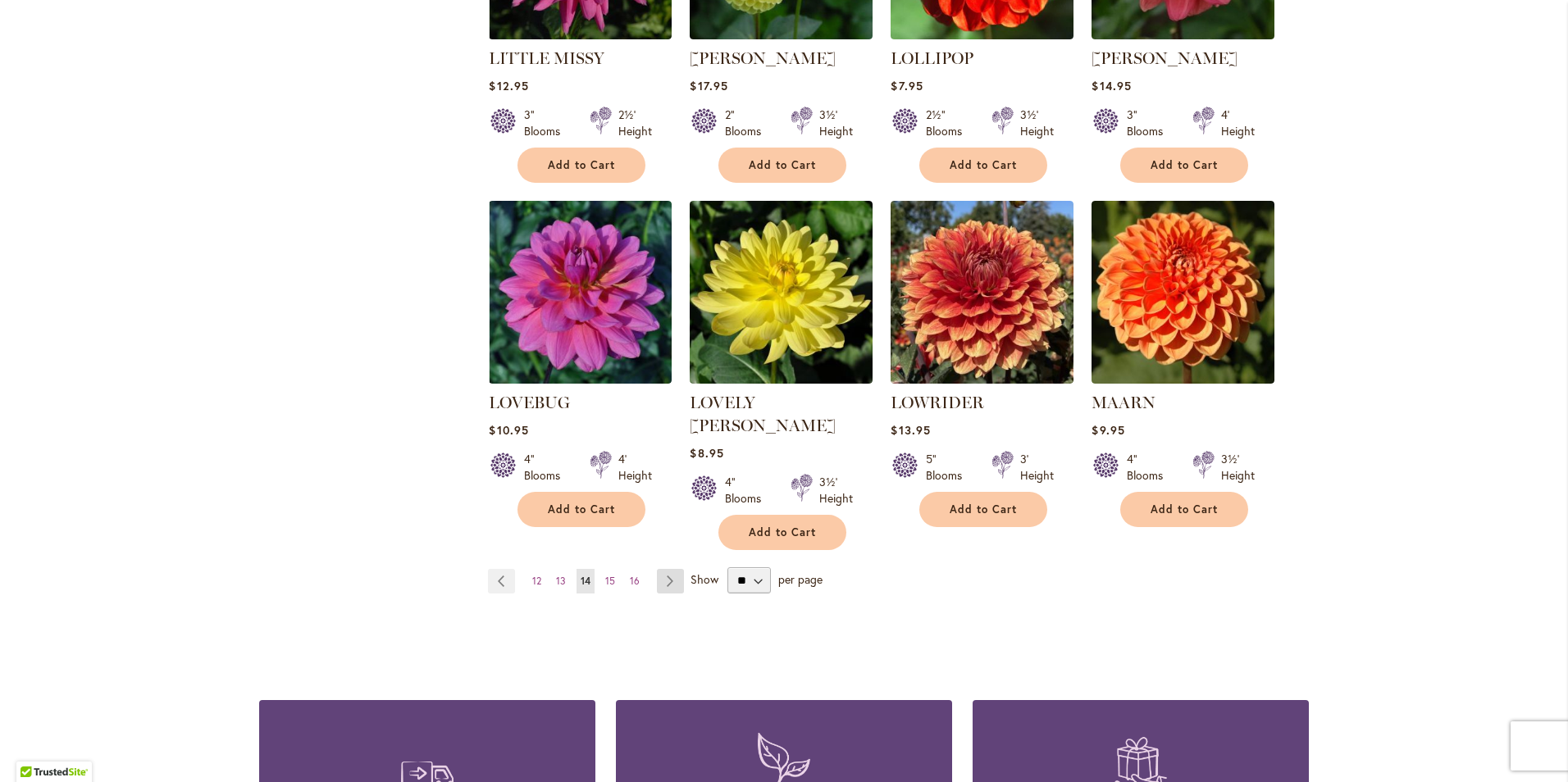
click at [656, 569] on link "Page Next" at bounding box center [670, 581] width 27 height 24
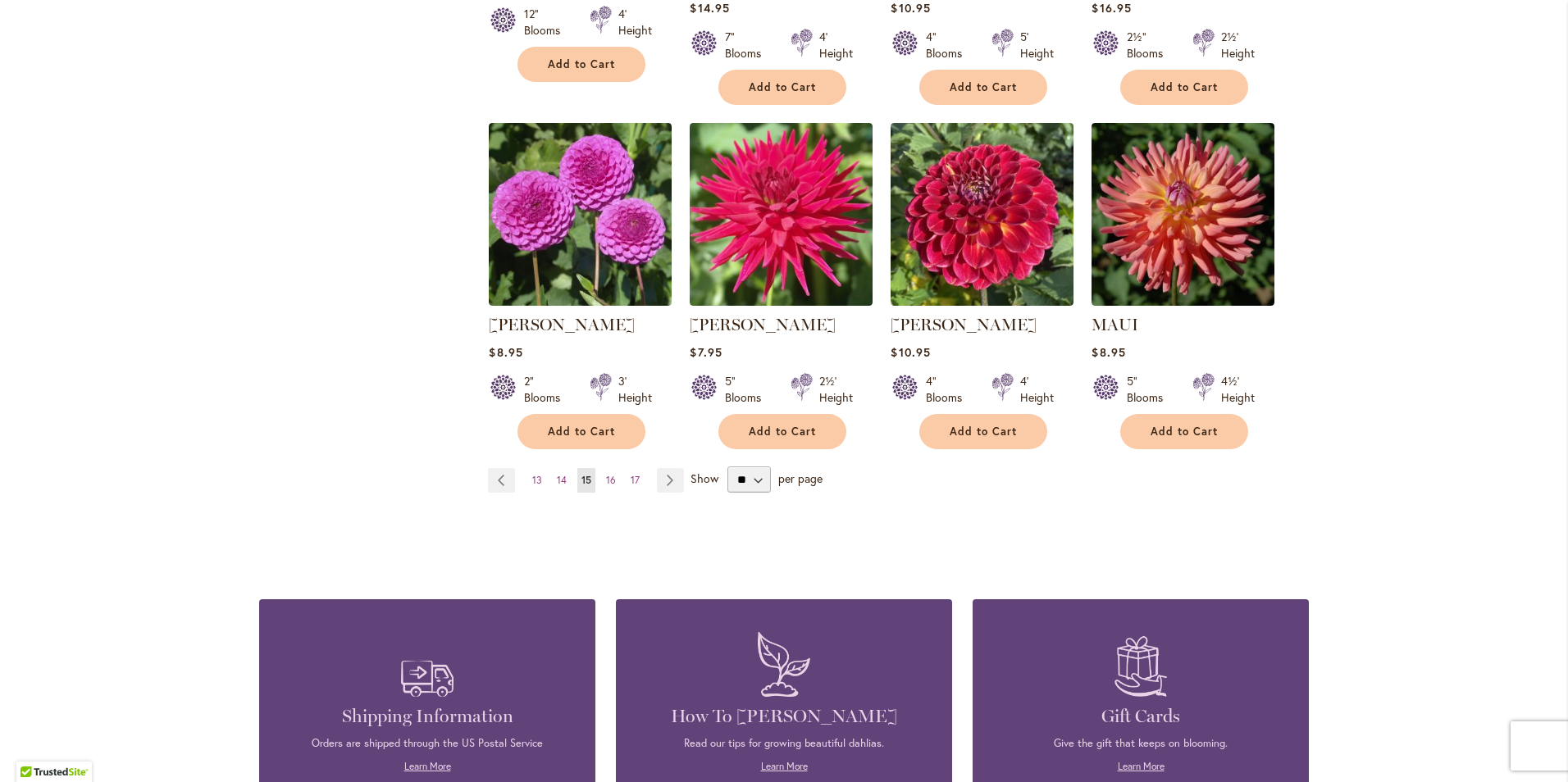
scroll to position [1312, 0]
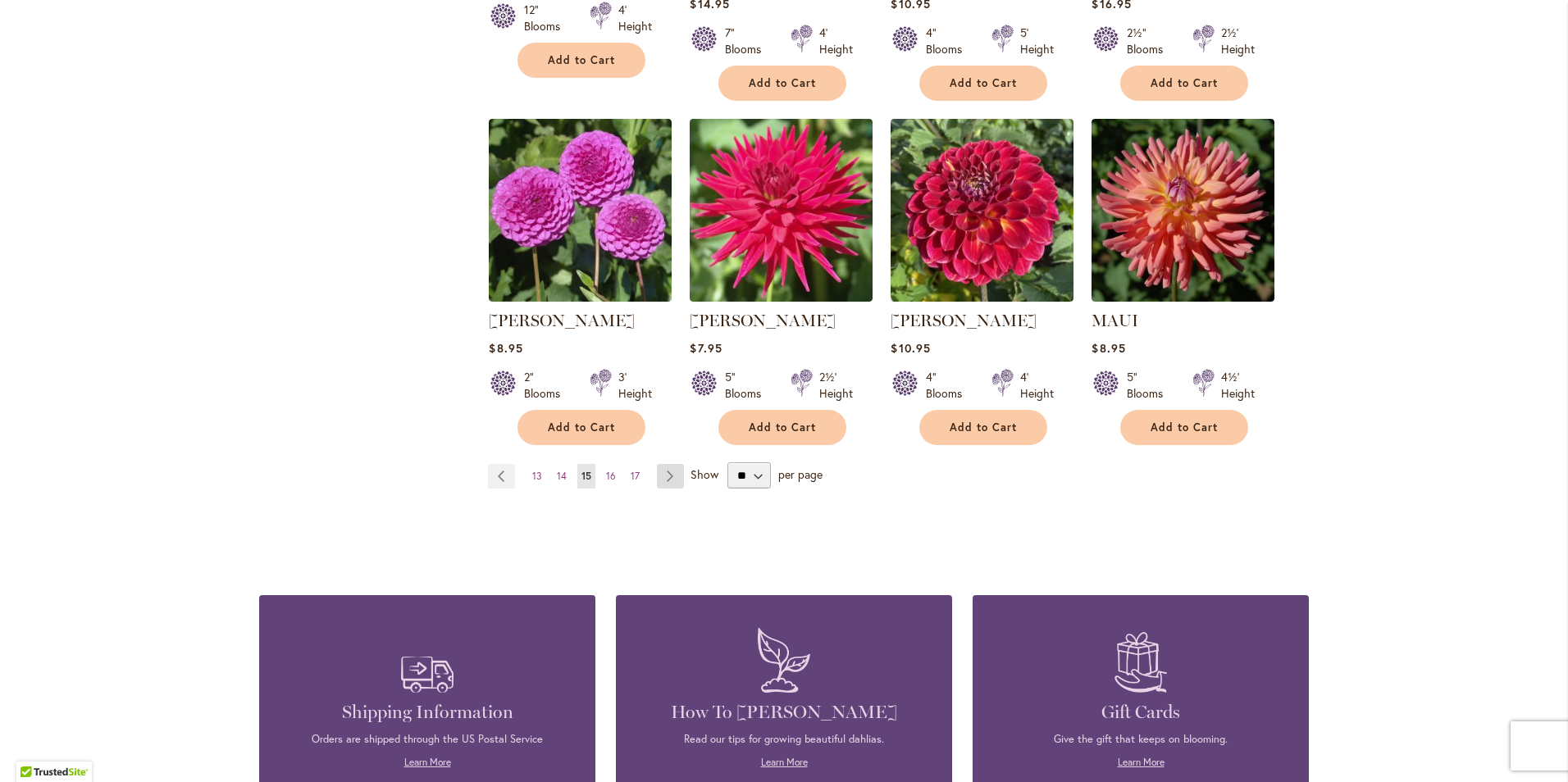
click at [669, 478] on link "Page Next" at bounding box center [670, 476] width 27 height 24
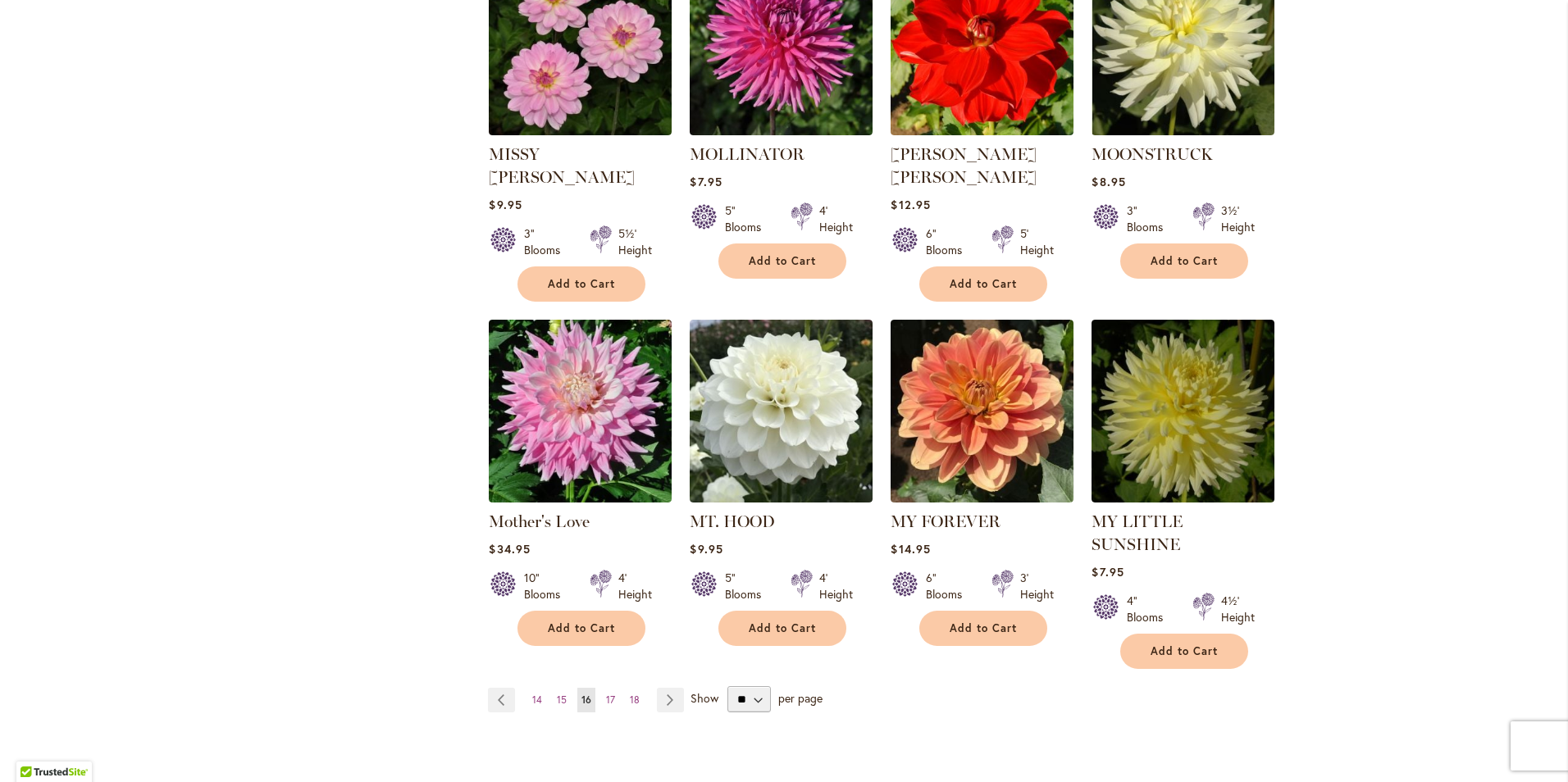
scroll to position [1147, 0]
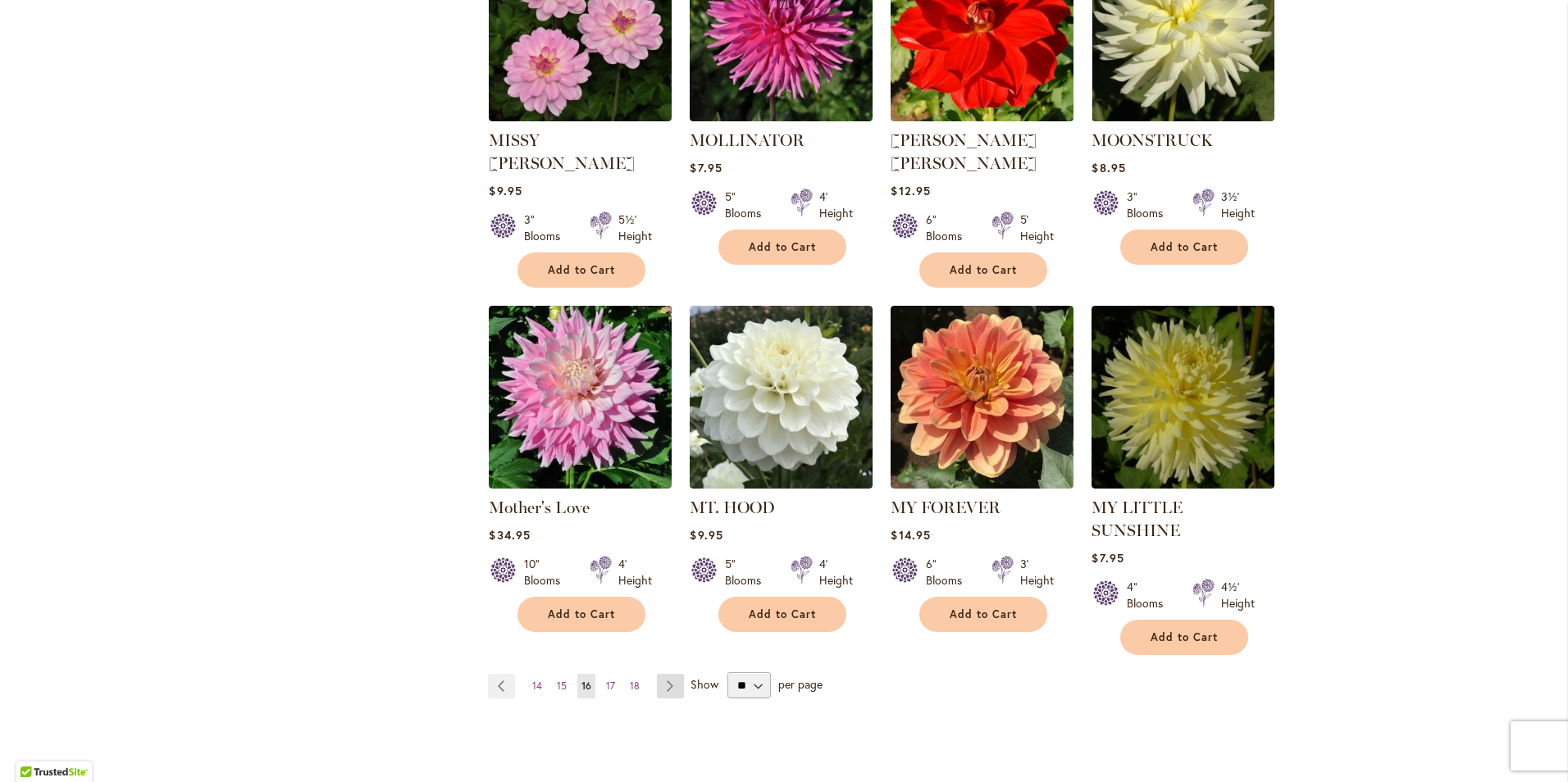
click at [656, 674] on link "Page Next" at bounding box center [670, 685] width 27 height 24
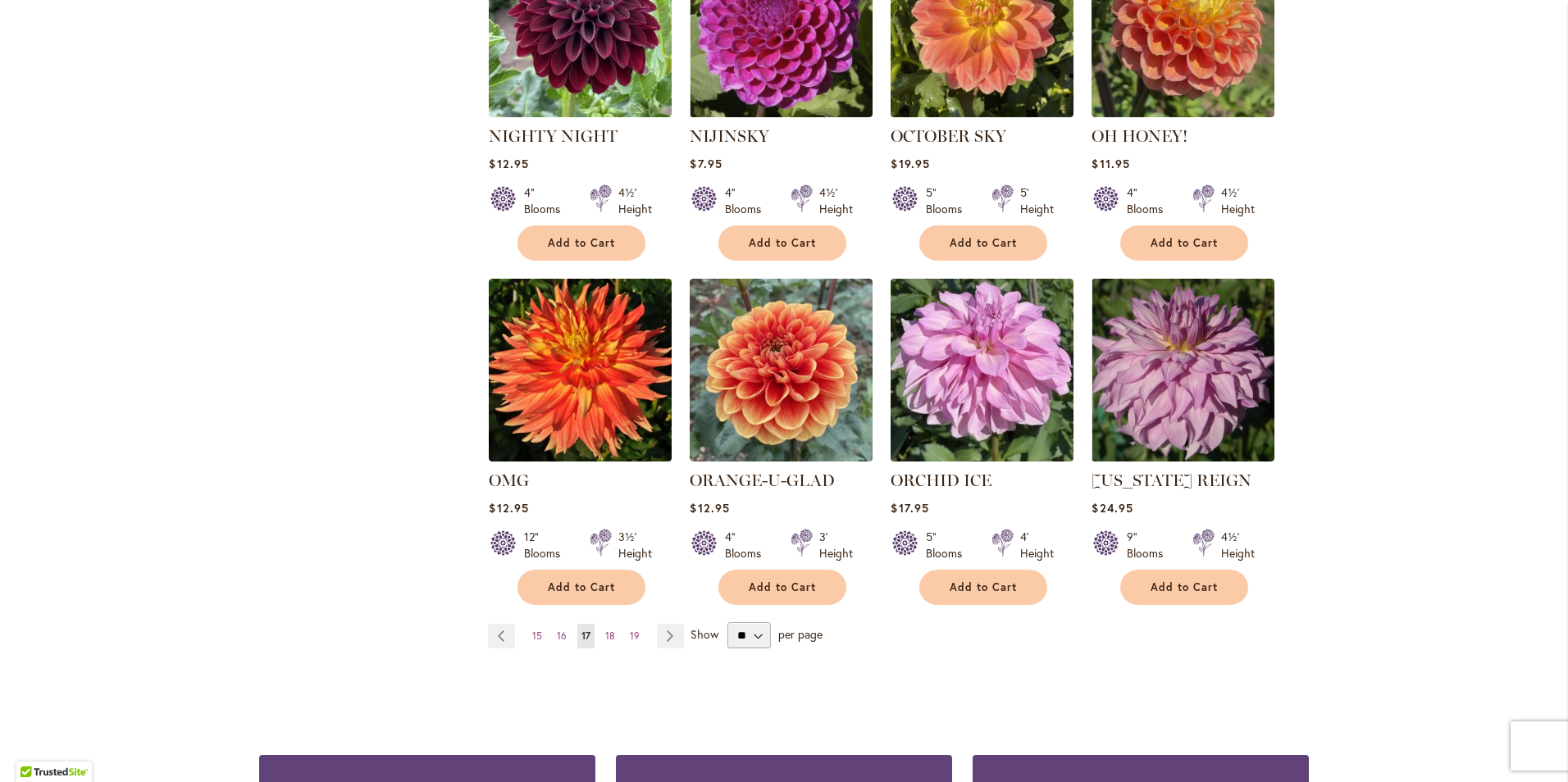
scroll to position [1147, 0]
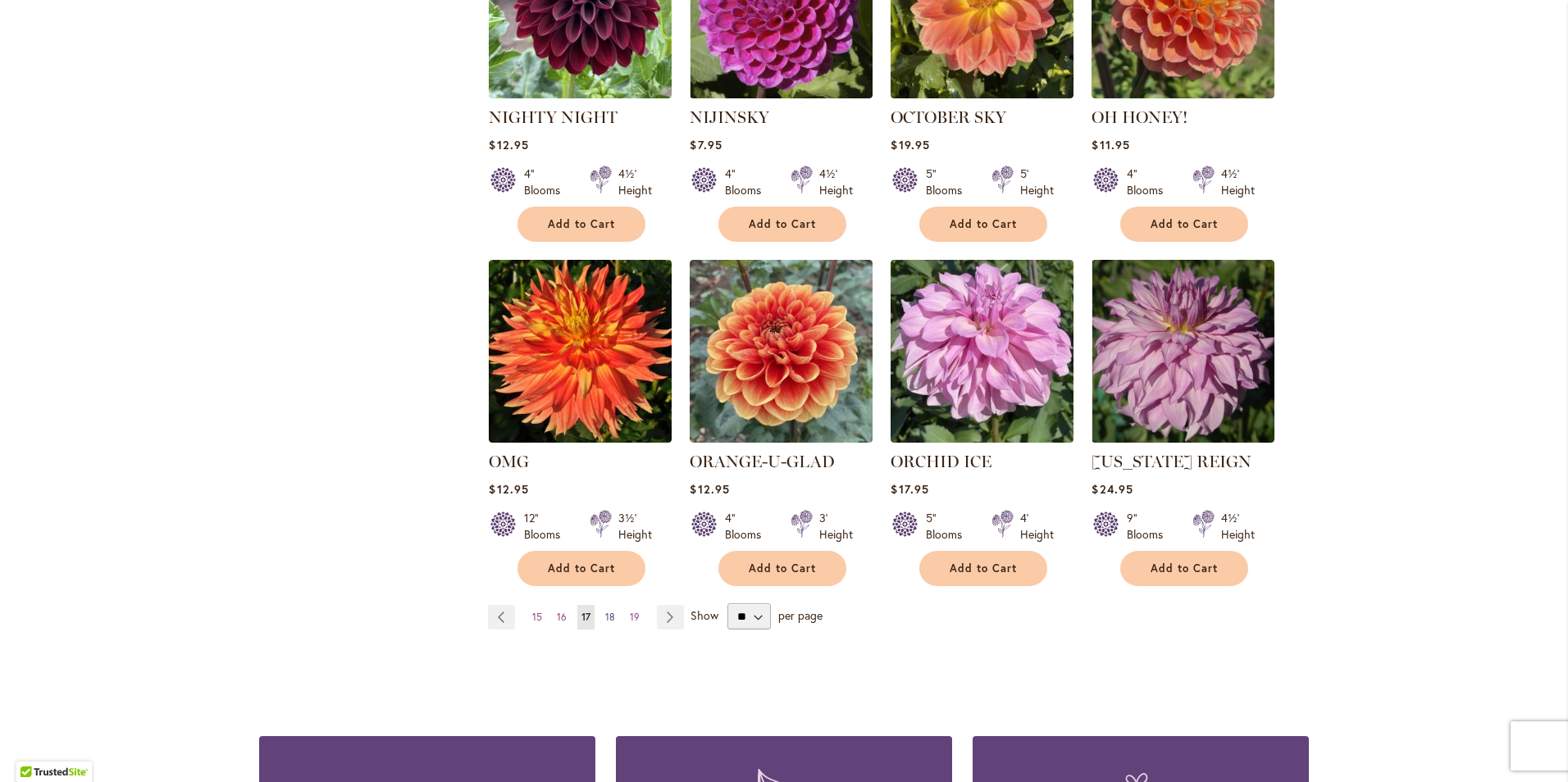
click at [605, 613] on span "18" at bounding box center [610, 617] width 10 height 13
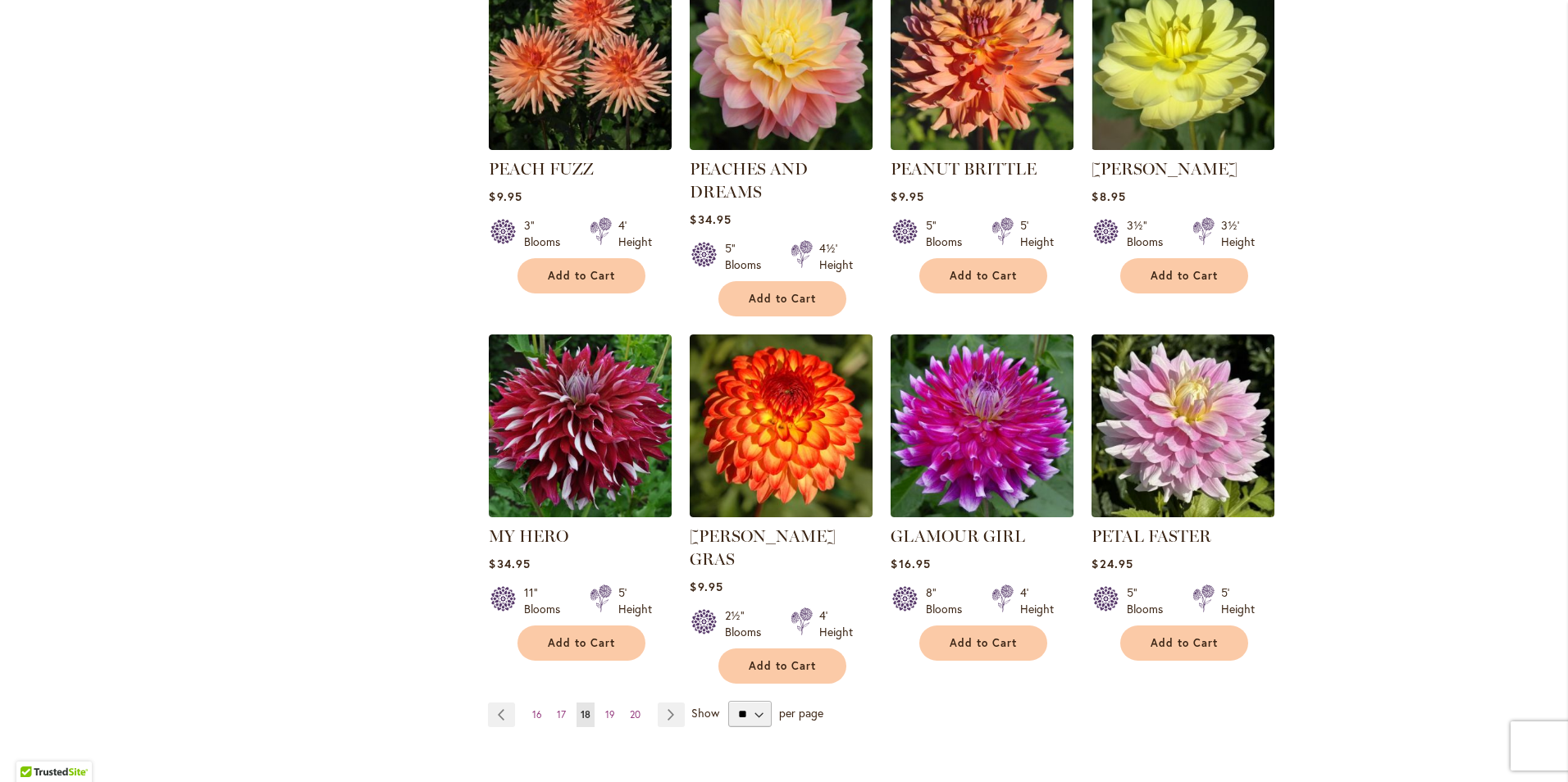
scroll to position [1147, 0]
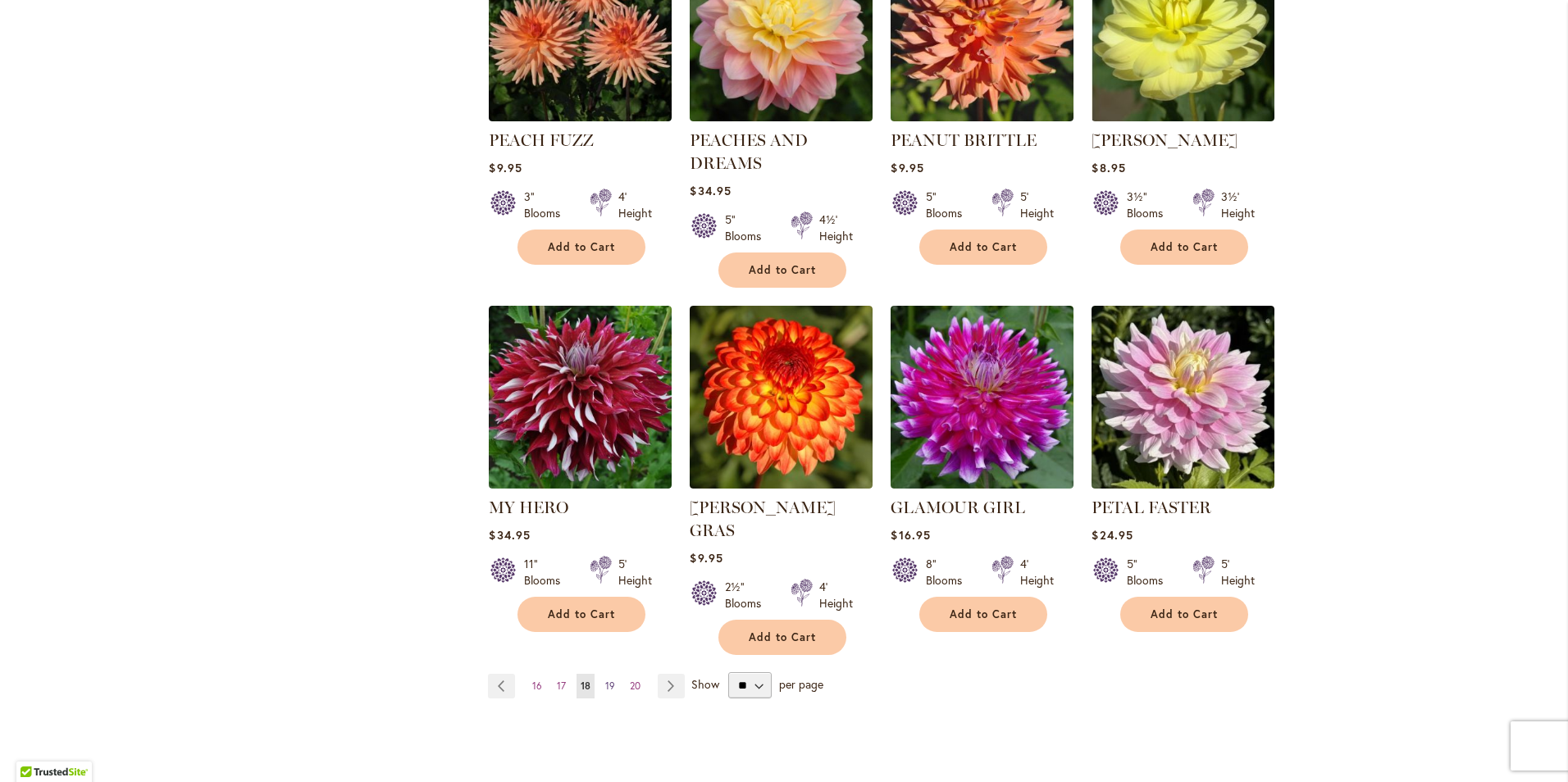
click at [607, 680] on span "19" at bounding box center [610, 685] width 10 height 13
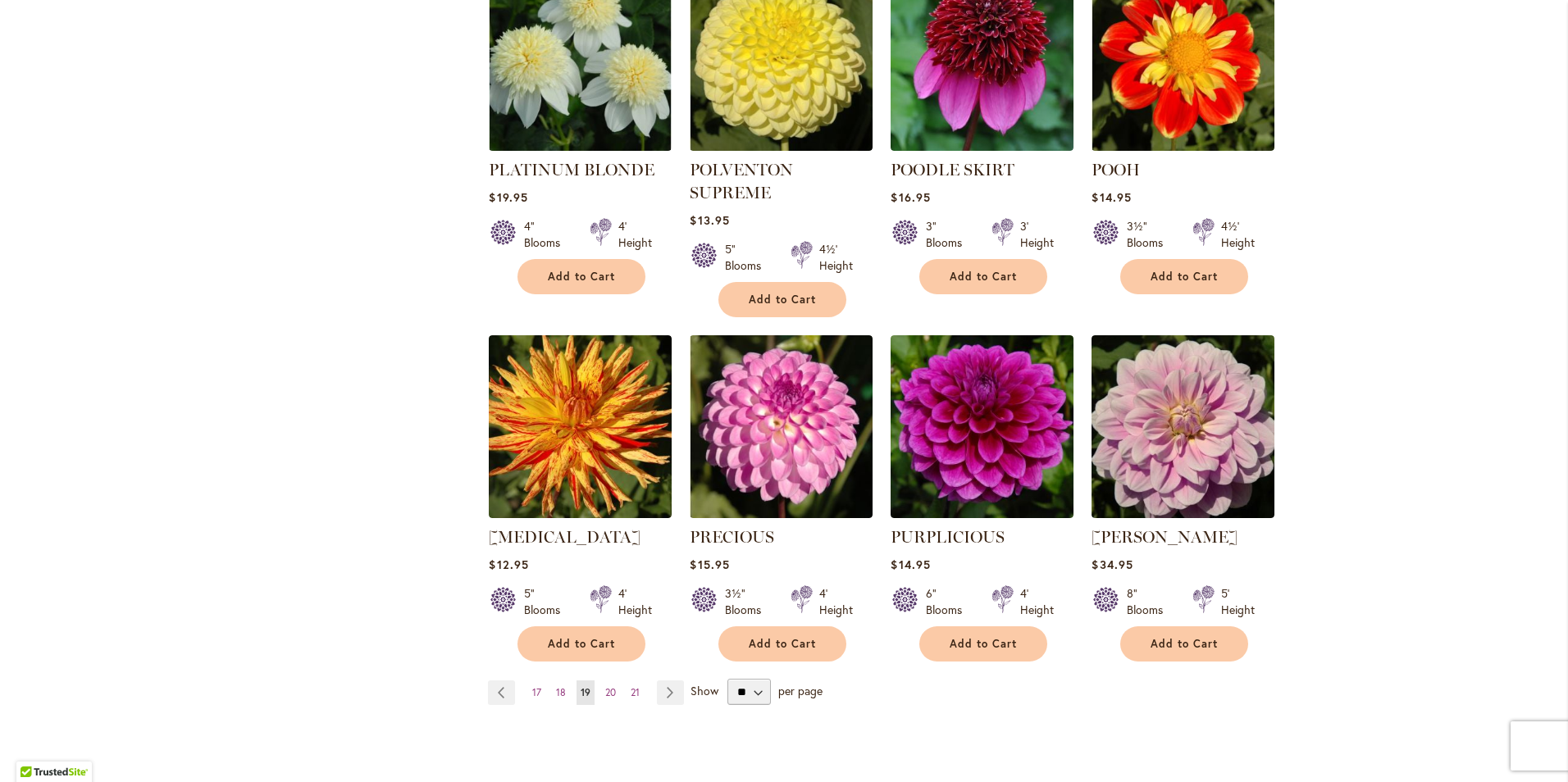
scroll to position [1147, 0]
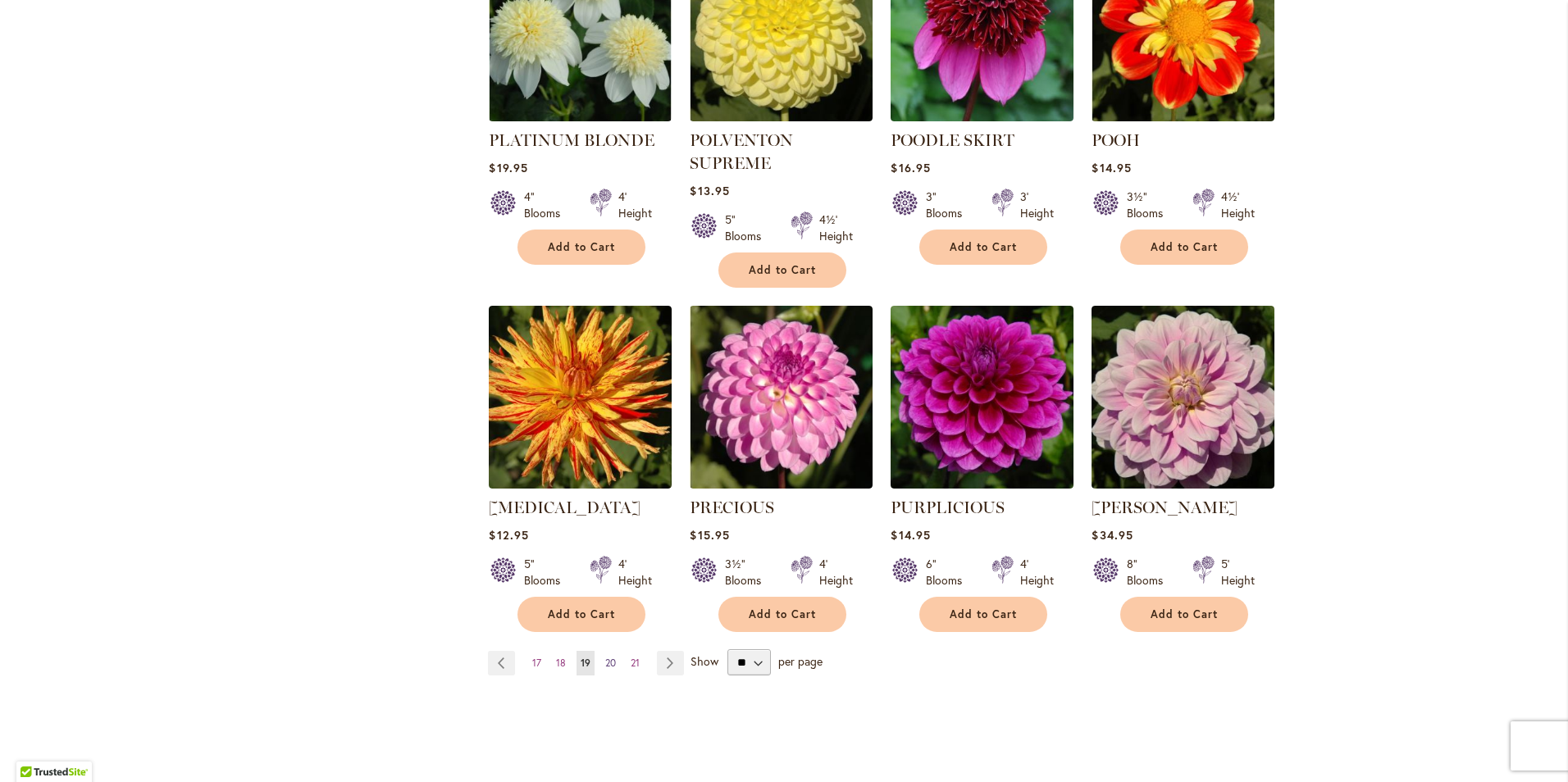
click at [605, 656] on span "20" at bounding box center [610, 662] width 11 height 13
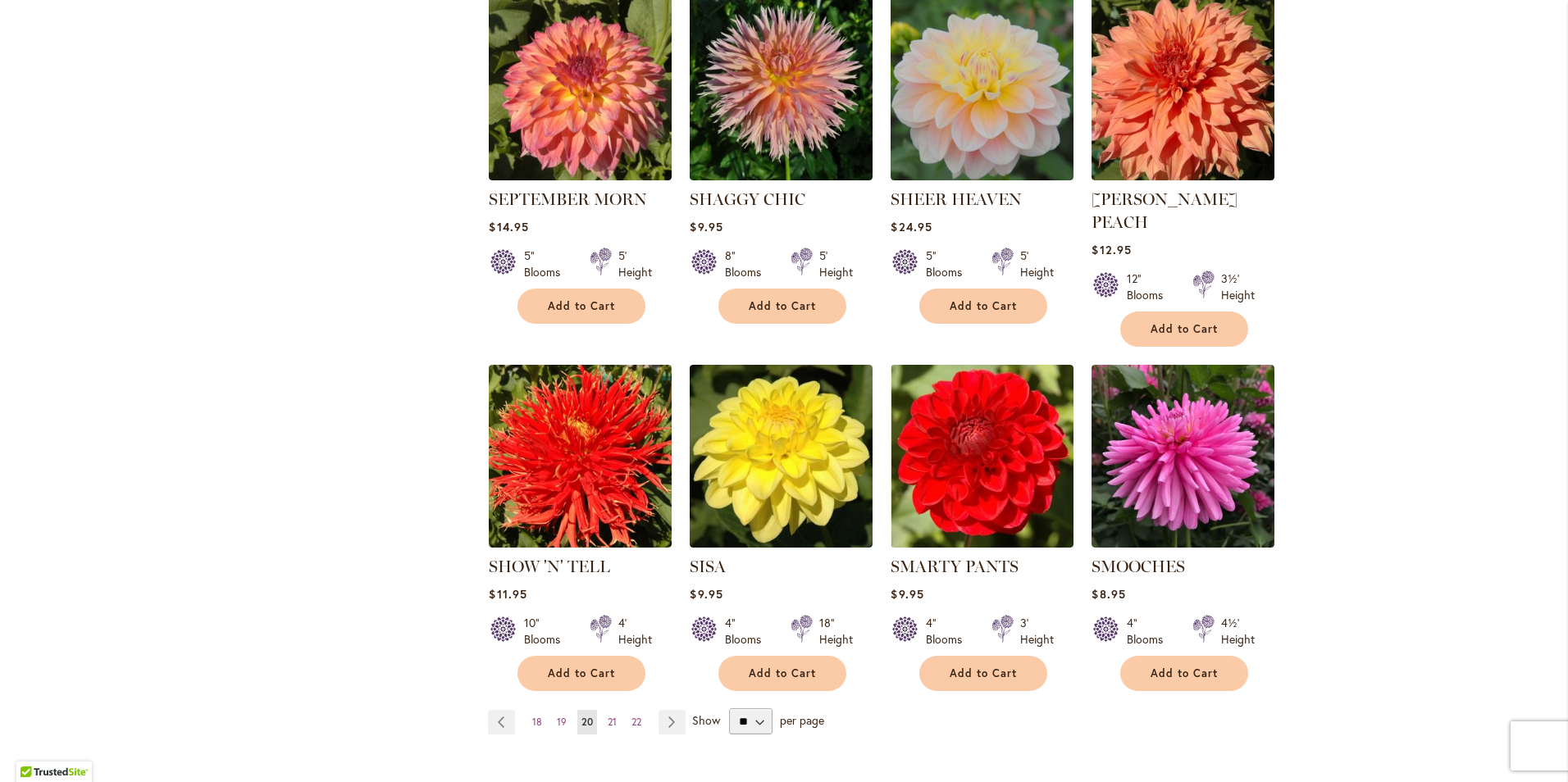
scroll to position [1147, 0]
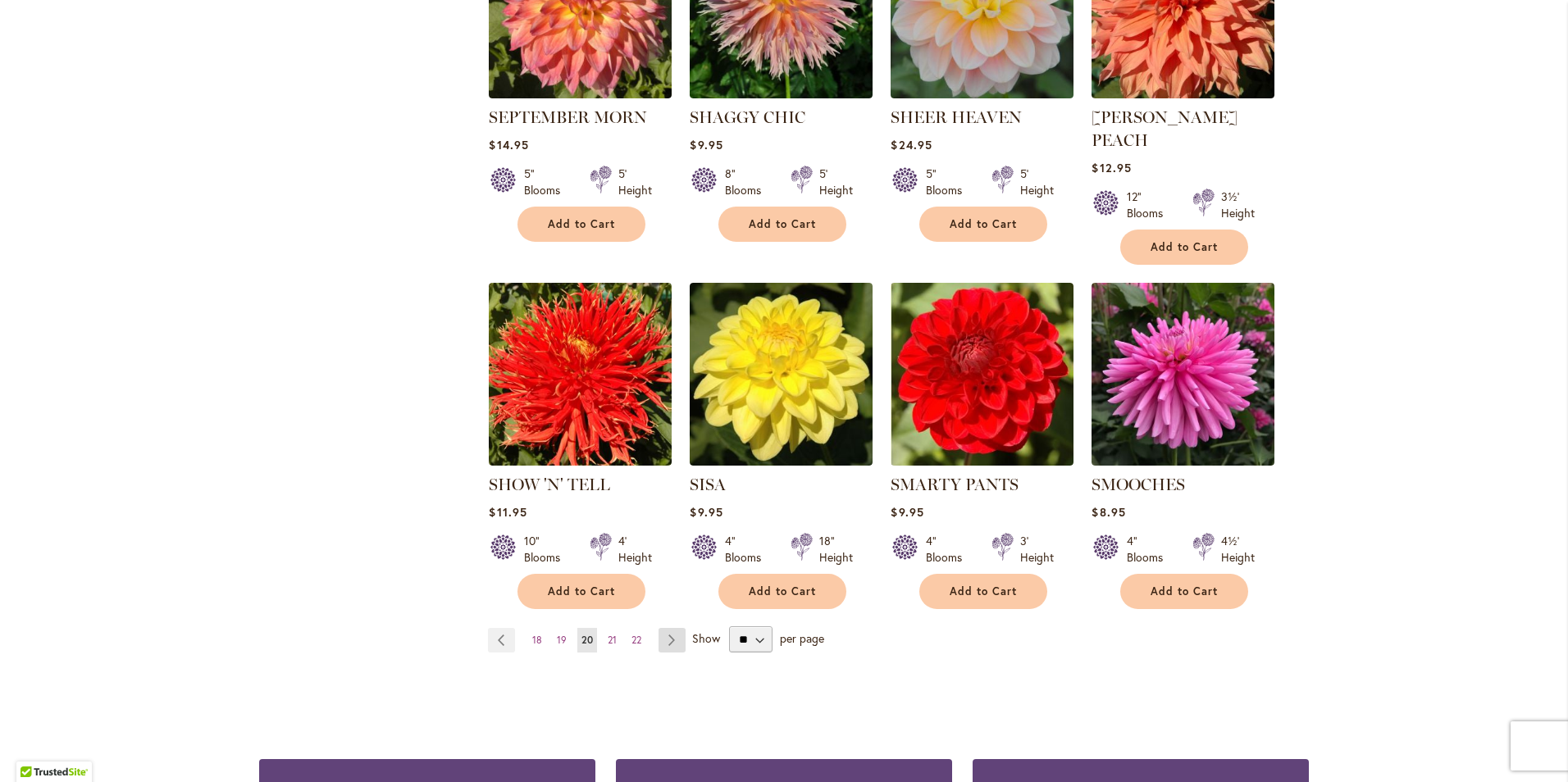
click at [661, 628] on link "Page Next" at bounding box center [672, 640] width 27 height 24
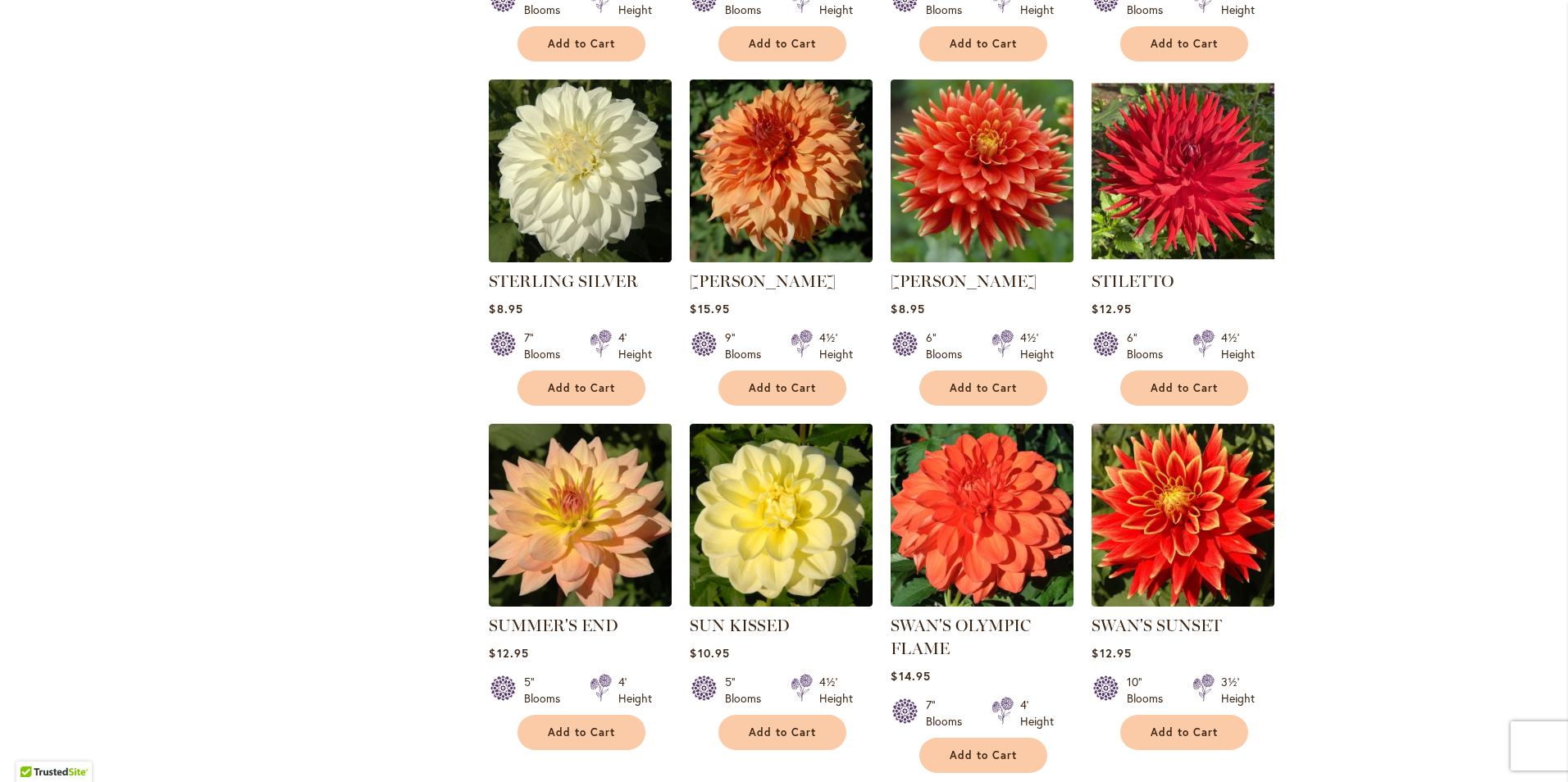
scroll to position [1312, 0]
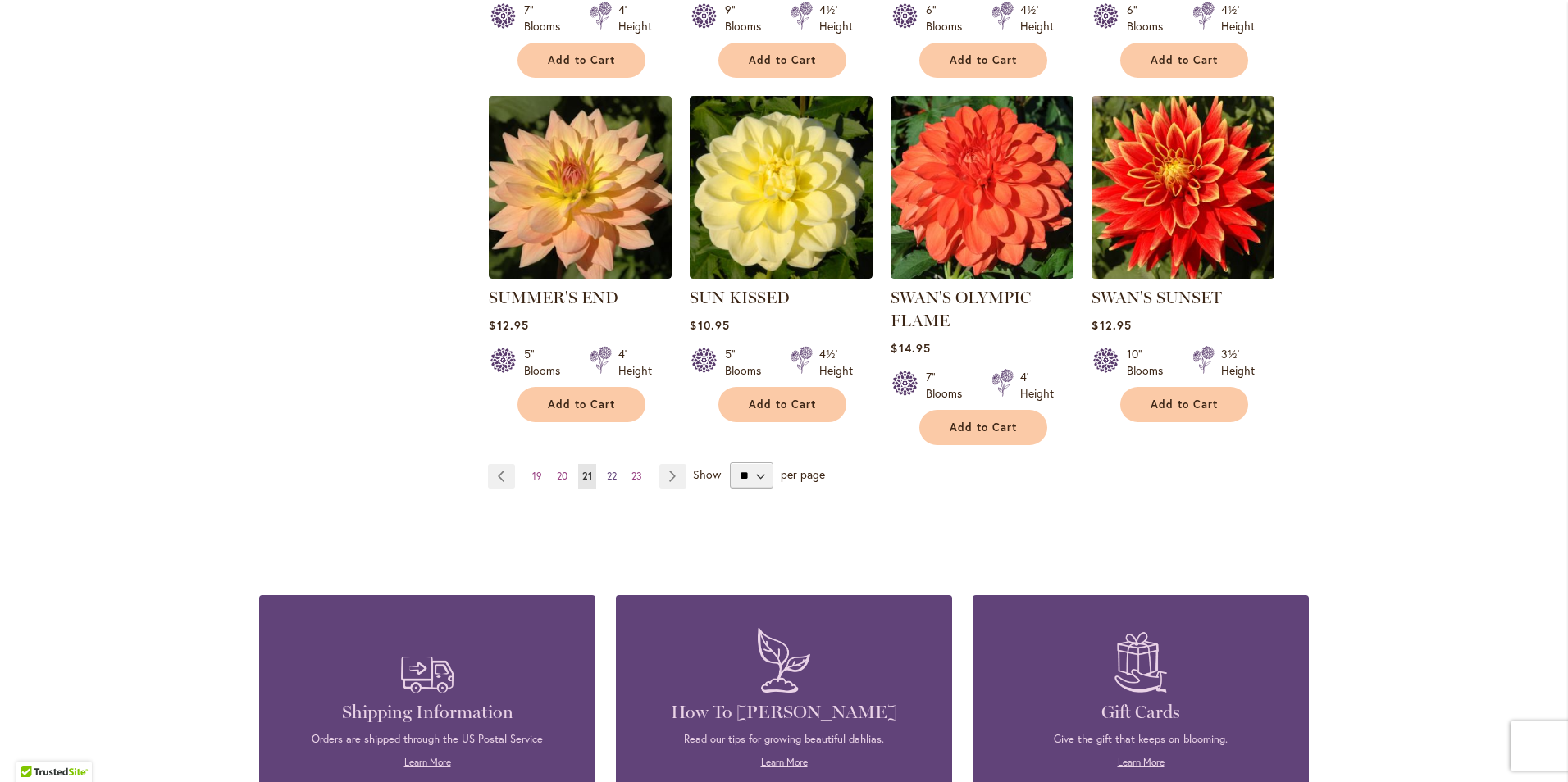
click at [609, 476] on span "22" at bounding box center [612, 476] width 10 height 13
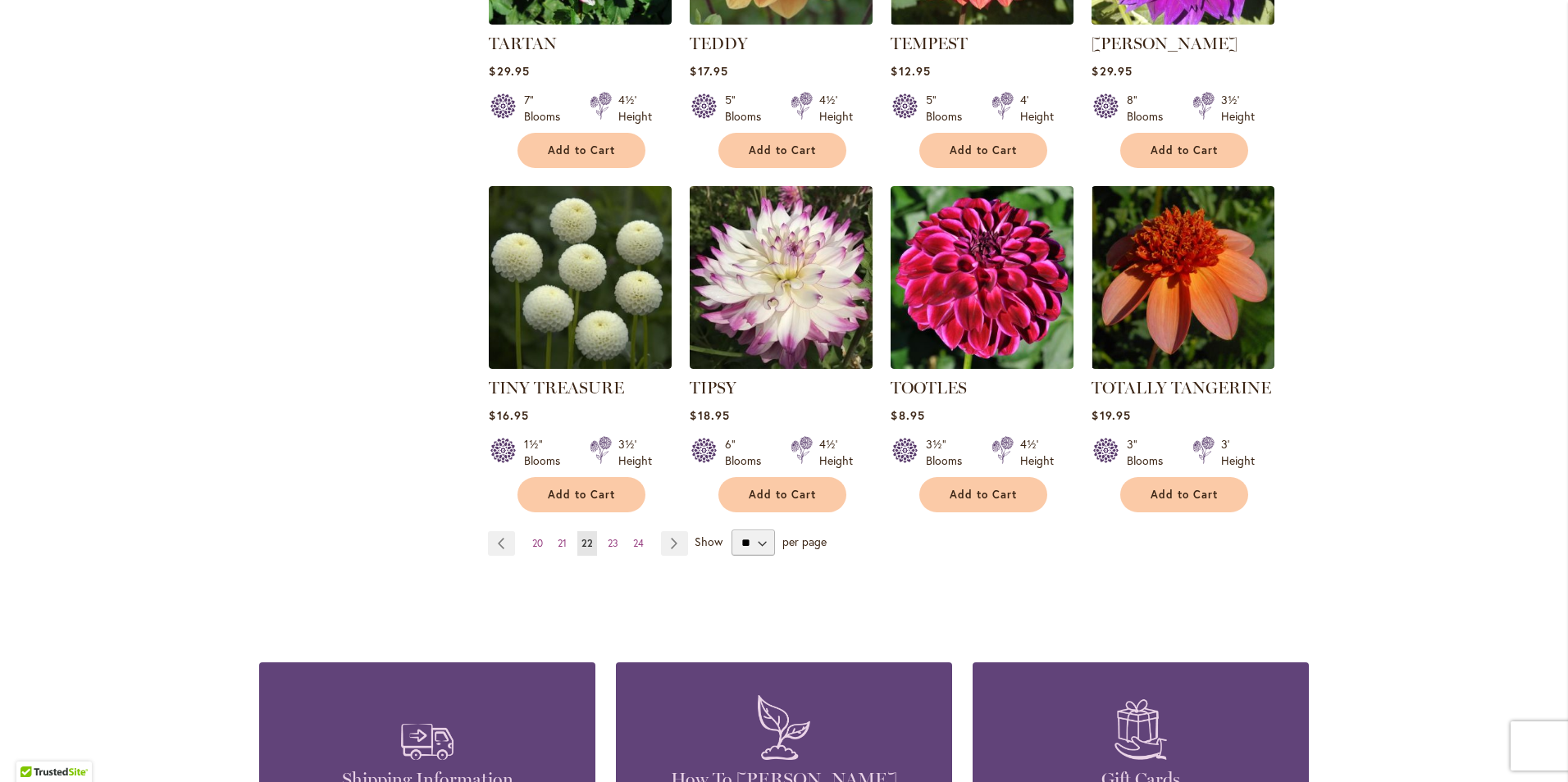
scroll to position [1230, 0]
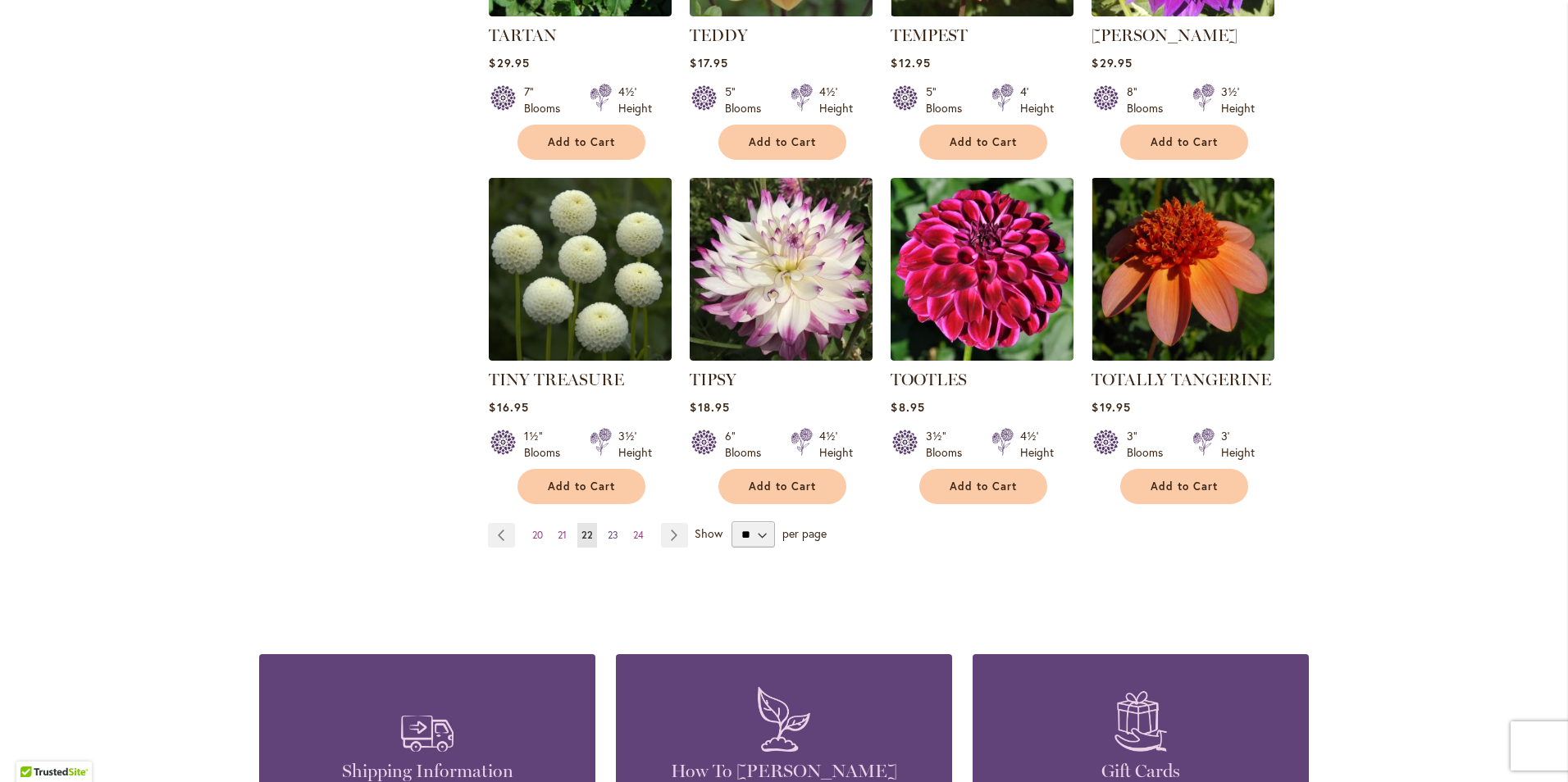
click at [607, 531] on span "23" at bounding box center [612, 535] width 11 height 13
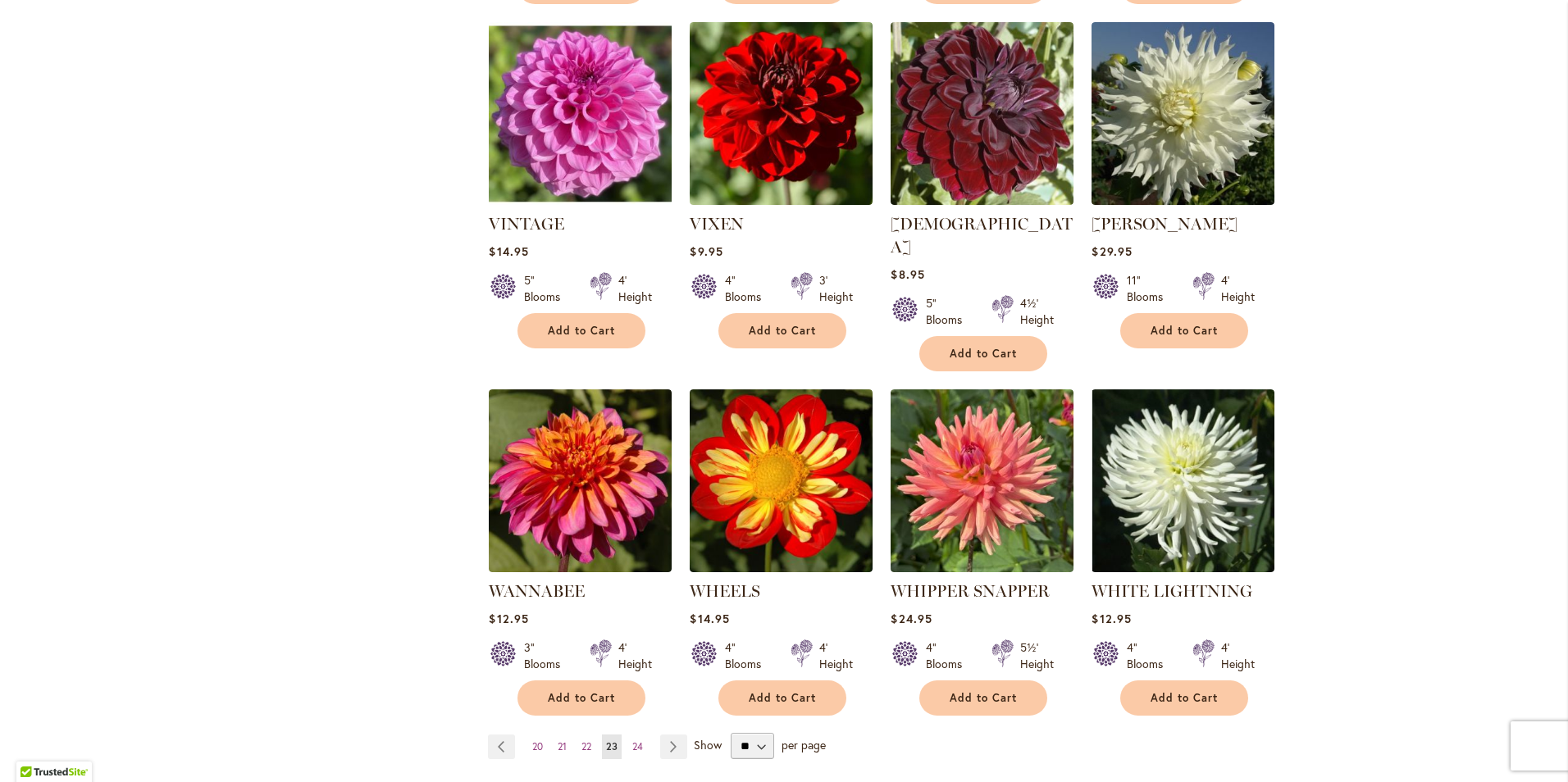
scroll to position [1066, 0]
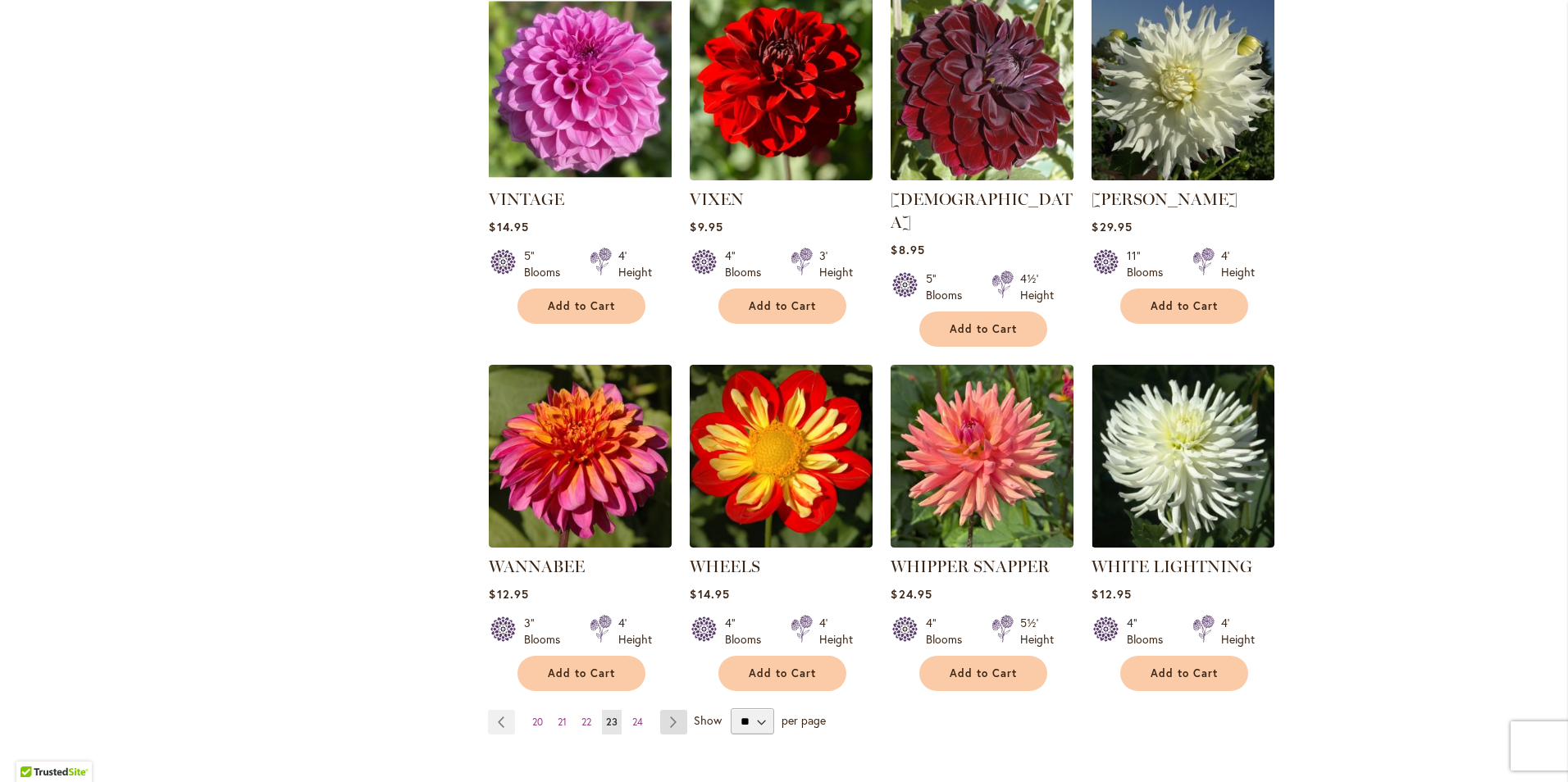
click at [667, 710] on link "Page Next" at bounding box center [674, 721] width 27 height 24
